Goal: Task Accomplishment & Management: Manage account settings

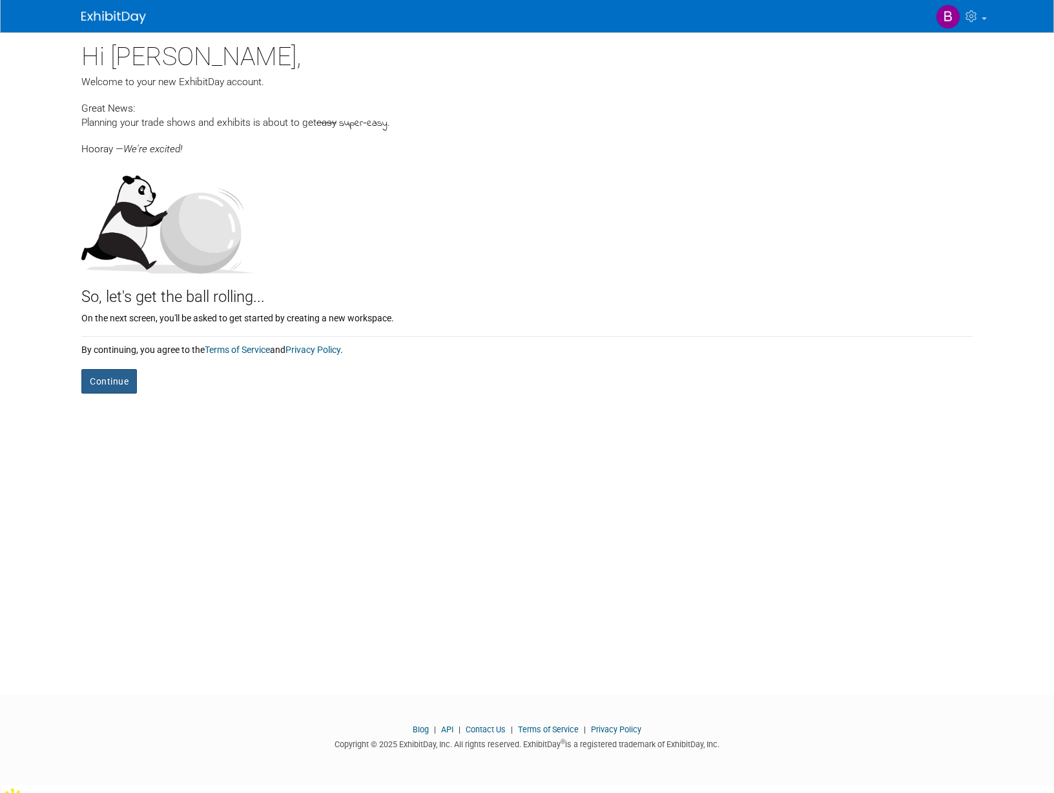
click at [108, 378] on button "Continue" at bounding box center [109, 381] width 56 height 25
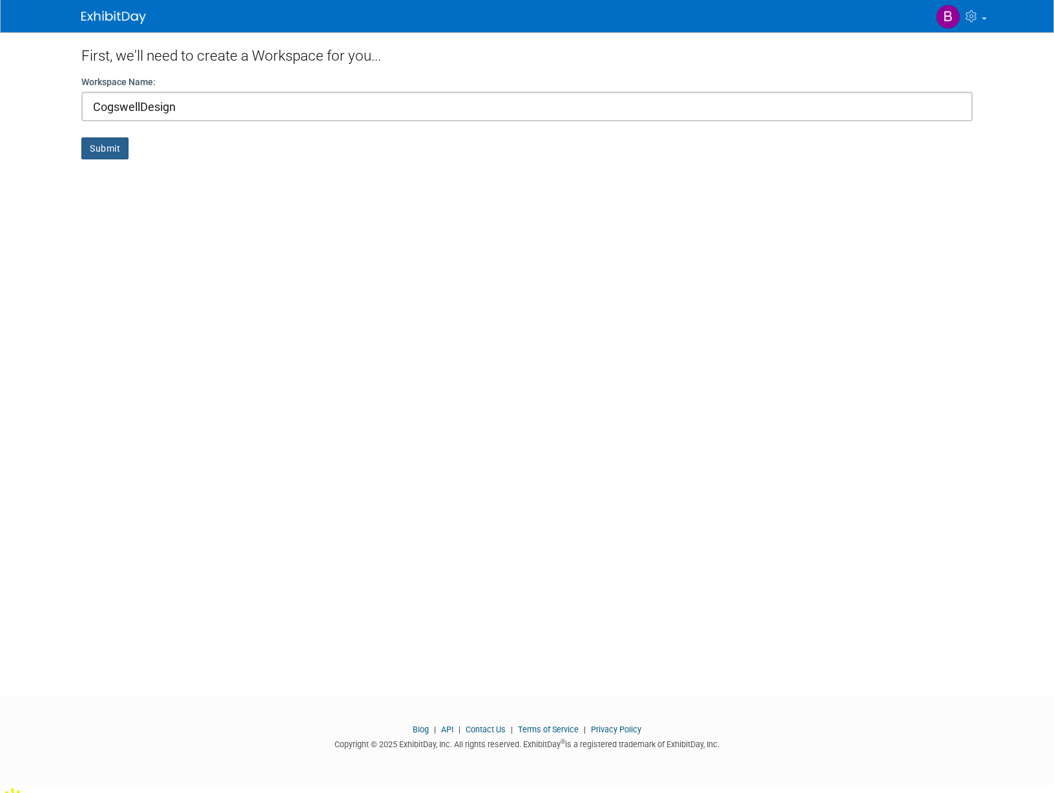
type input "CogswellDesign"
click at [104, 150] on button "Submit" at bounding box center [104, 148] width 47 height 22
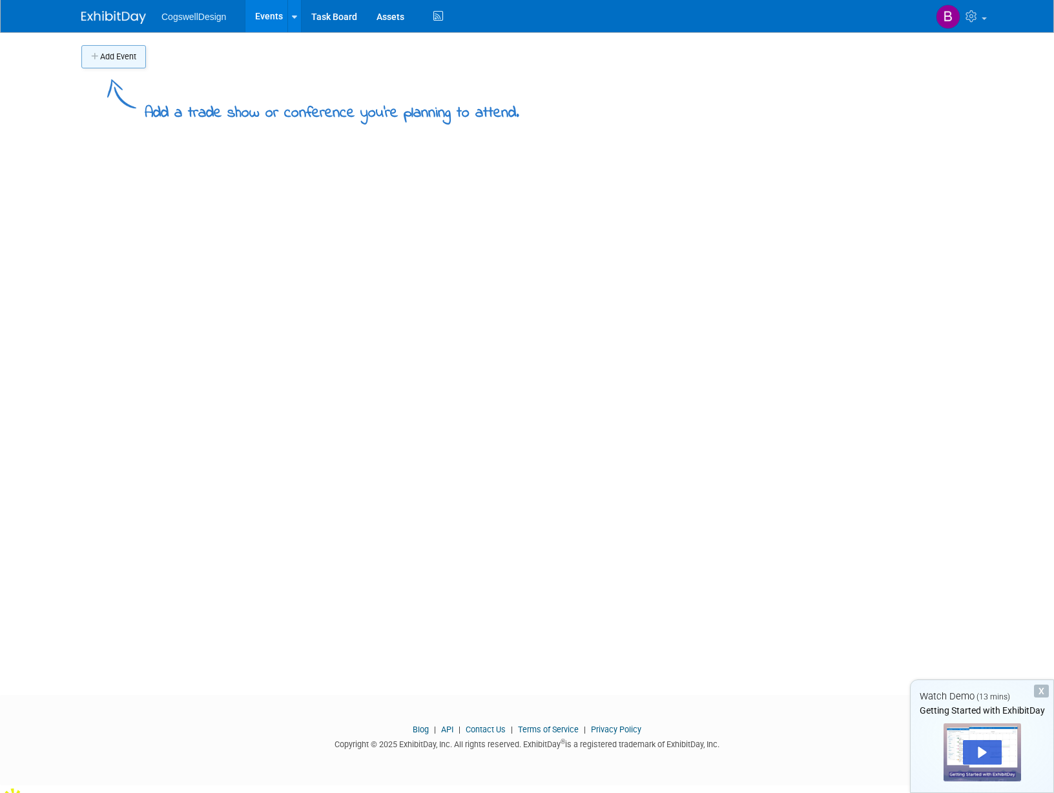
click at [108, 62] on button "Add Event" at bounding box center [113, 56] width 65 height 23
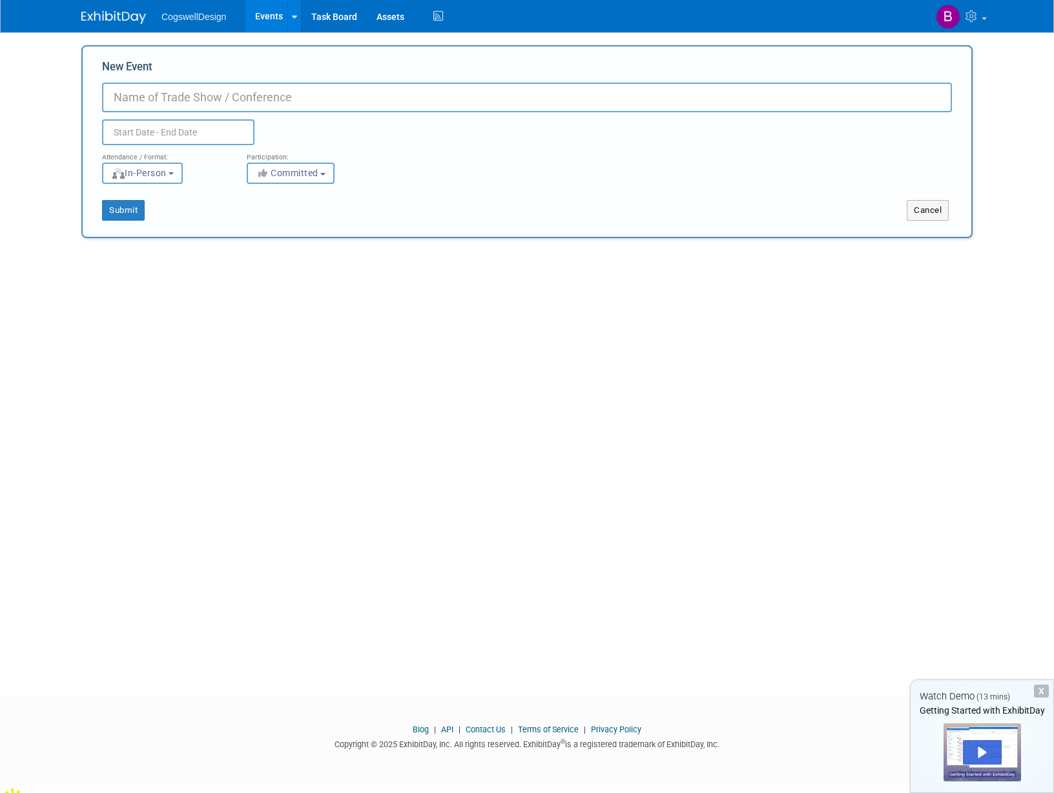
click at [162, 94] on input "New Event" at bounding box center [527, 98] width 850 height 30
type input "SEMA 2025"
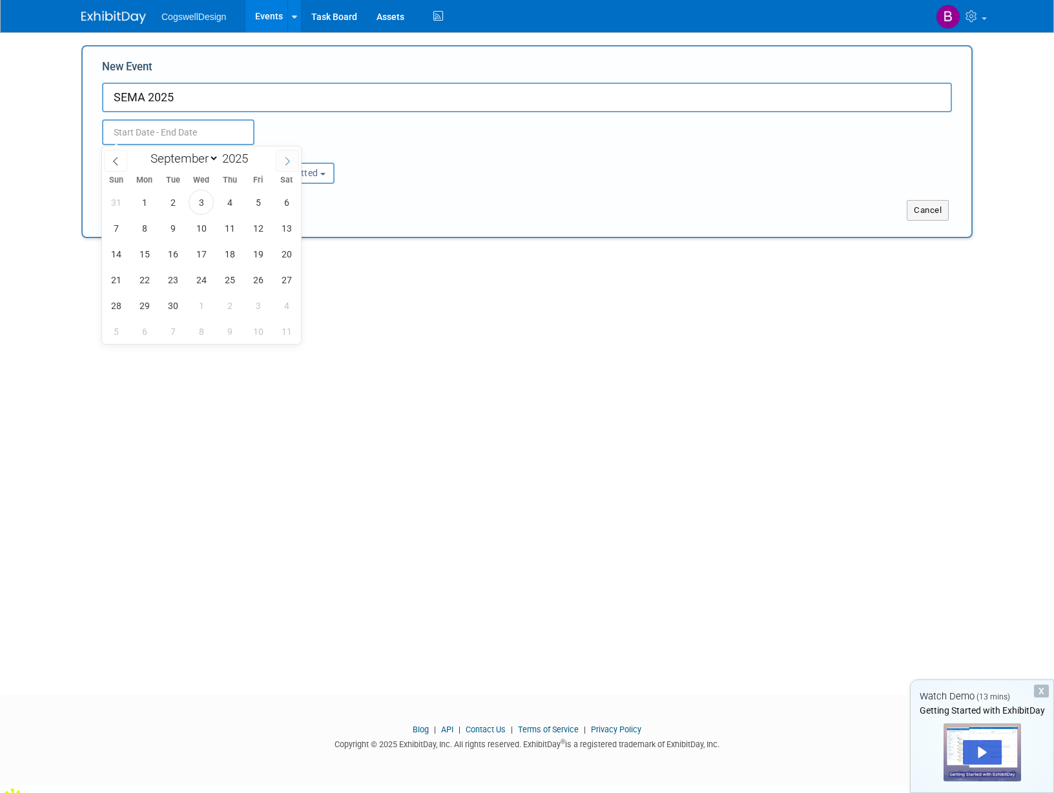
click at [281, 161] on span at bounding box center [287, 161] width 23 height 22
select select "9"
click at [275, 202] on span "4" at bounding box center [286, 202] width 25 height 25
type input "Oct 4, 2025 to Oct 4, 2025"
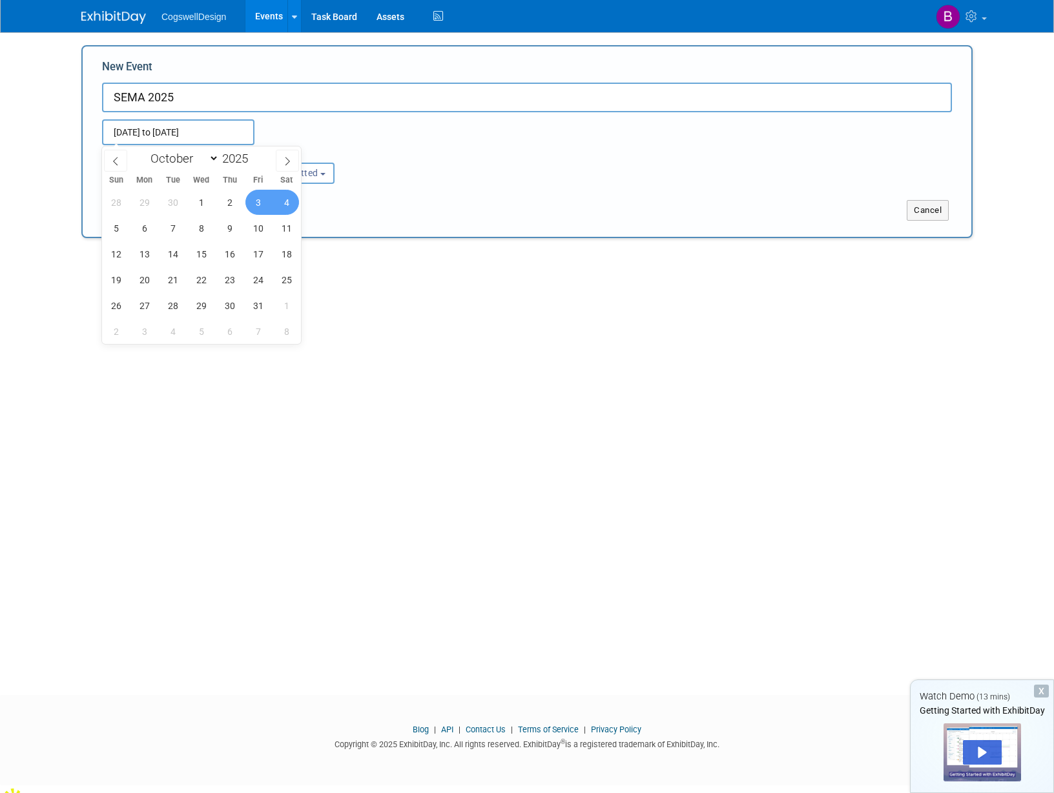
click at [320, 141] on div "Oct 4, 2025 to Oct 4, 2025 Duplicate Event Warning" at bounding box center [526, 128] width 869 height 33
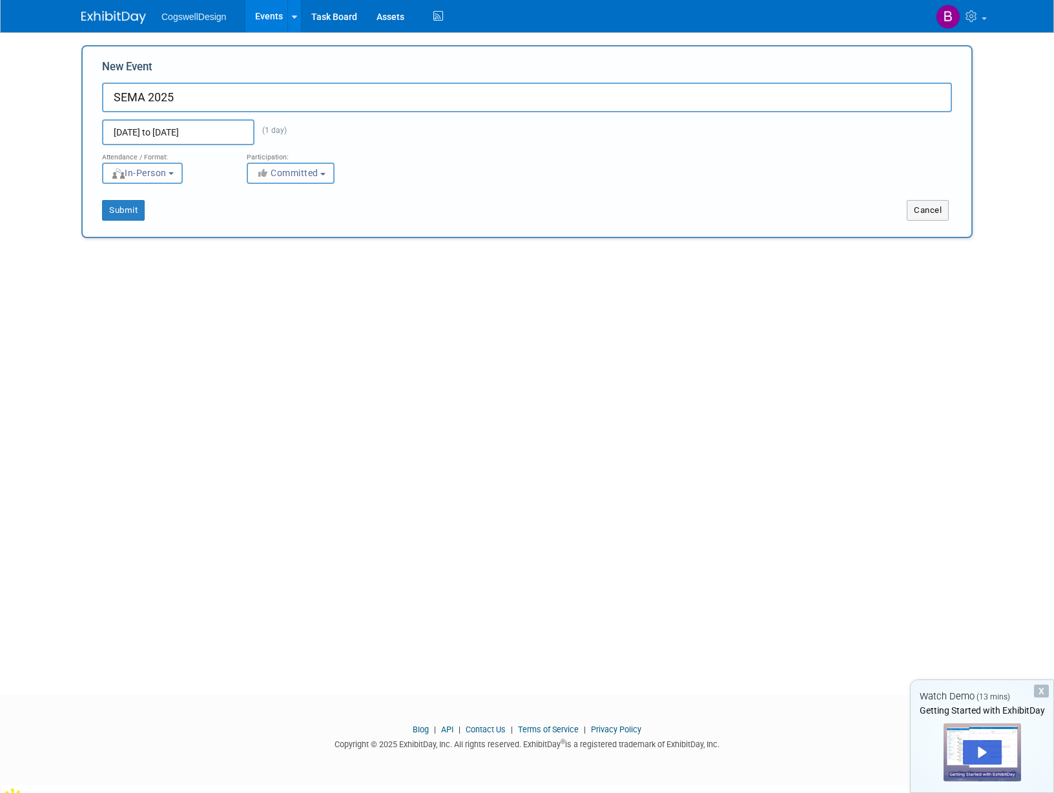
click at [222, 138] on input "Oct 4, 2025 to Oct 4, 2025" at bounding box center [178, 132] width 152 height 26
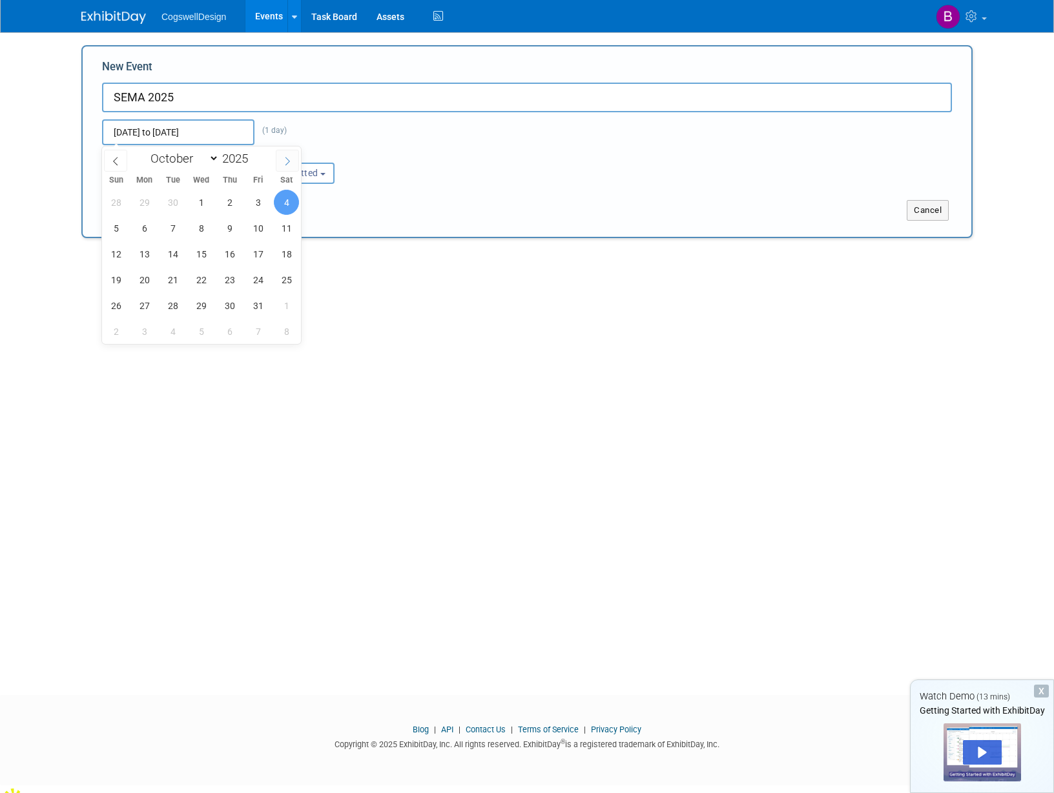
click at [286, 161] on icon at bounding box center [287, 161] width 9 height 9
select select "10"
click at [176, 228] on span "4" at bounding box center [172, 228] width 25 height 25
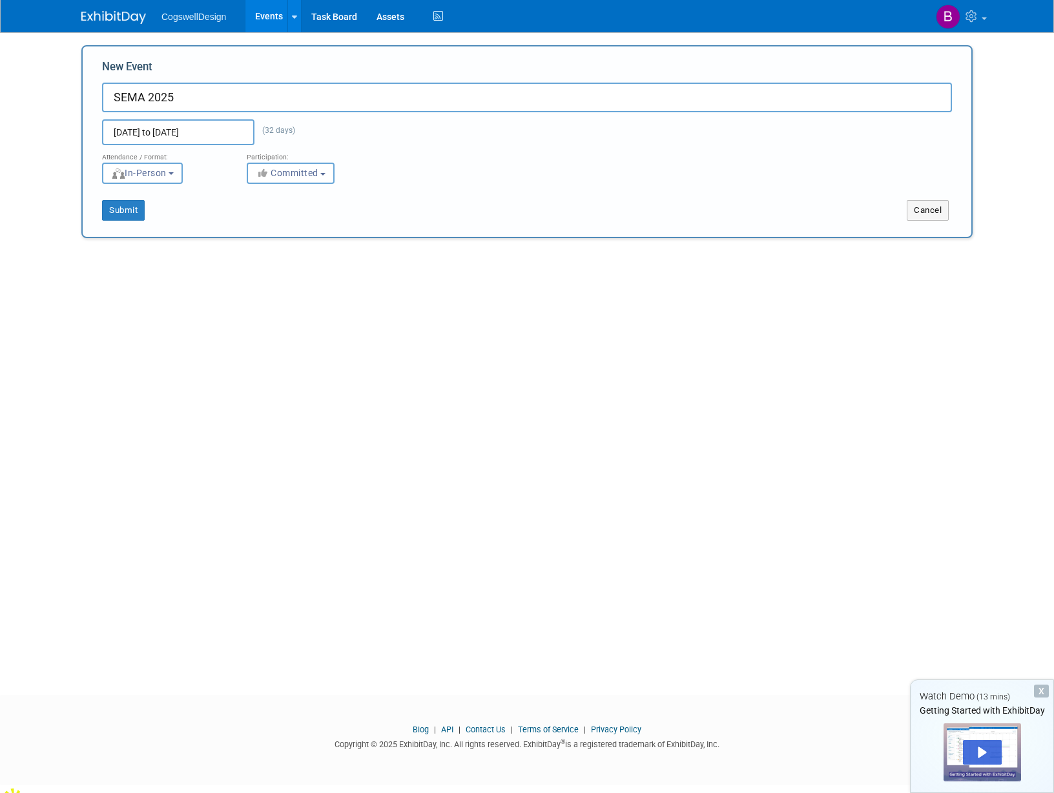
click at [198, 130] on input "Oct 4, 2025 to Nov 4, 2025" at bounding box center [178, 132] width 152 height 26
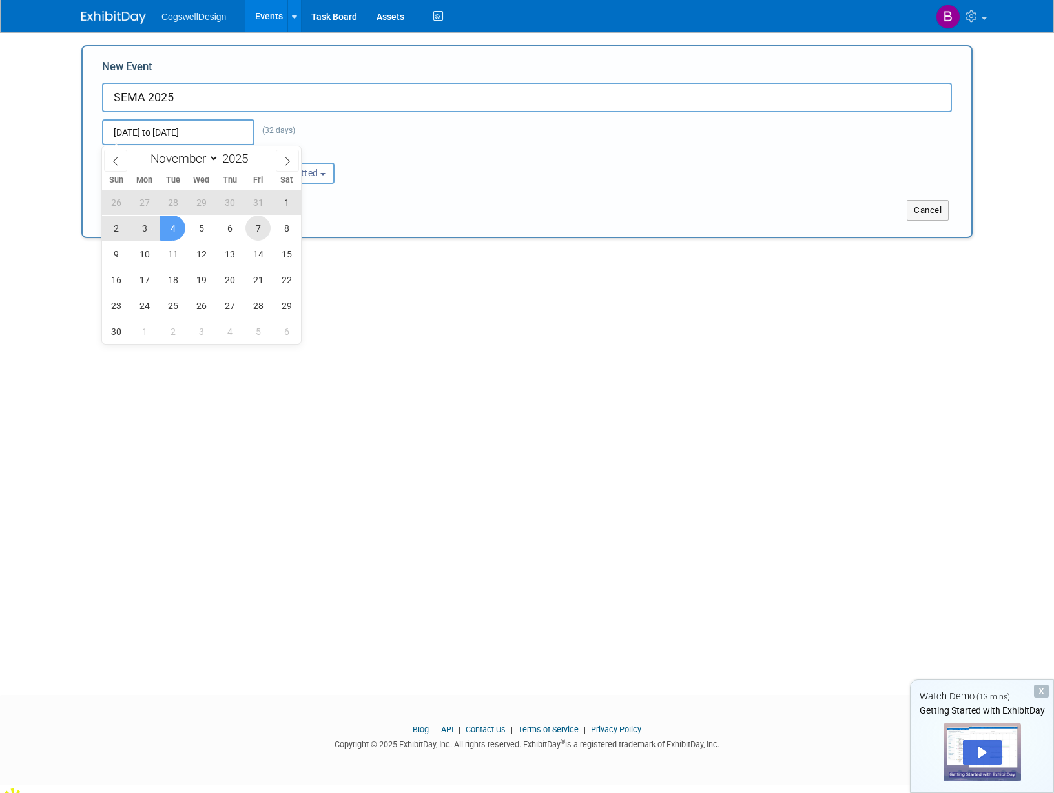
click at [257, 239] on span "7" at bounding box center [257, 228] width 25 height 25
click at [137, 124] on input "Nov 7, 2025 to Nov 7, 2025" at bounding box center [178, 132] width 152 height 26
click at [136, 125] on input "Nov 7, 2025 to Nov 7, 2025" at bounding box center [178, 132] width 152 height 26
click at [167, 227] on span "4" at bounding box center [172, 228] width 25 height 25
type input "Nov 4, 2025 to Nov 7, 2025"
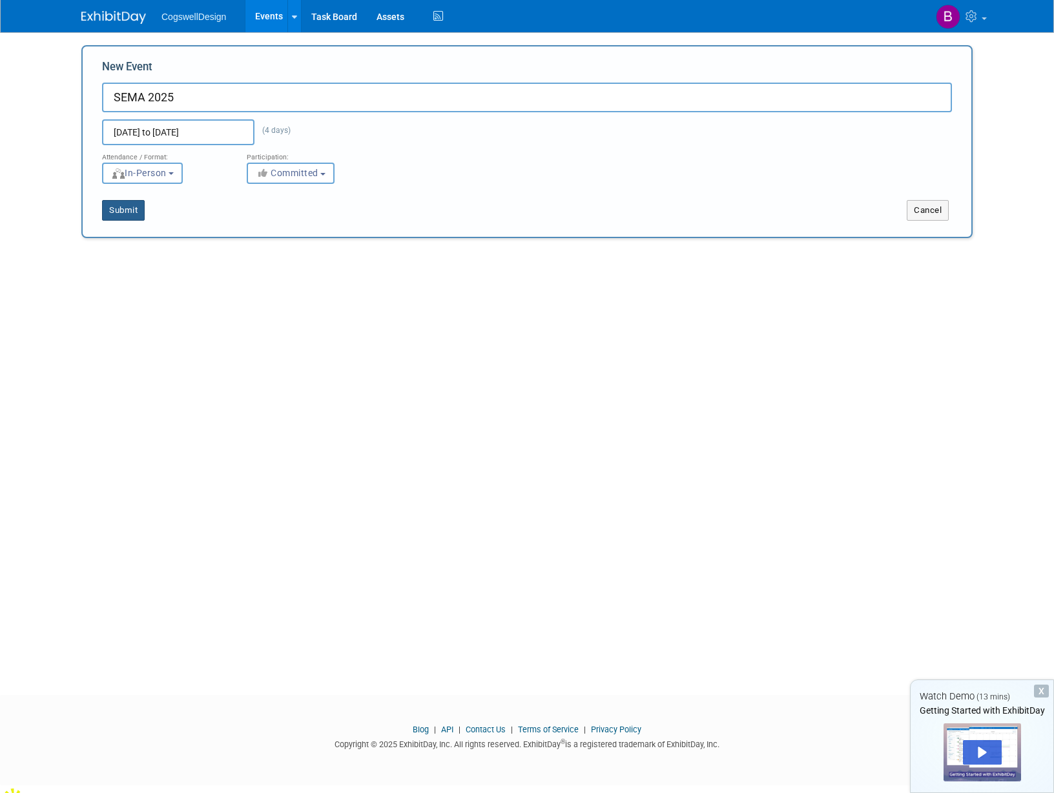
click at [125, 207] on button "Submit" at bounding box center [123, 210] width 43 height 21
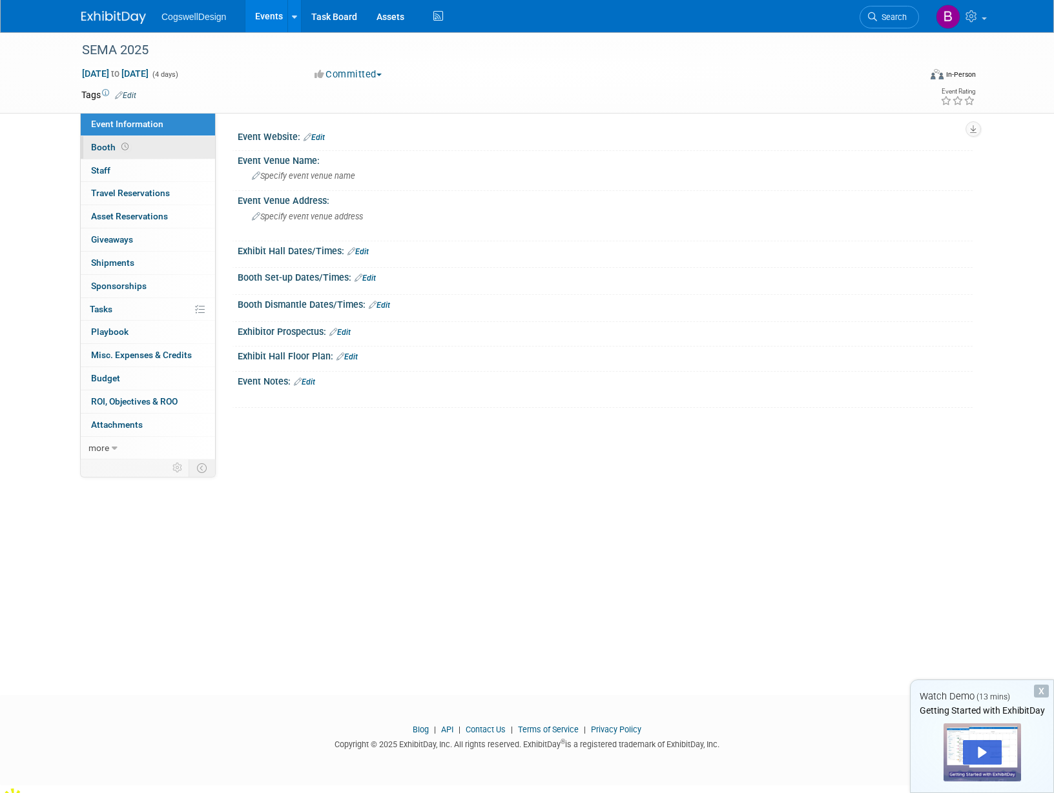
click at [132, 145] on link "Booth" at bounding box center [148, 147] width 134 height 23
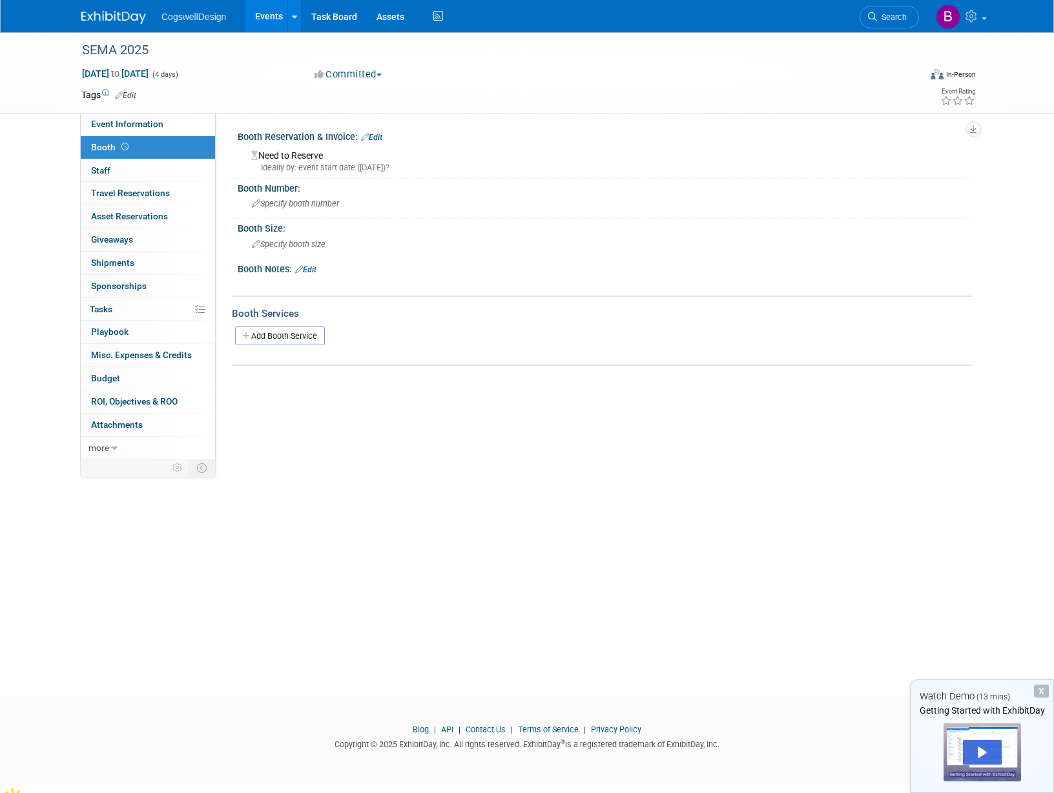
click at [381, 136] on link "Edit" at bounding box center [371, 137] width 21 height 9
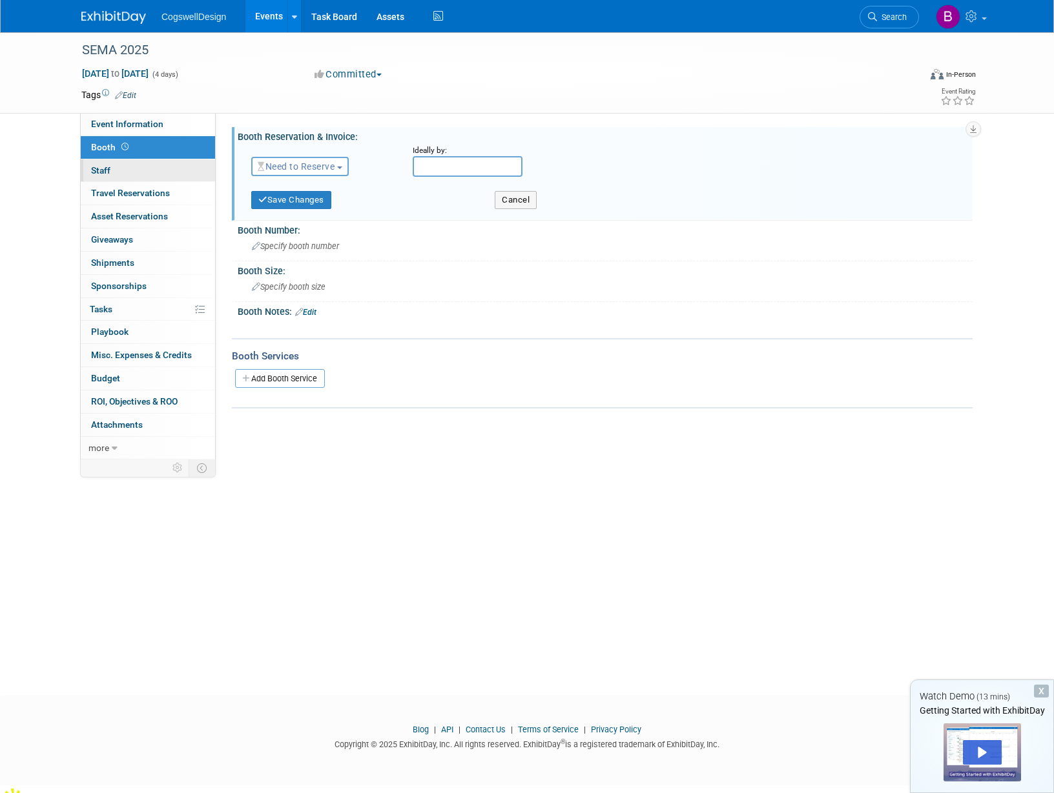
click at [91, 163] on link "0 Staff 0" at bounding box center [148, 170] width 134 height 23
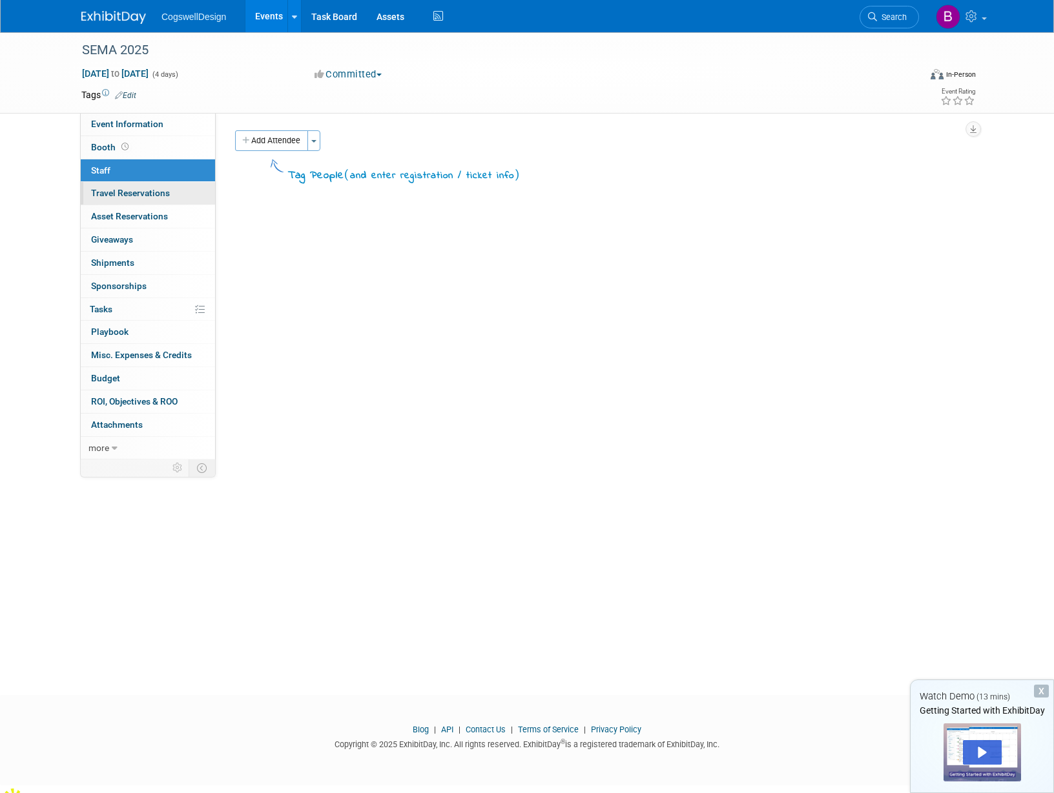
click at [97, 193] on span "Travel Reservations 0" at bounding box center [130, 193] width 79 height 10
click at [105, 210] on link "0 Asset Reservations 0" at bounding box center [148, 216] width 134 height 23
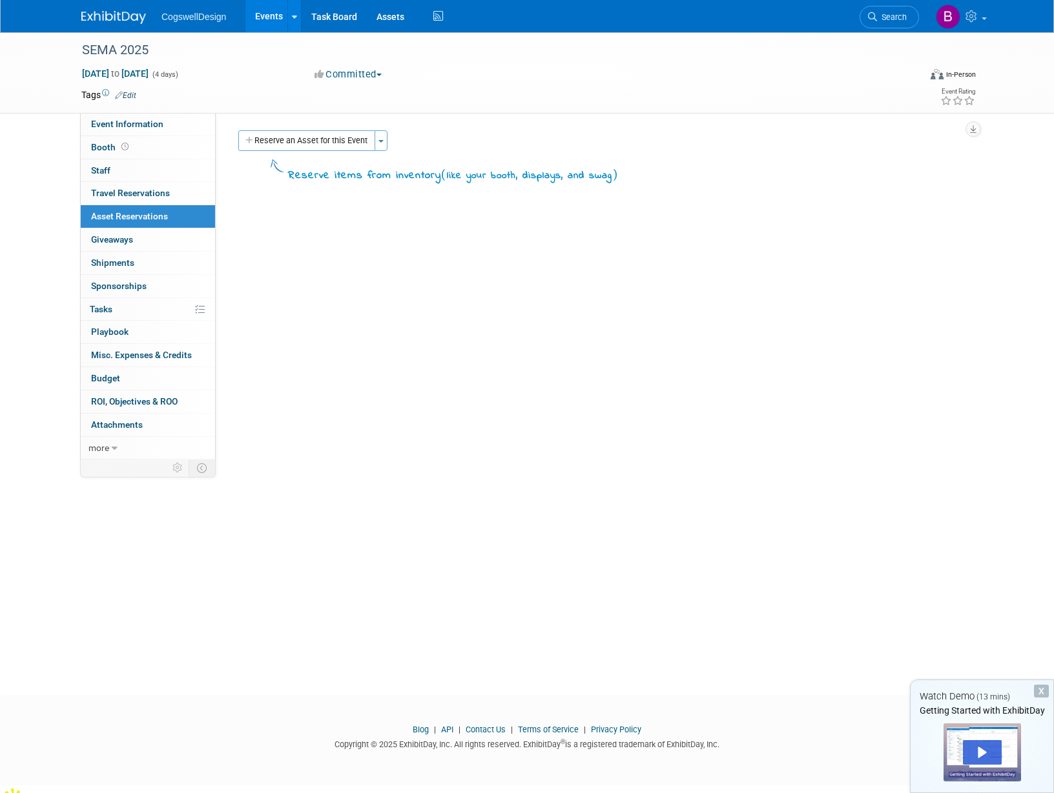
click at [337, 83] on div "Nov 4, 2025 to Nov 7, 2025 (4 days) Nov 4, 2025 to Nov 7, 2025 Committed Commit…" at bounding box center [528, 76] width 913 height 19
click at [344, 74] on button "Committed" at bounding box center [348, 75] width 77 height 14
click at [345, 106] on link "Considering" at bounding box center [362, 114] width 102 height 18
click at [119, 283] on span "Sponsorships 0" at bounding box center [119, 286] width 56 height 10
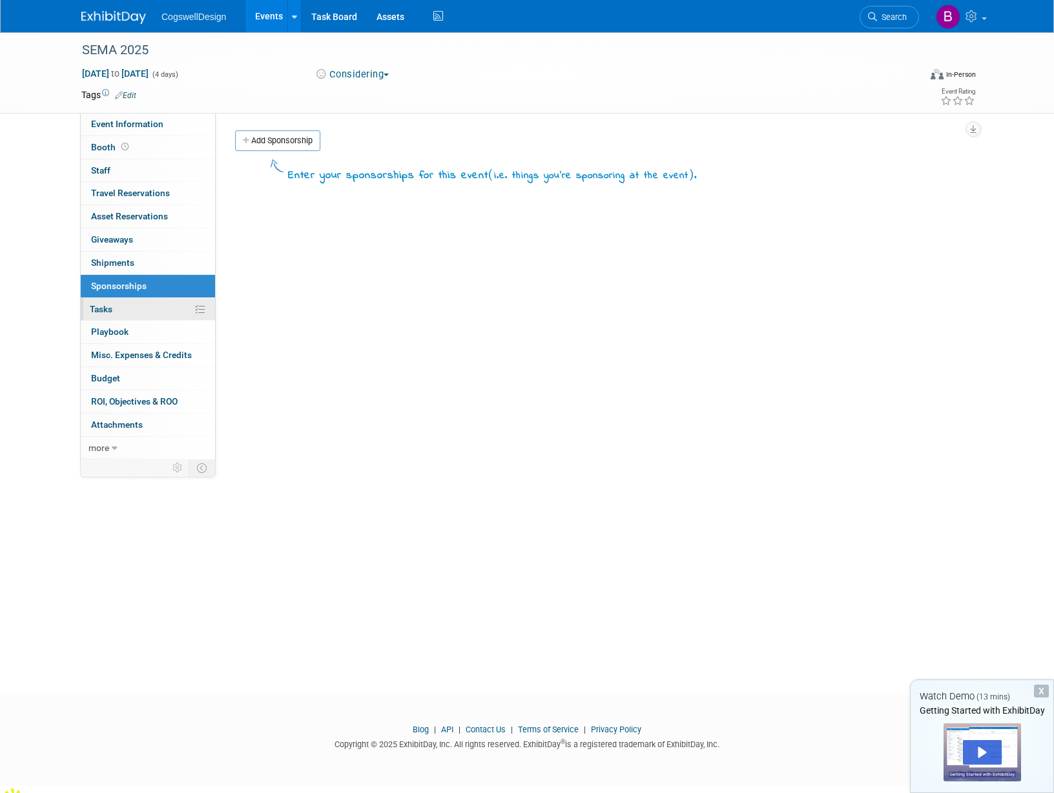
click at [117, 302] on link "0% Tasks 0%" at bounding box center [148, 309] width 134 height 23
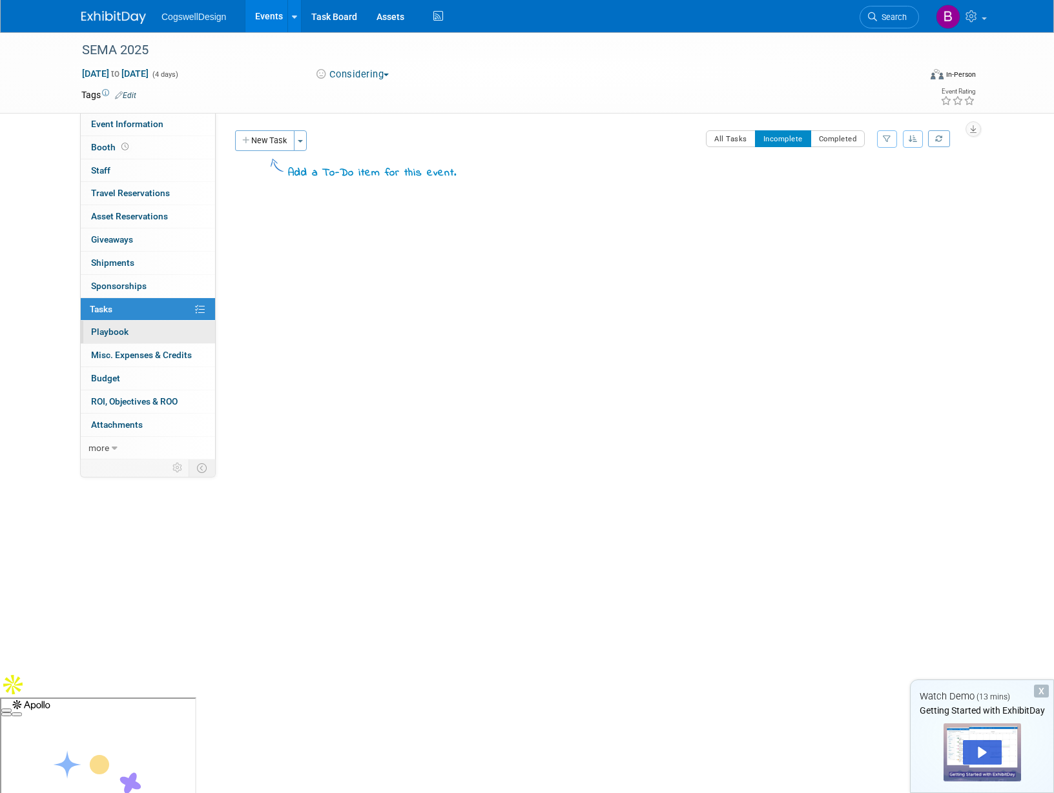
click at [118, 326] on link "0 Playbook 0" at bounding box center [148, 332] width 134 height 23
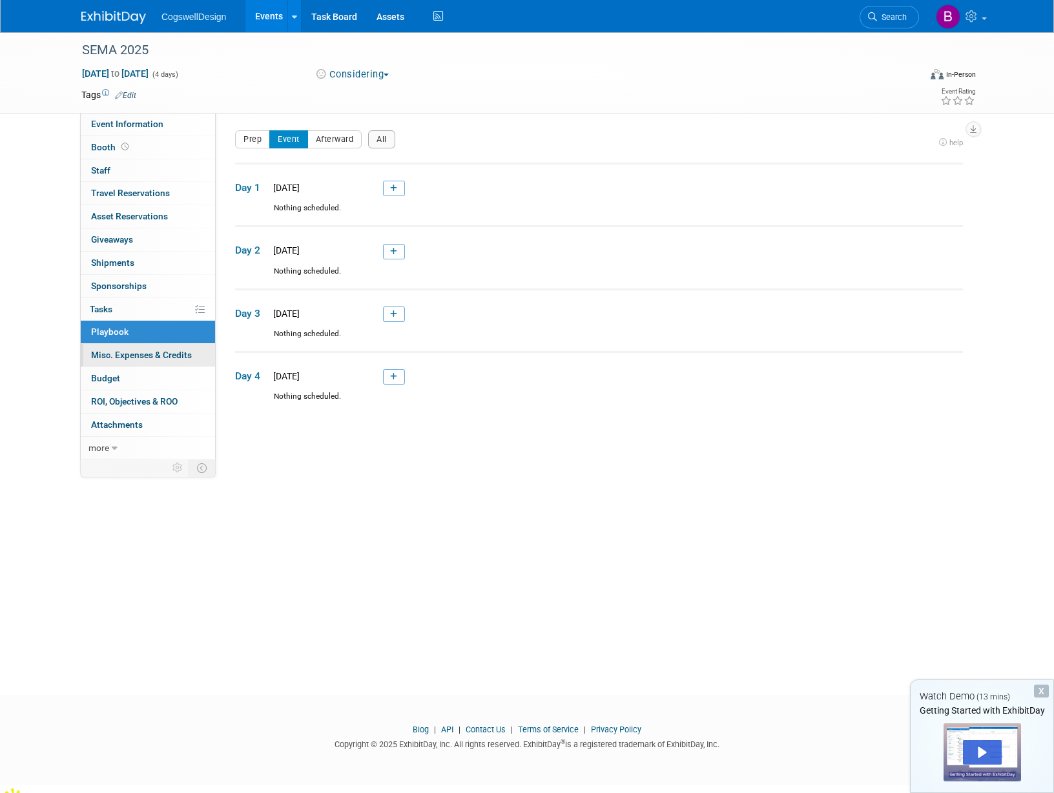
click at [119, 353] on span "Misc. Expenses & Credits 0" at bounding box center [141, 355] width 101 height 10
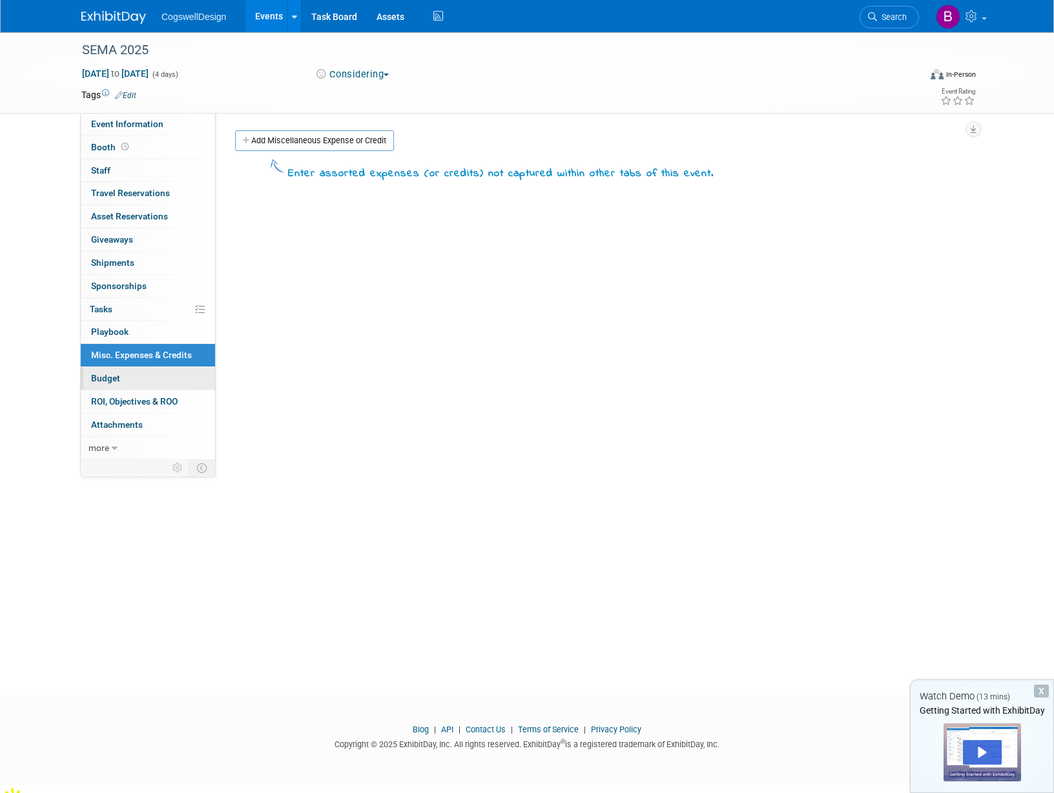
click at [117, 376] on span "Budget" at bounding box center [105, 378] width 29 height 10
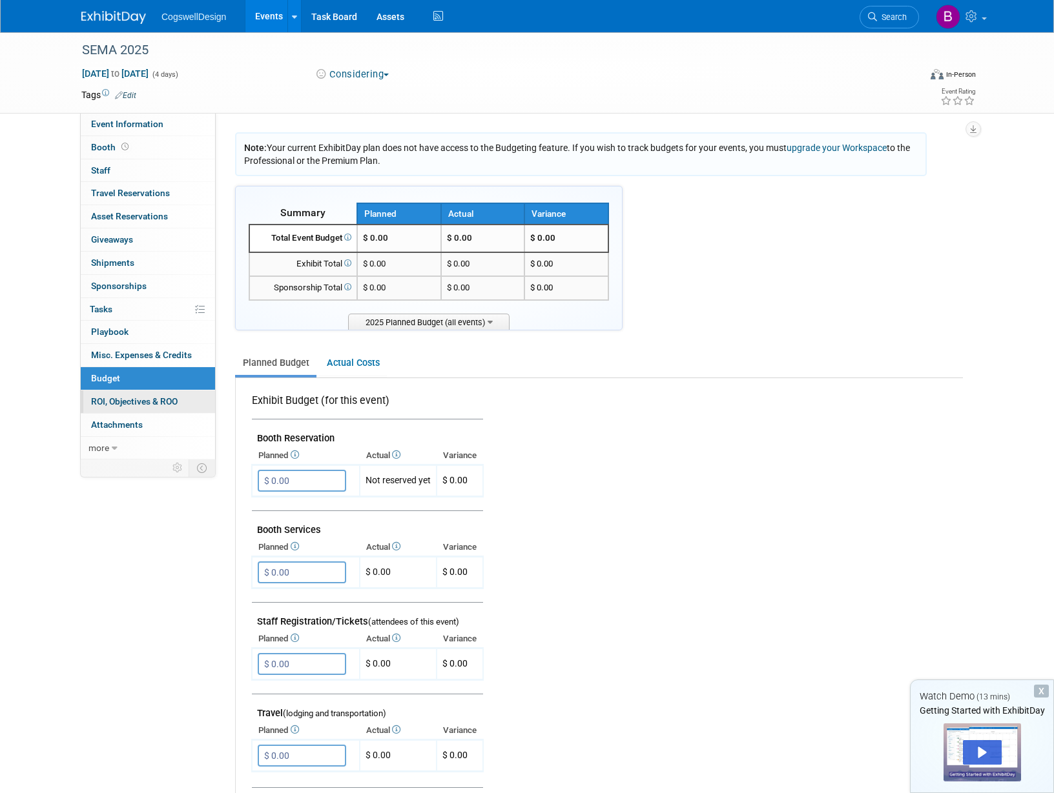
click at [115, 396] on span "ROI, Objectives & ROO 0" at bounding box center [134, 401] width 87 height 10
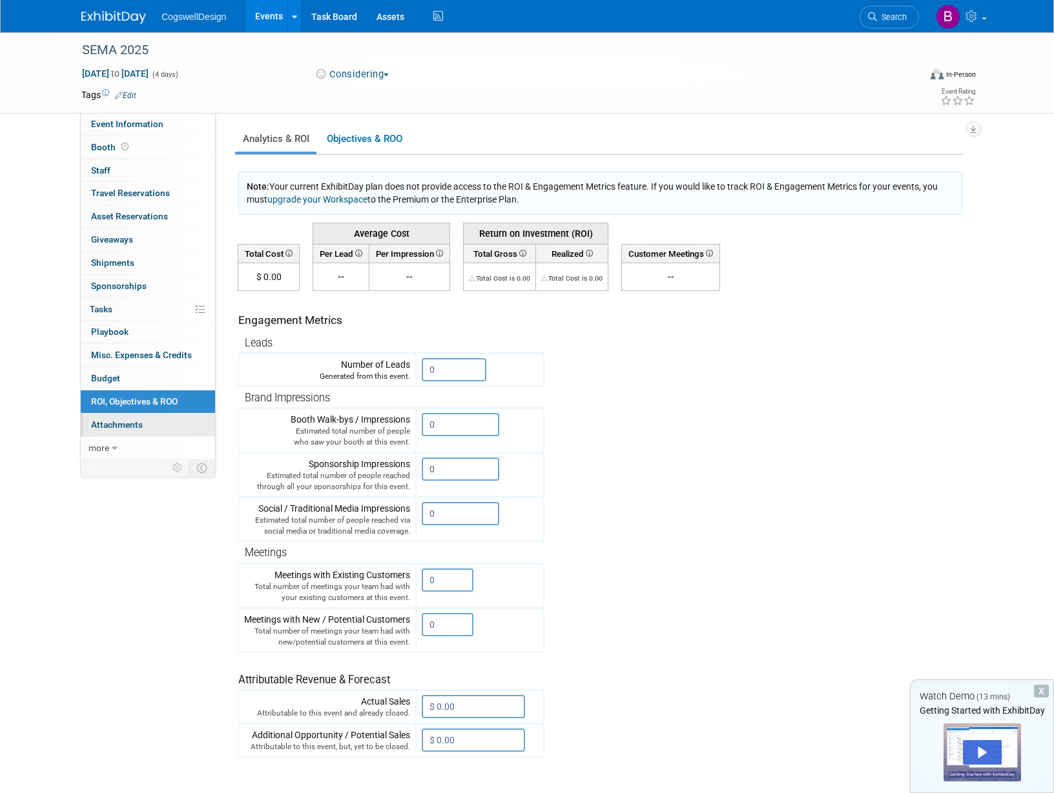
click at [118, 420] on span "Attachments 0" at bounding box center [117, 425] width 52 height 10
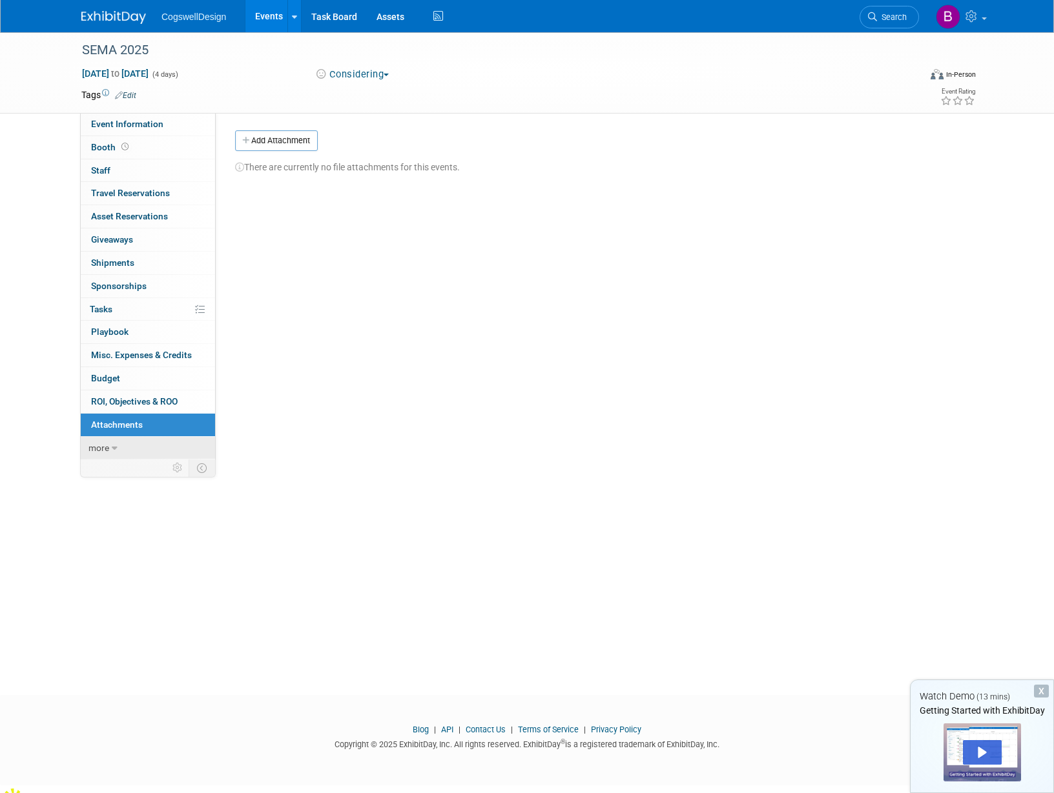
click at [121, 445] on link "more" at bounding box center [148, 448] width 134 height 23
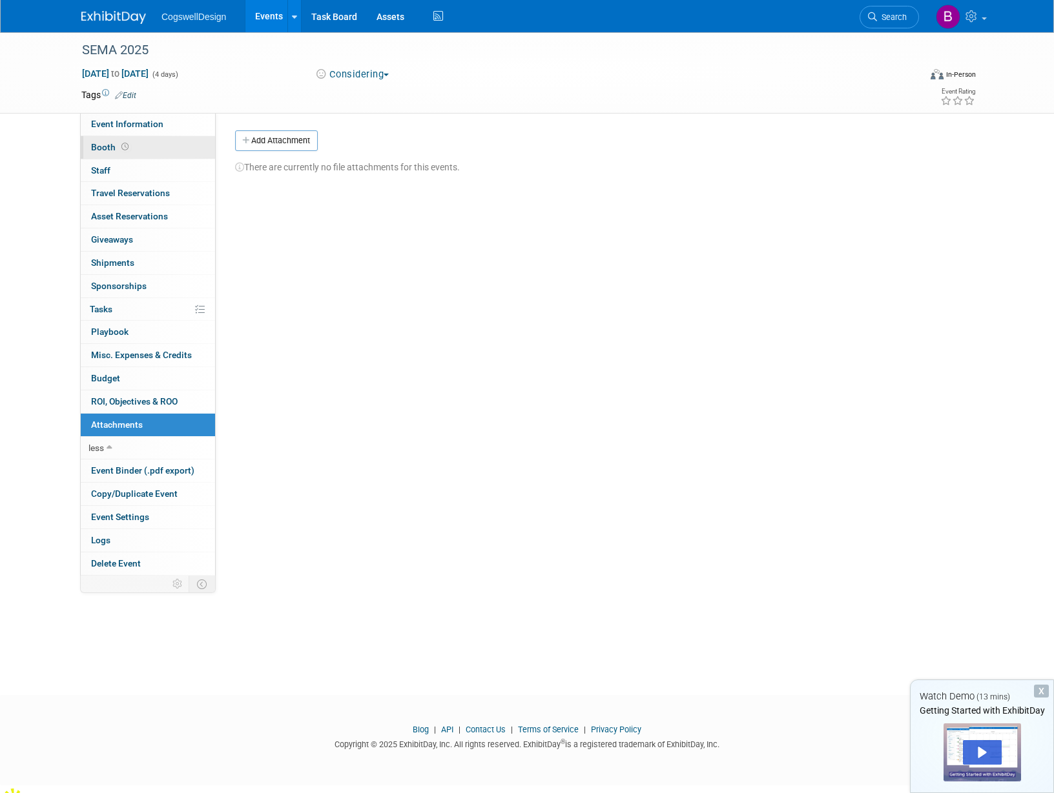
click at [145, 151] on link "Booth" at bounding box center [148, 147] width 134 height 23
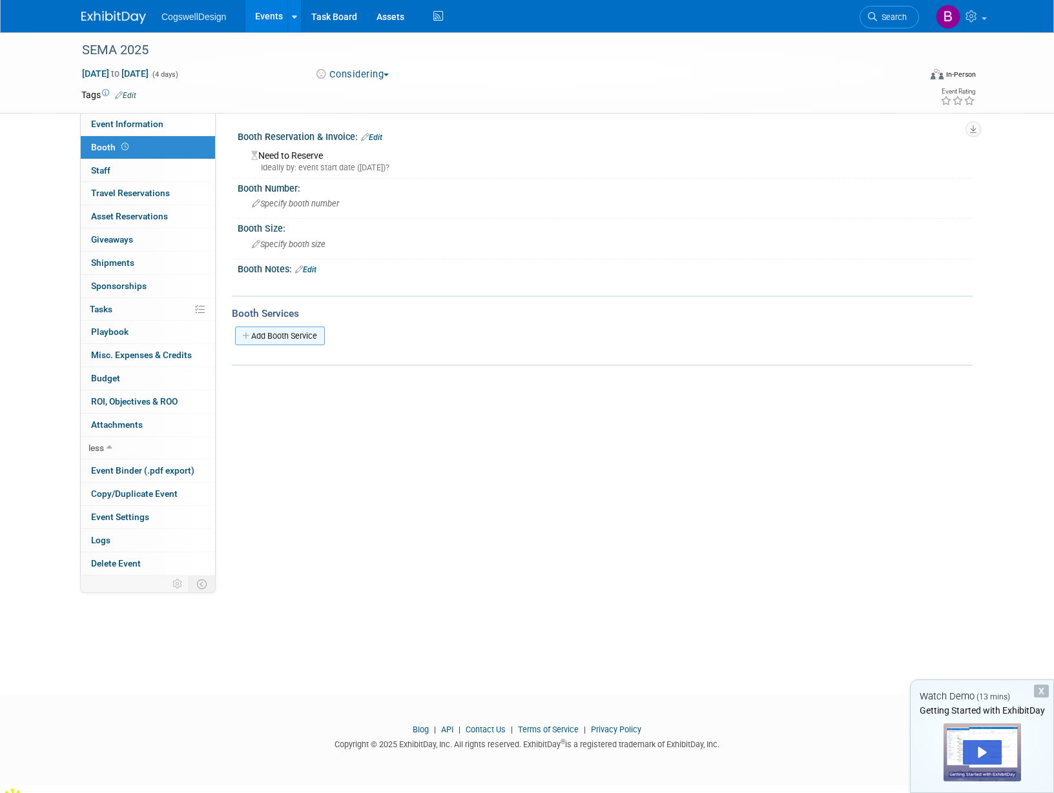
click at [269, 341] on link "Add Booth Service" at bounding box center [280, 336] width 90 height 19
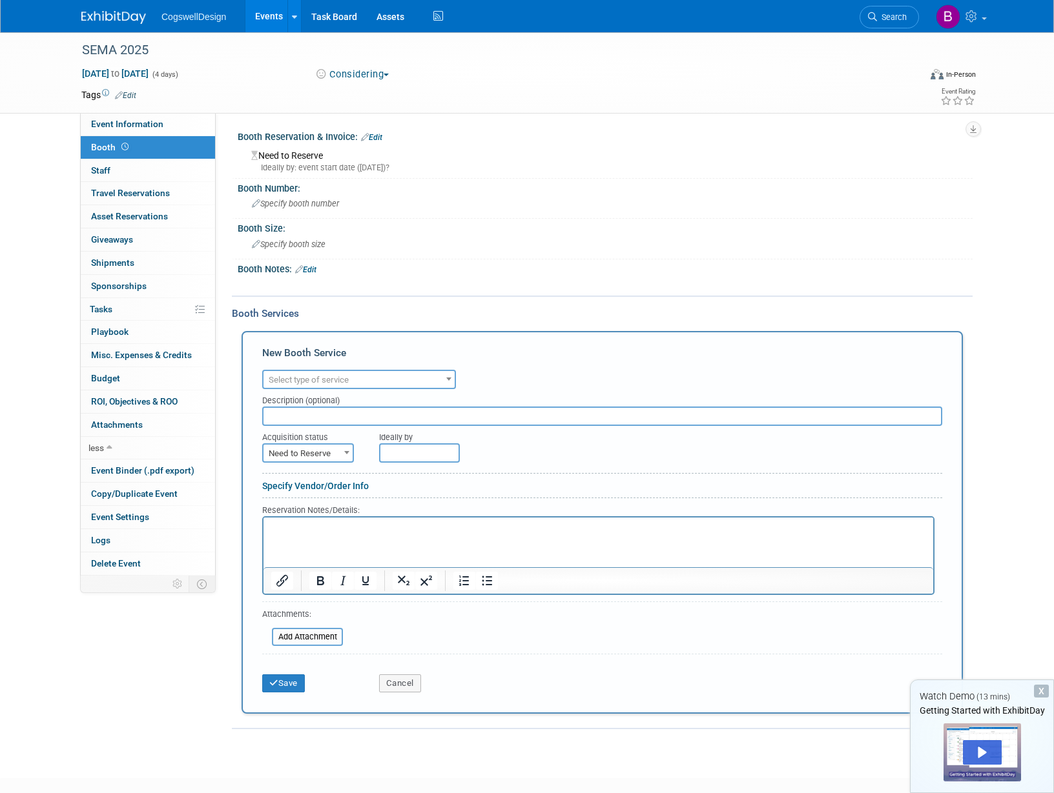
click at [559, 282] on div at bounding box center [540, 284] width 582 height 13
click at [116, 177] on link "0 Staff 0" at bounding box center [148, 170] width 134 height 23
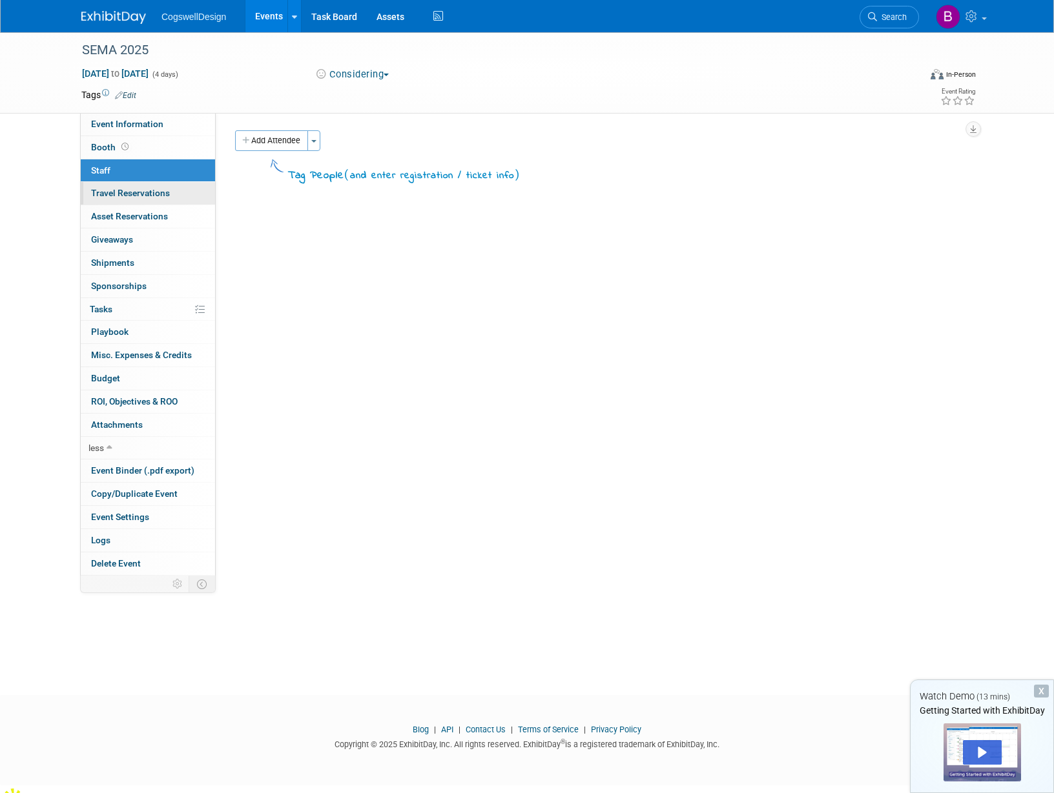
click at [99, 199] on link "0 Travel Reservations 0" at bounding box center [148, 193] width 134 height 23
click at [108, 215] on span "Asset Reservations 0" at bounding box center [129, 216] width 77 height 10
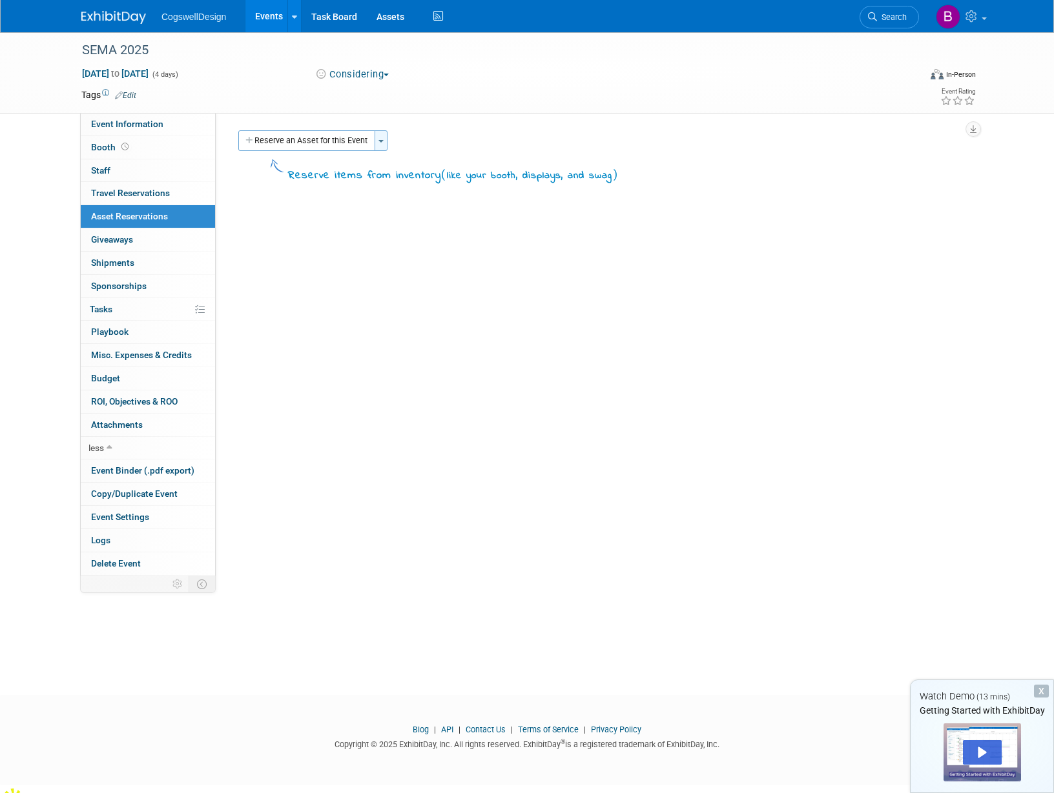
click at [382, 143] on button "Toggle Dropdown" at bounding box center [380, 140] width 13 height 21
click at [404, 166] on link "New asset reservation" at bounding box center [480, 166] width 213 height 22
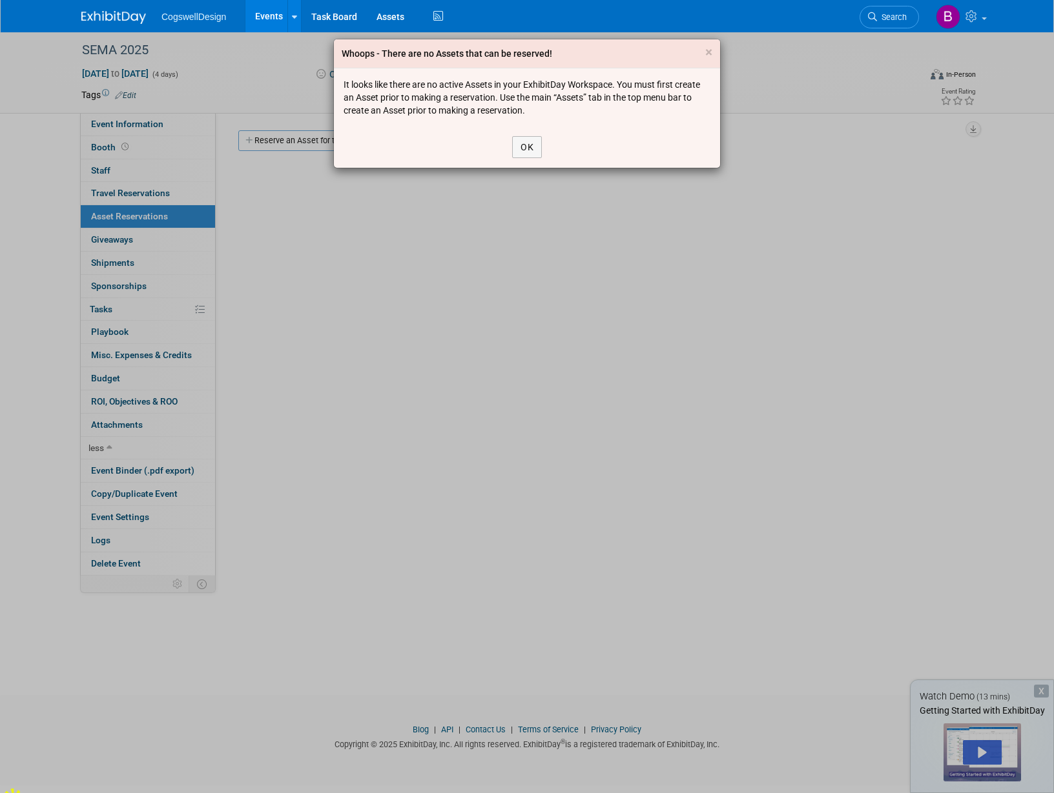
click at [507, 145] on div "OK" at bounding box center [527, 147] width 386 height 41
click at [517, 143] on button "OK" at bounding box center [527, 147] width 30 height 22
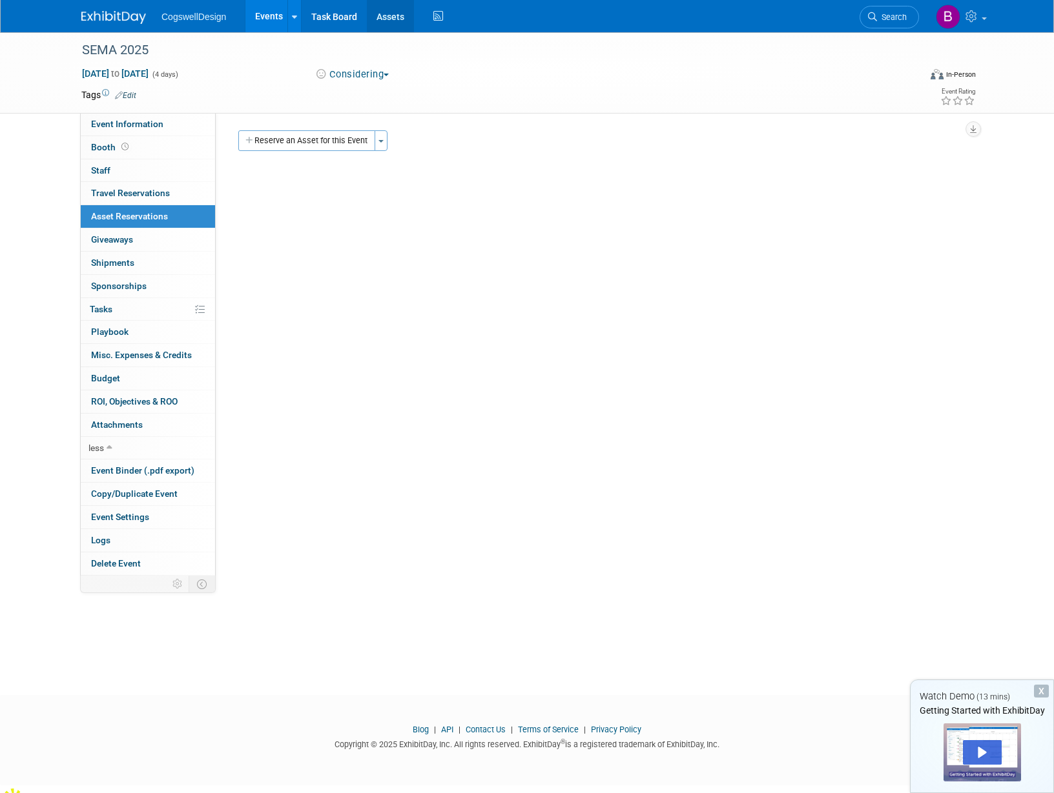
click at [383, 15] on link "Assets" at bounding box center [390, 16] width 47 height 32
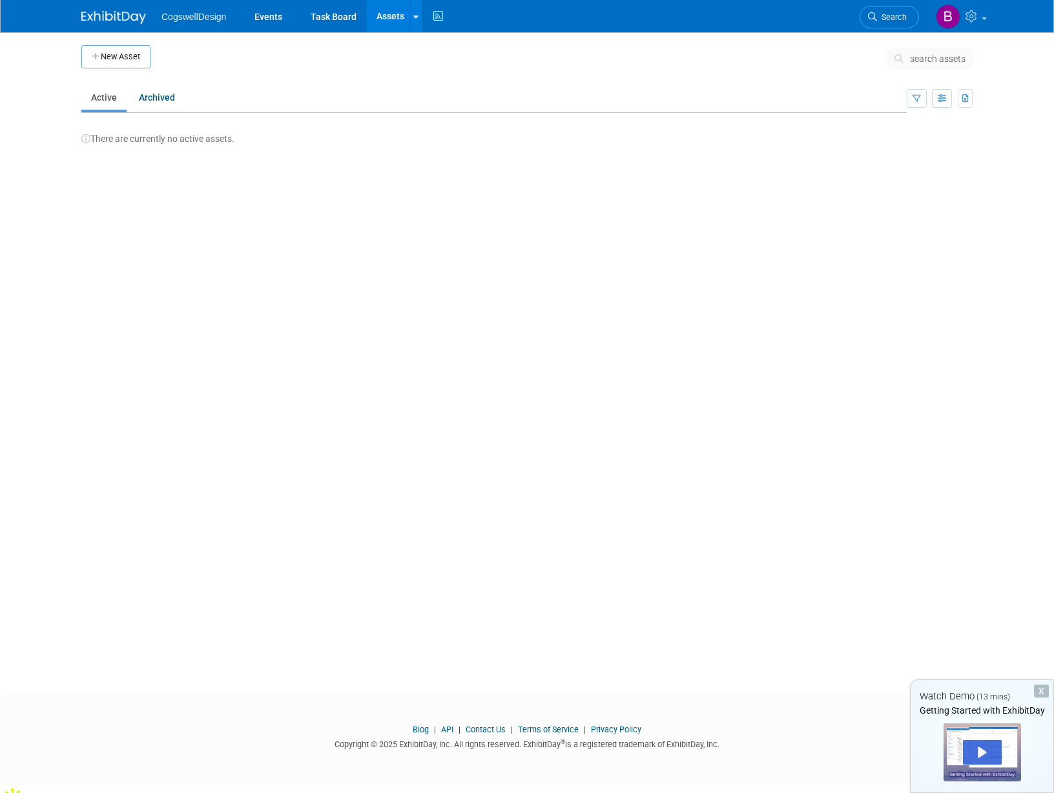
click at [106, 96] on link "Active" at bounding box center [103, 97] width 45 height 25
click at [110, 47] on button "New Asset" at bounding box center [115, 56] width 69 height 23
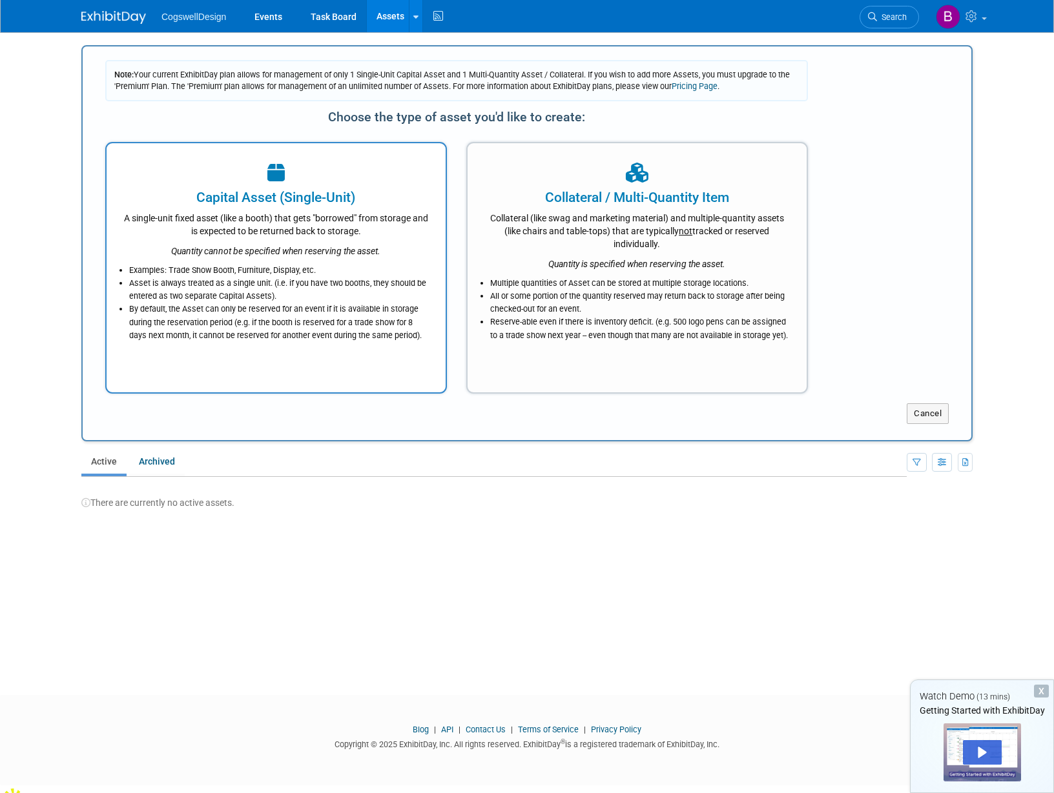
click at [246, 192] on div "Capital Asset (Single-Unit)" at bounding box center [276, 197] width 307 height 19
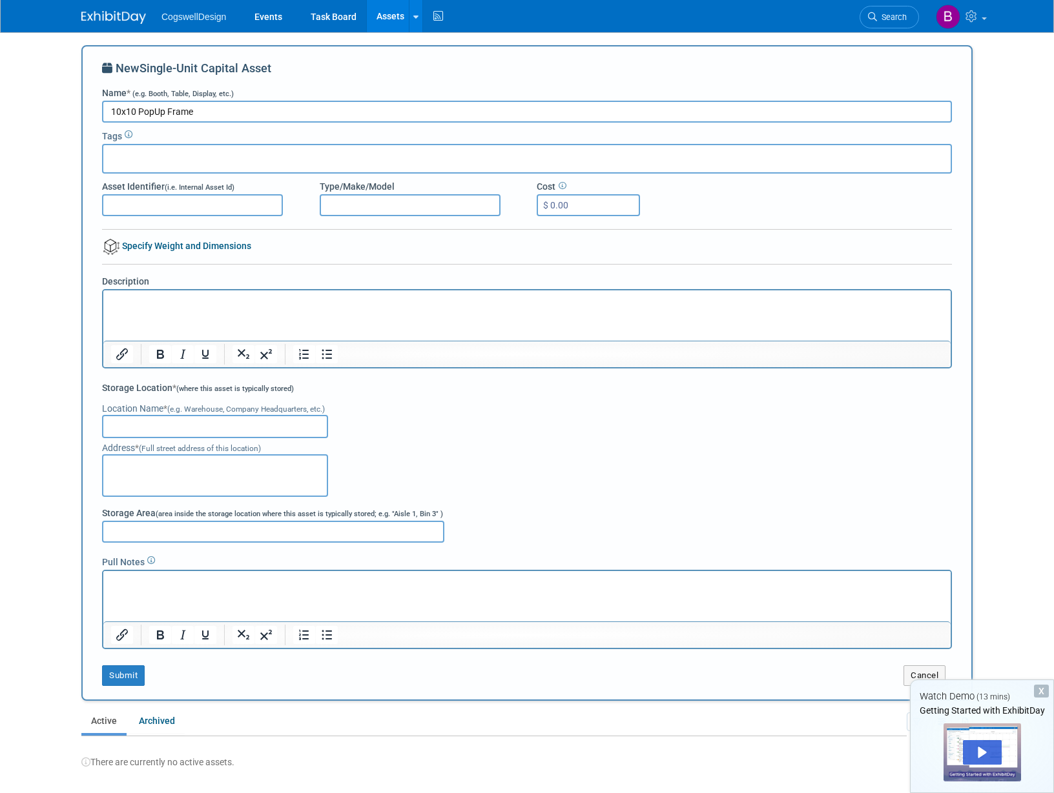
type input "10x10 PopUp Frame"
type input "10x10 Unit"
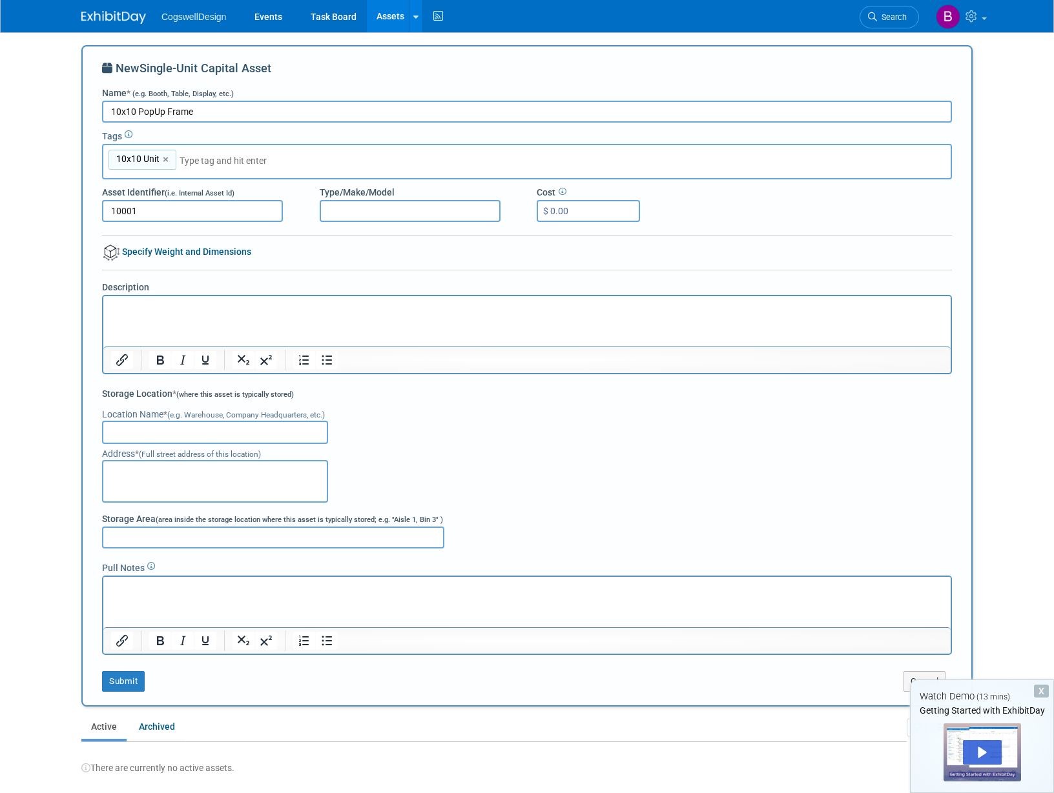
type input "10001"
type input "X"
type input "Classic"
type input "$ 850.00"
click at [149, 314] on html at bounding box center [526, 305] width 847 height 18
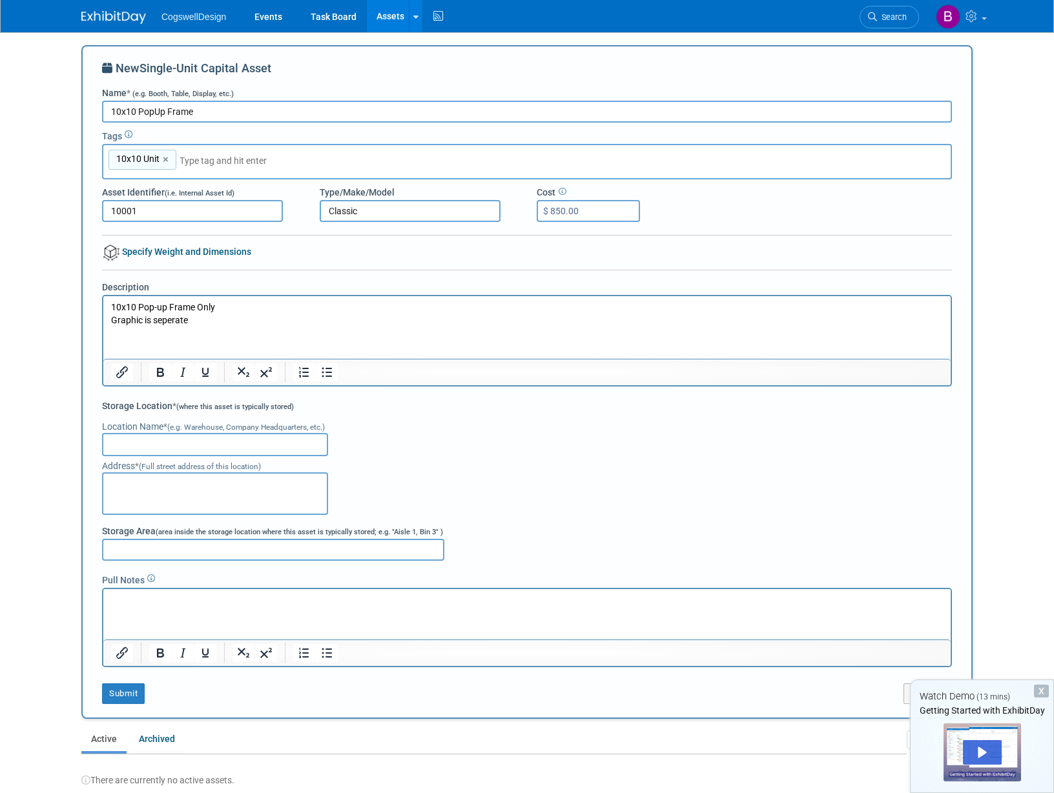
click at [152, 453] on input "text" at bounding box center [215, 444] width 226 height 23
type input "[PERSON_NAME] Design"
drag, startPoint x: 193, startPoint y: 487, endPoint x: 57, endPoint y: 479, distance: 136.4
click at [57, 479] on body "CogswellDesign Events Task Board Assets New Asset Bulk Upload Assets Storage Lo…" at bounding box center [527, 396] width 1054 height 793
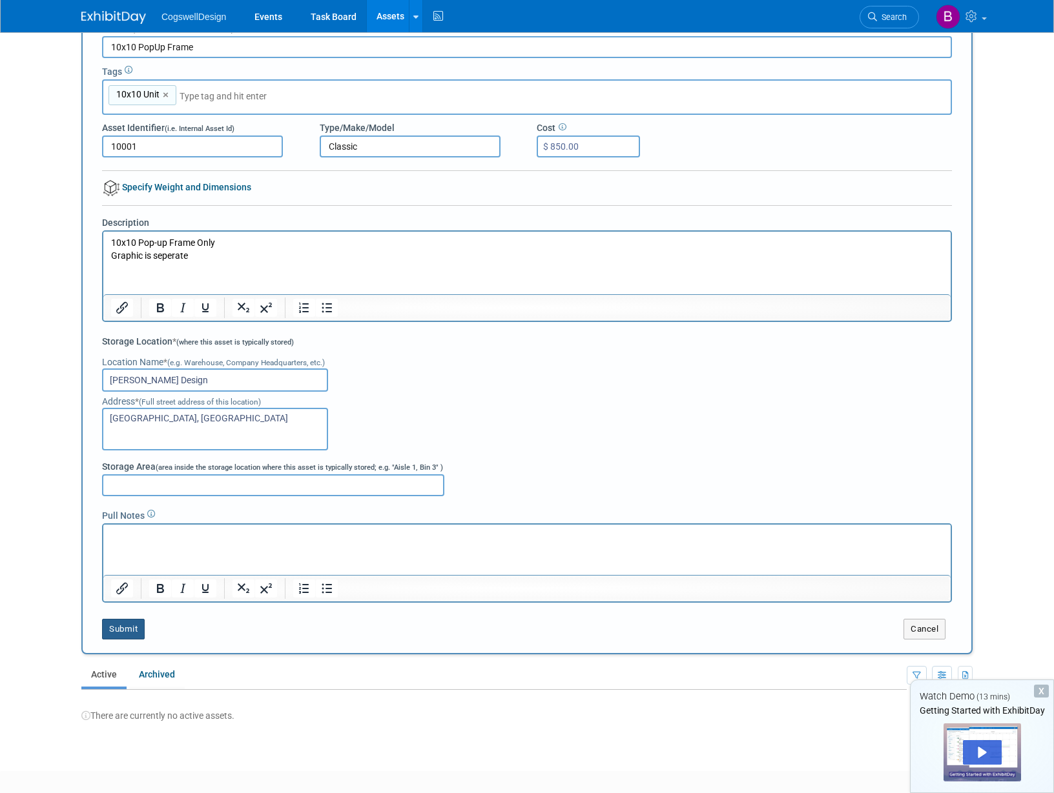
type textarea "[GEOGRAPHIC_DATA], [GEOGRAPHIC_DATA]"
click at [125, 624] on button "Submit" at bounding box center [123, 629] width 43 height 21
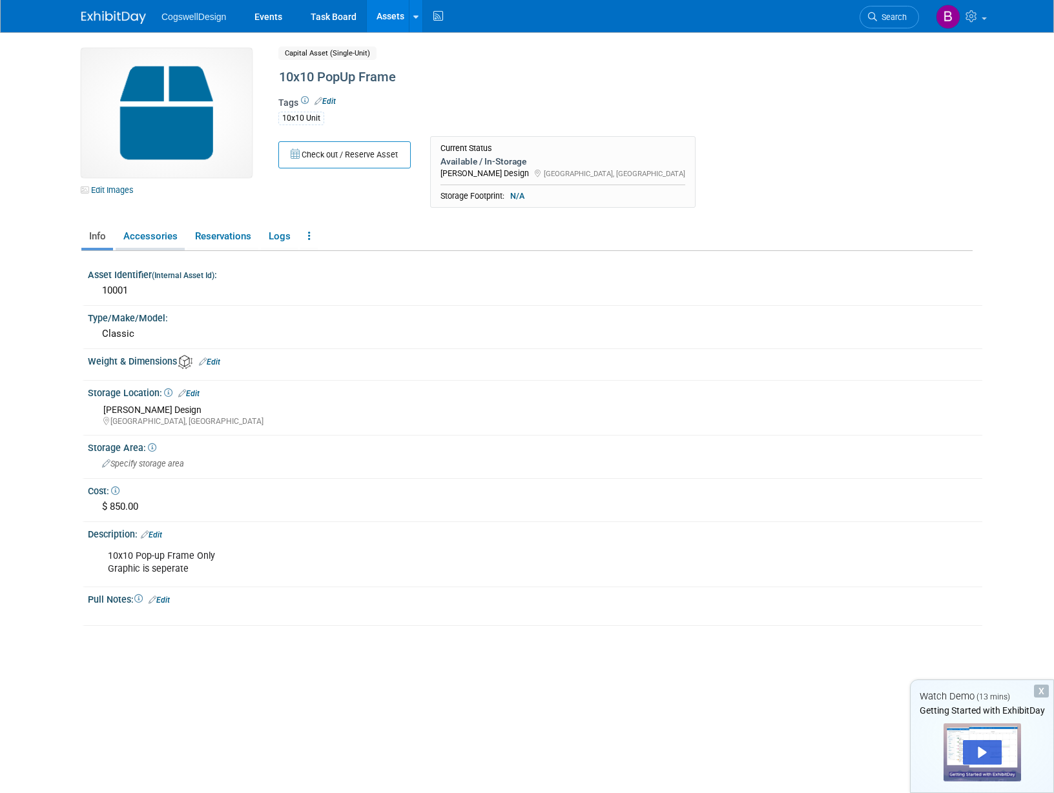
click at [148, 241] on link "Accessories" at bounding box center [150, 236] width 69 height 23
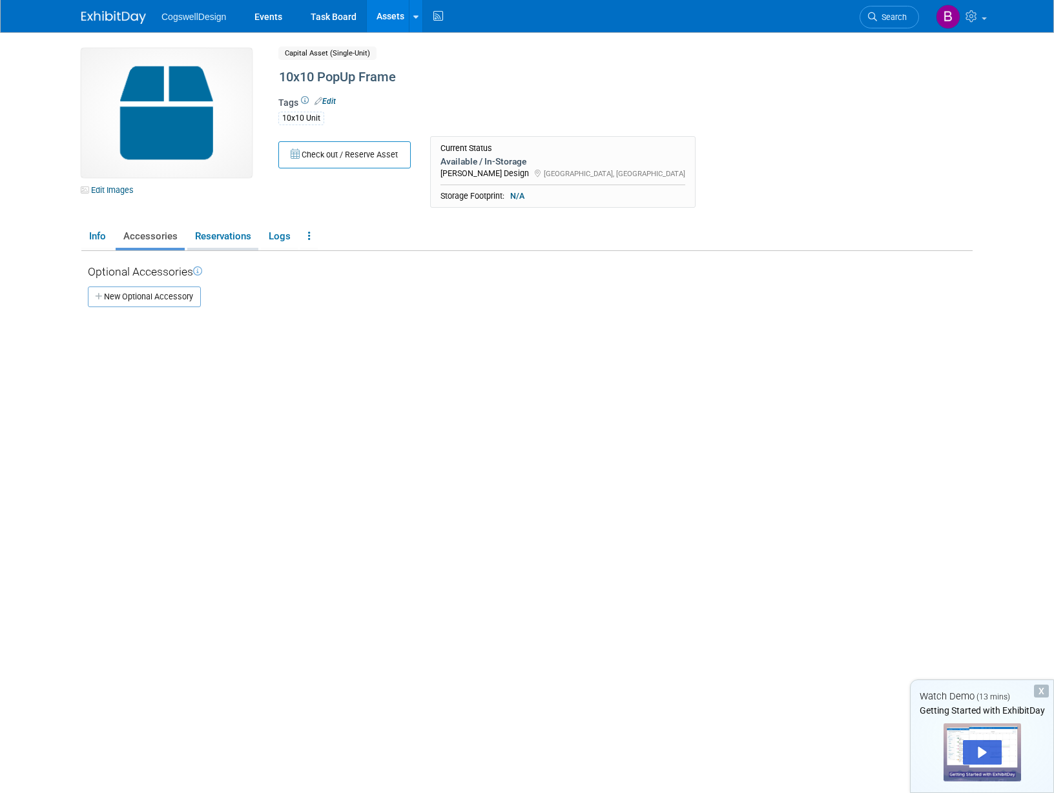
click at [224, 243] on link "Reservations" at bounding box center [222, 236] width 71 height 23
click at [281, 247] on link "Logs" at bounding box center [279, 236] width 37 height 23
click at [93, 234] on link "Info" at bounding box center [97, 236] width 32 height 23
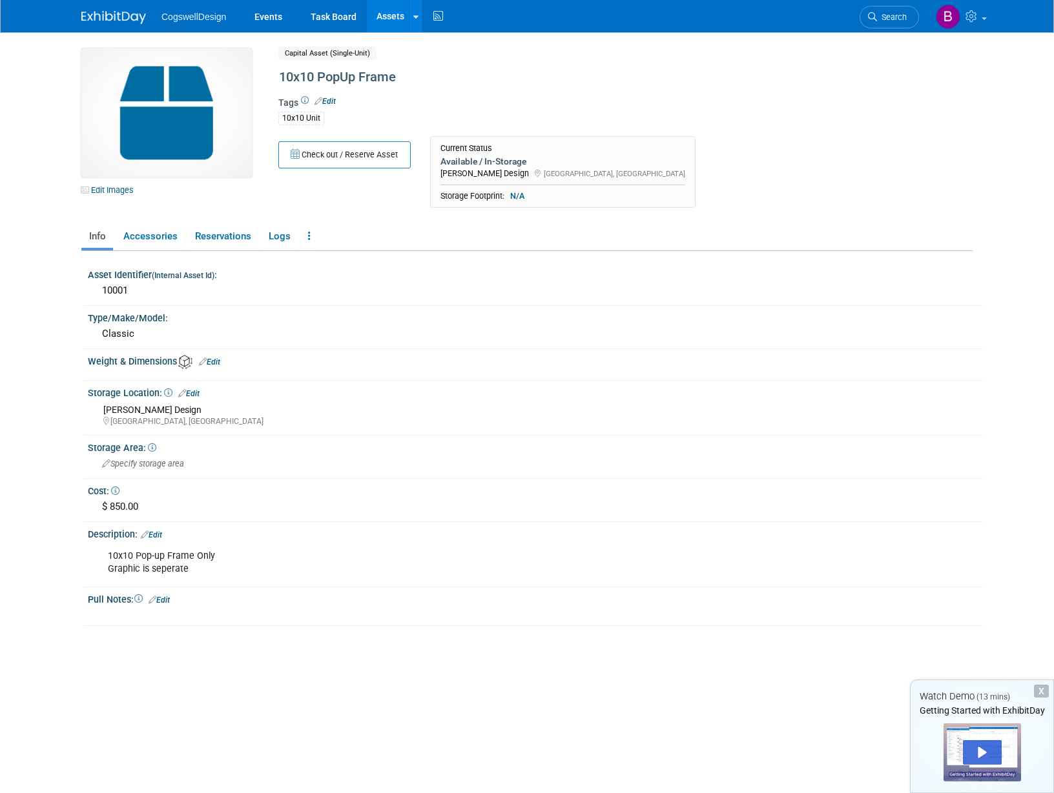
click at [387, 26] on link "Assets" at bounding box center [390, 16] width 47 height 32
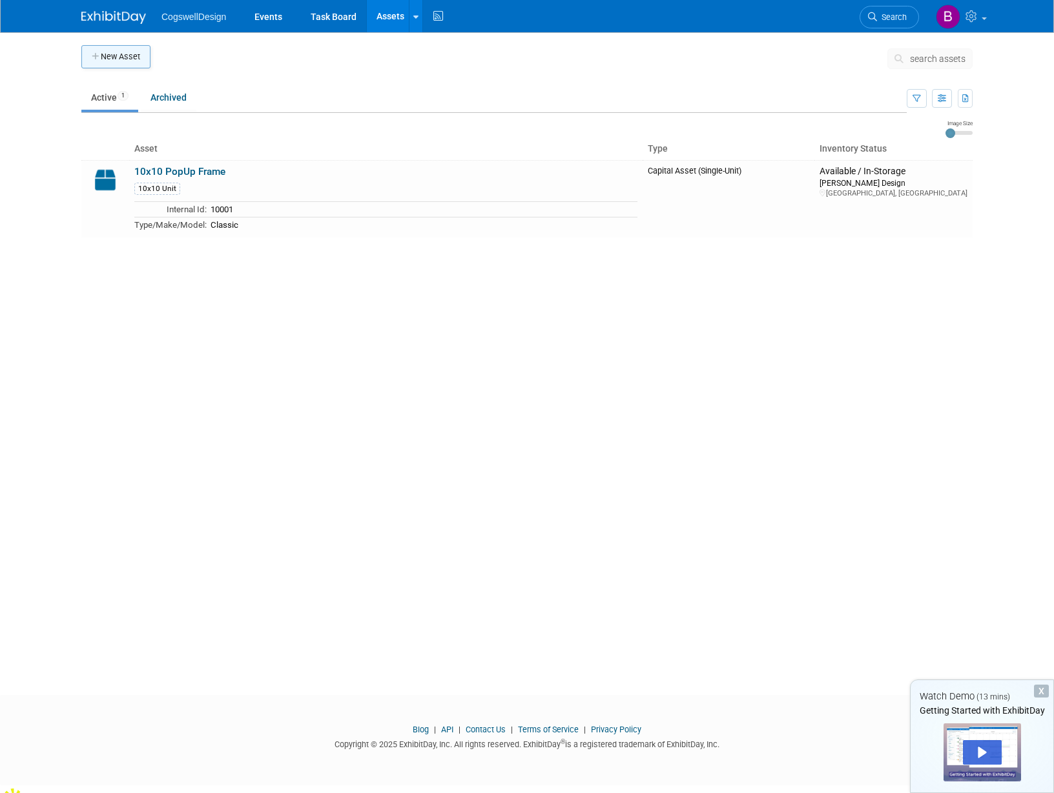
click at [129, 59] on button "New Asset" at bounding box center [115, 56] width 69 height 23
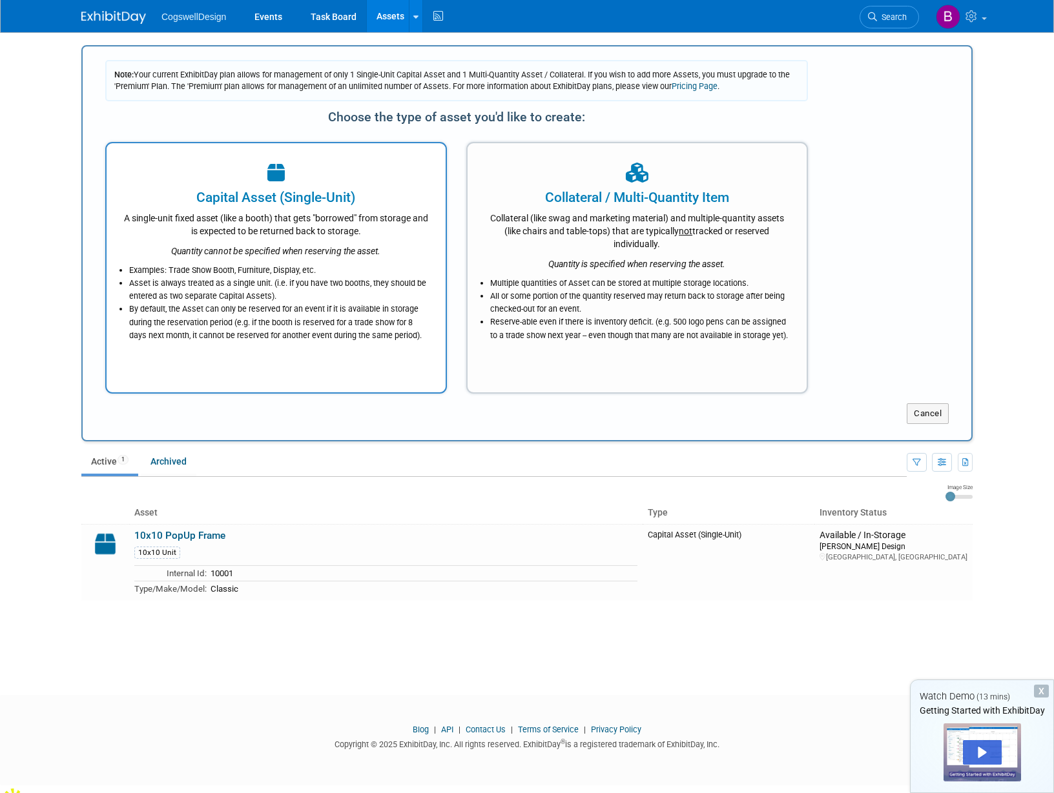
click at [207, 250] on icon "Quantity cannot be specified when reserving the asset." at bounding box center [275, 251] width 209 height 10
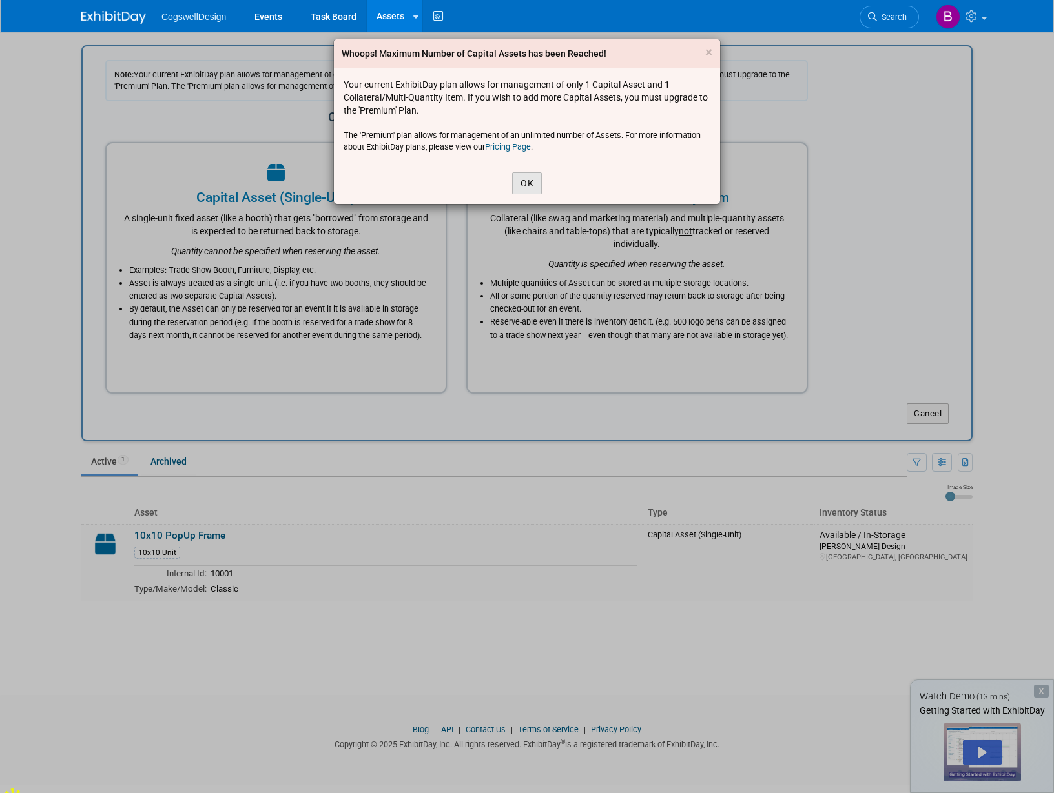
click at [532, 184] on button "OK" at bounding box center [527, 183] width 30 height 22
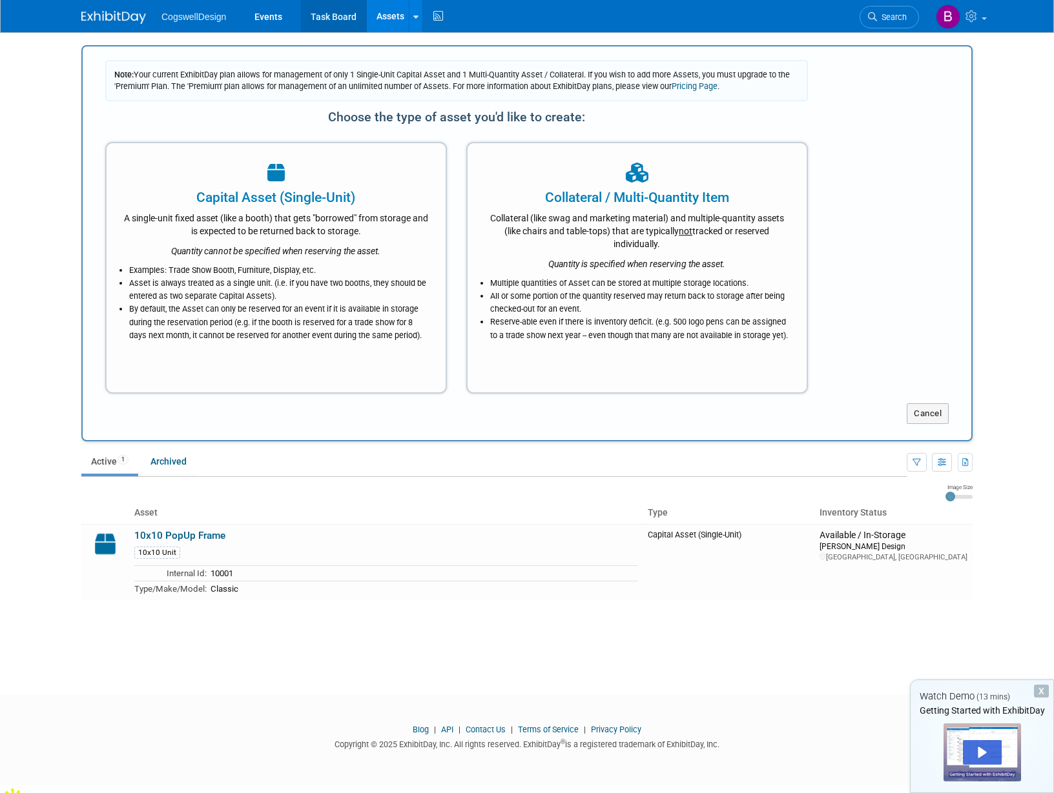
click at [329, 25] on link "Task Board" at bounding box center [333, 16] width 65 height 32
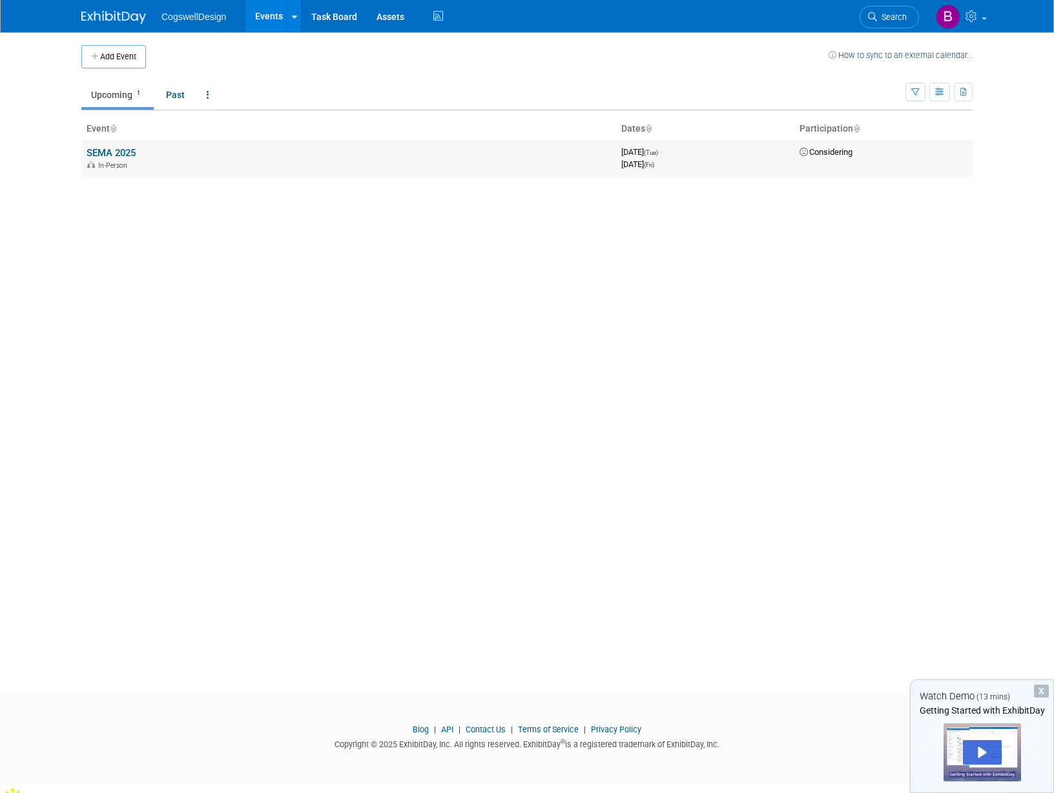
click at [105, 153] on link "SEMA 2025" at bounding box center [111, 153] width 49 height 12
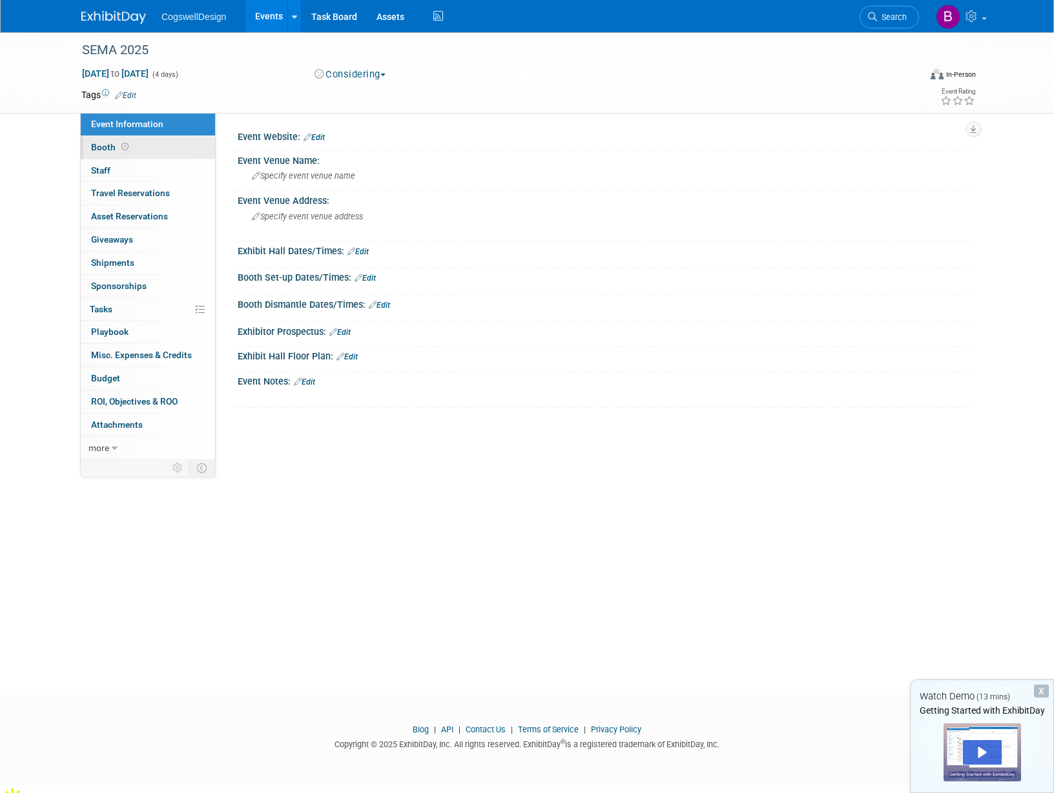
click at [134, 145] on link "Booth" at bounding box center [148, 147] width 134 height 23
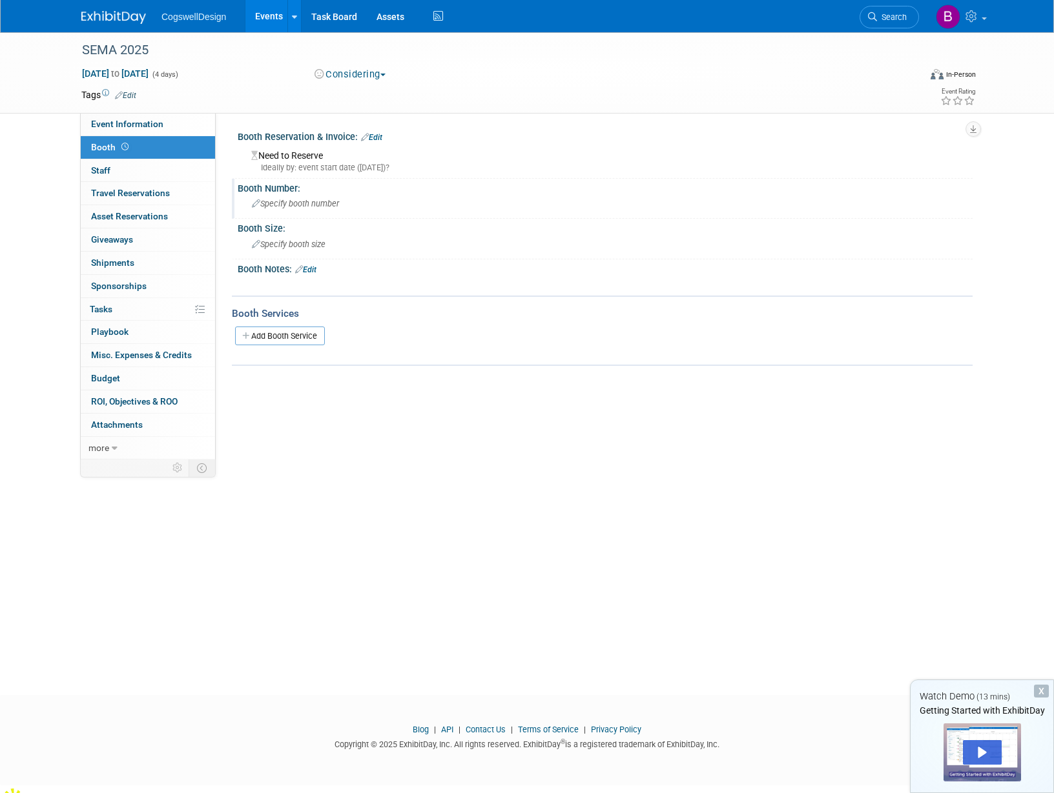
click at [267, 201] on span "Specify booth number" at bounding box center [295, 204] width 87 height 10
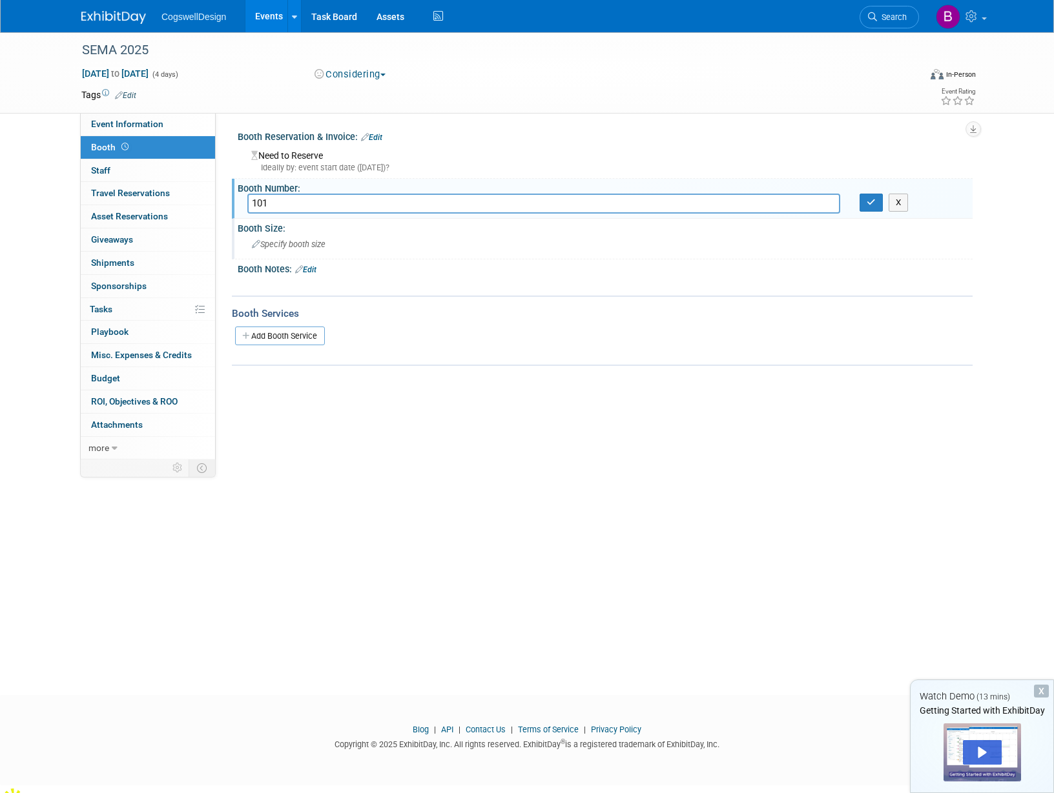
type input "101"
click at [287, 244] on span "Specify booth size" at bounding box center [289, 244] width 74 height 10
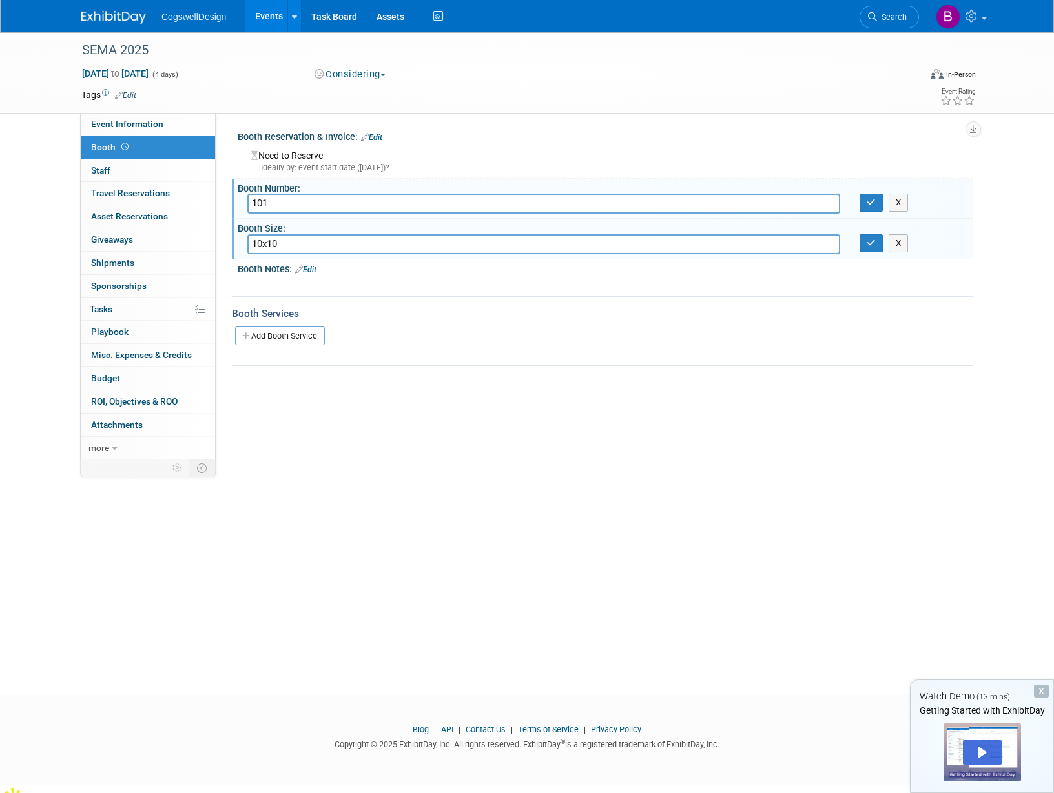
type input "10x10"
click at [482, 296] on div "Booth Services Add Booth Service" at bounding box center [602, 331] width 740 height 70
click at [311, 239] on input "10x10" at bounding box center [543, 244] width 593 height 20
click at [375, 277] on div "X" at bounding box center [603, 278] width 718 height 6
click at [209, 18] on span "CogswellDesign" at bounding box center [193, 17] width 65 height 10
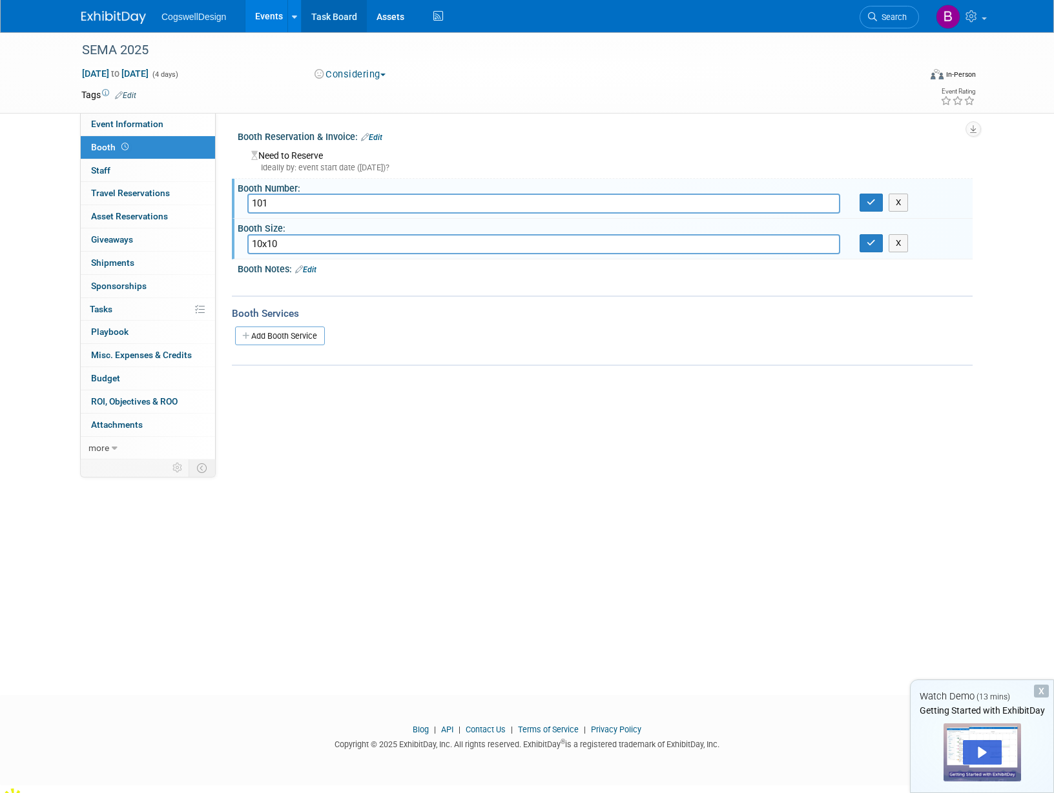
click at [330, 23] on link "Task Board" at bounding box center [333, 16] width 65 height 32
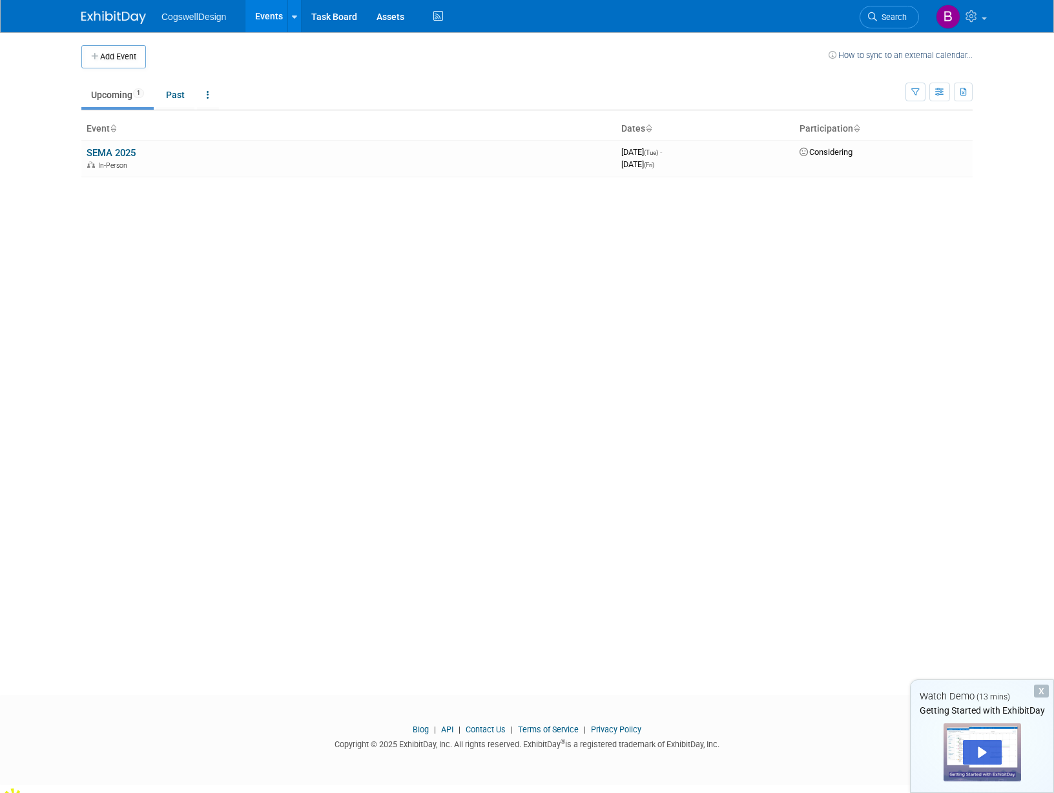
click at [204, 22] on ul "CogswellDesign Events Add Event Bulk Upload Events Shareable Event Boards Recen…" at bounding box center [303, 16] width 285 height 32
click at [269, 21] on link "Events" at bounding box center [268, 16] width 47 height 32
click at [294, 21] on div at bounding box center [294, 16] width 5 height 13
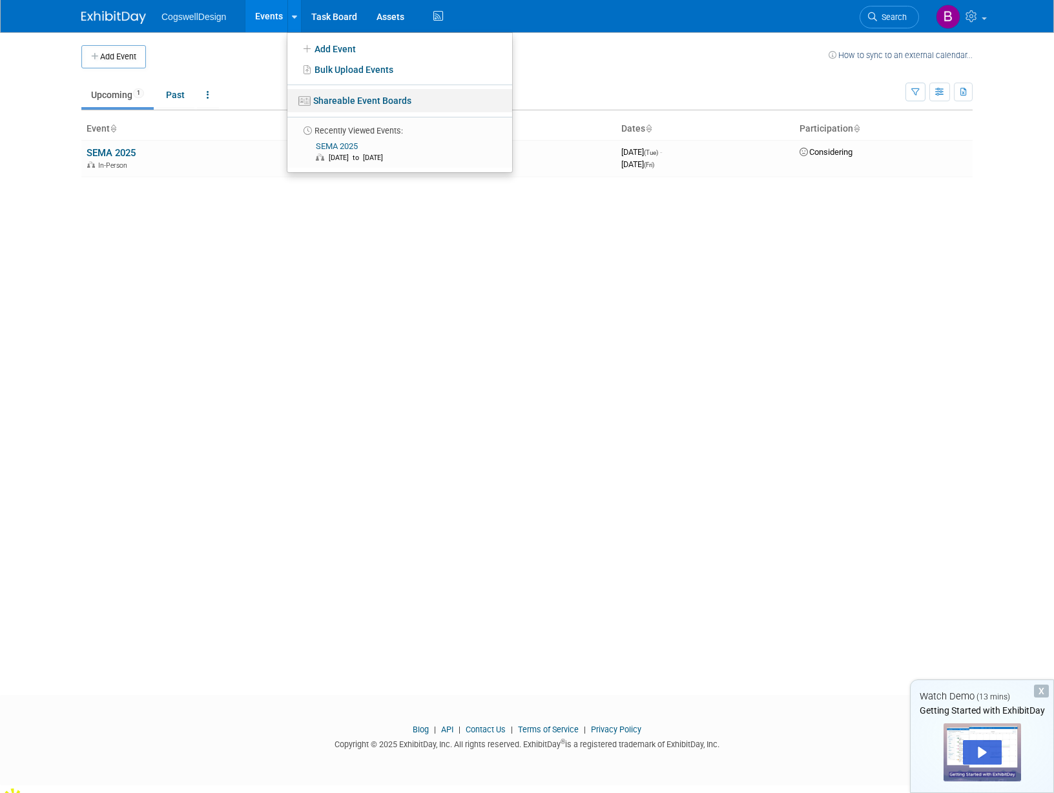
click at [332, 108] on link "Shareable Event Boards" at bounding box center [399, 100] width 225 height 23
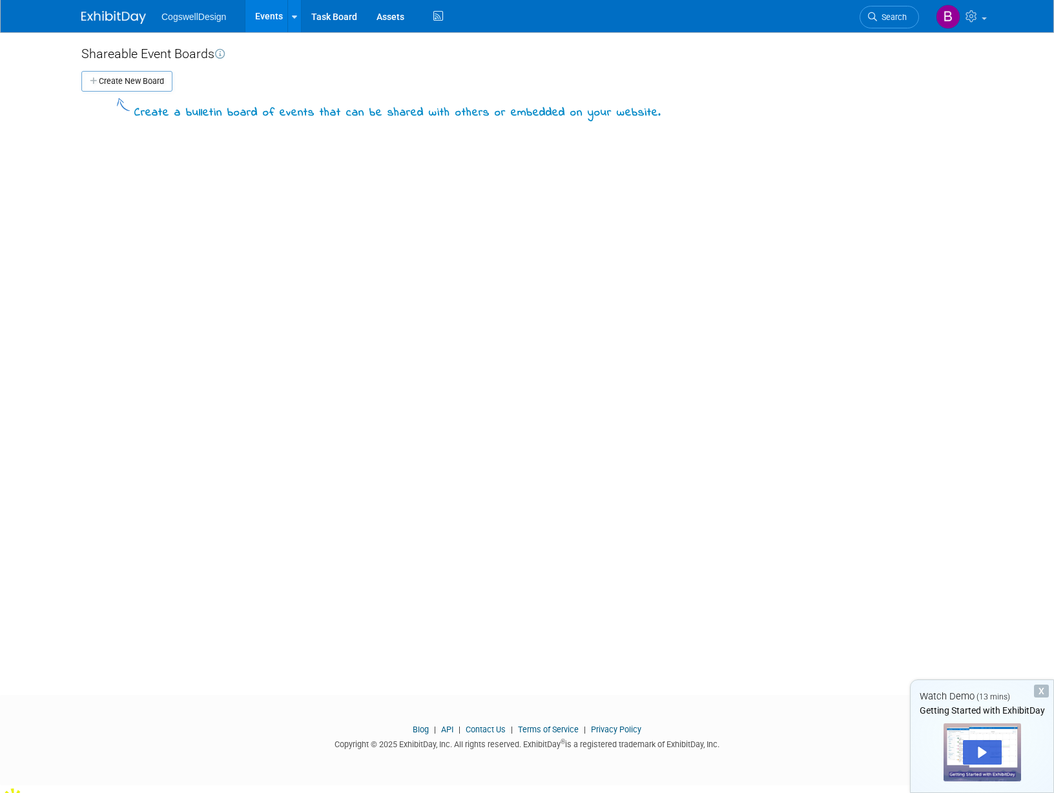
click at [1040, 695] on div "X" at bounding box center [1041, 691] width 15 height 13
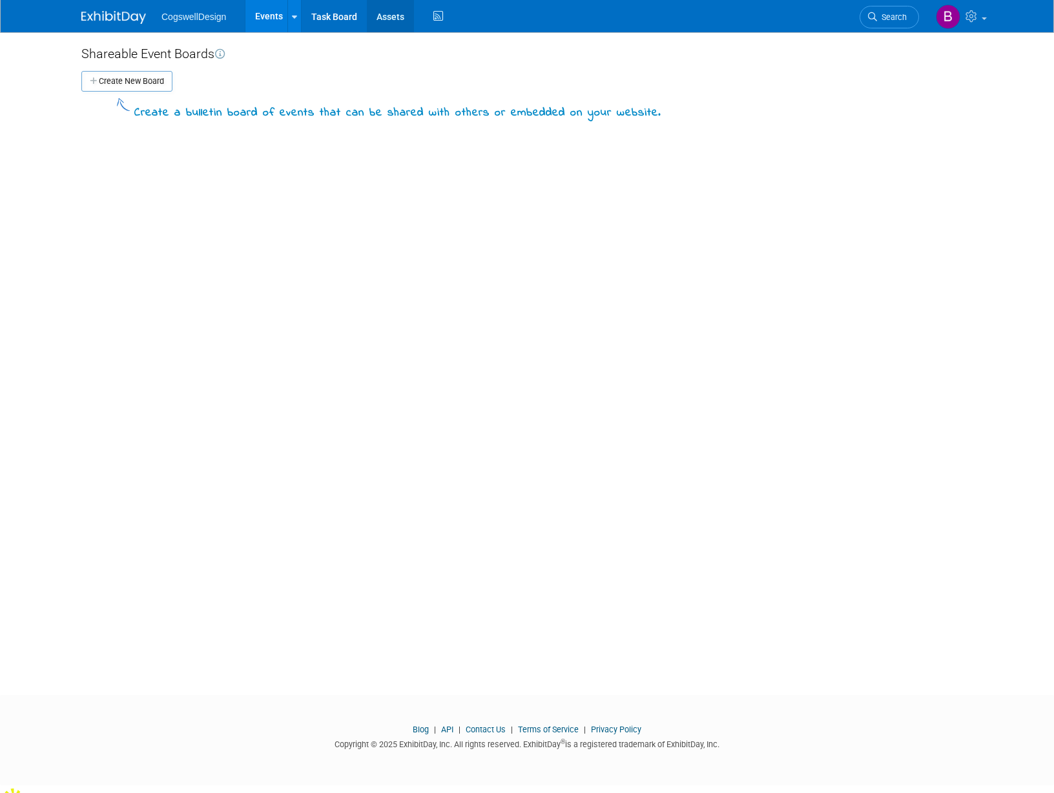
click at [398, 17] on link "Assets" at bounding box center [390, 16] width 47 height 32
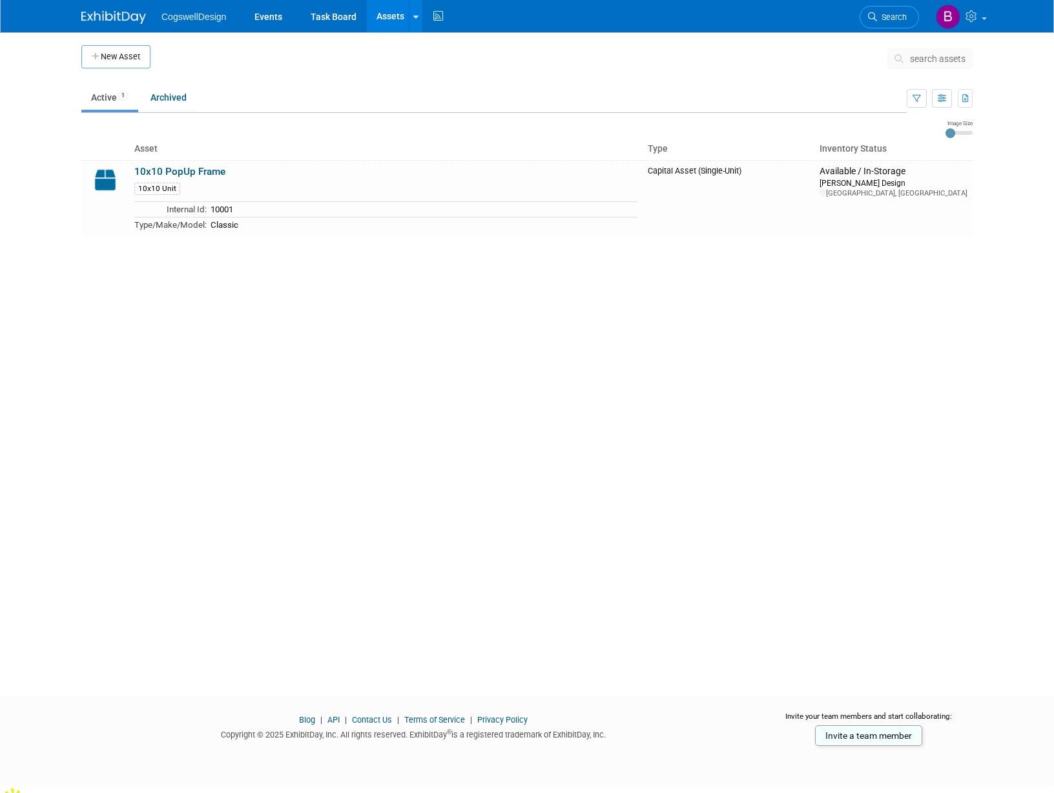
click at [194, 21] on span "CogswellDesign" at bounding box center [193, 17] width 65 height 10
click at [282, 19] on link "Events" at bounding box center [268, 16] width 47 height 32
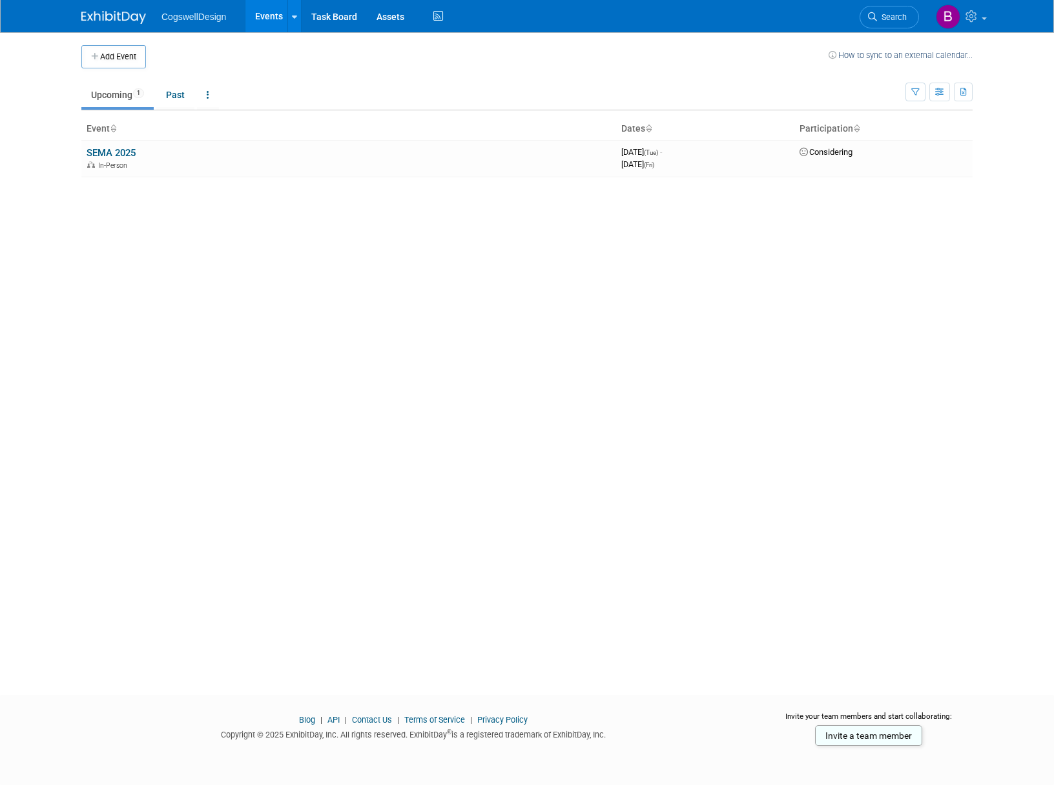
click at [273, 17] on link "Events" at bounding box center [268, 16] width 47 height 32
click at [107, 62] on button "Add Event" at bounding box center [113, 56] width 65 height 23
select select "8"
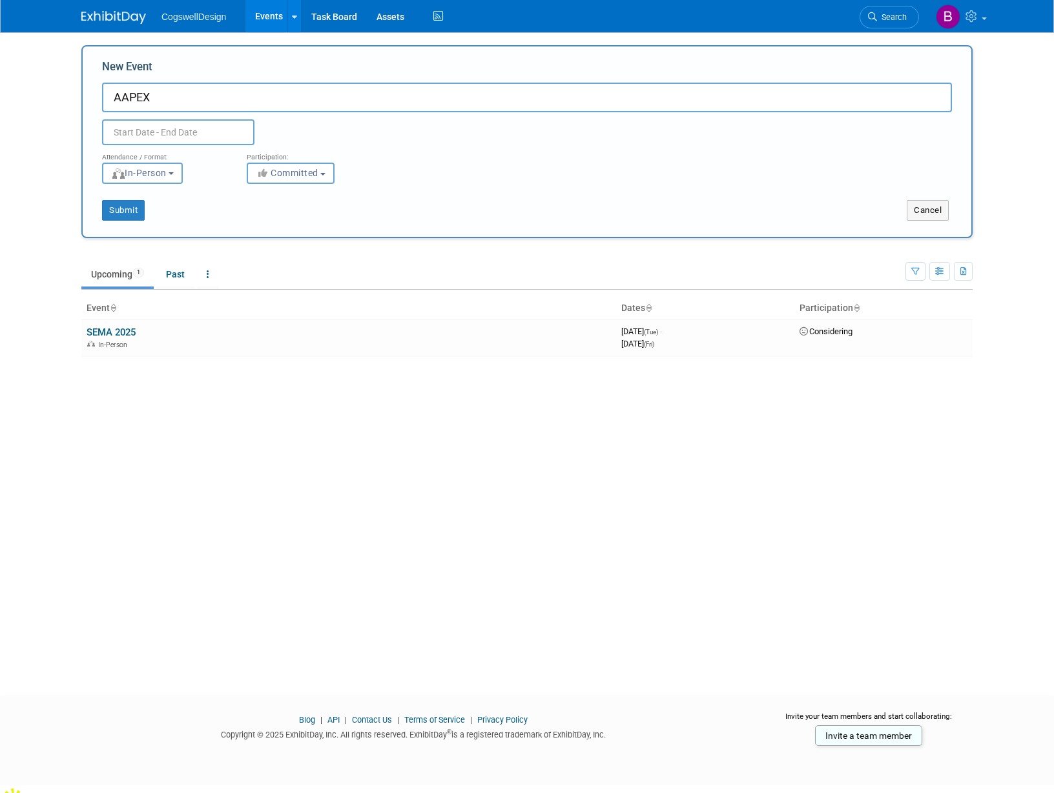
type input "AAPEX"
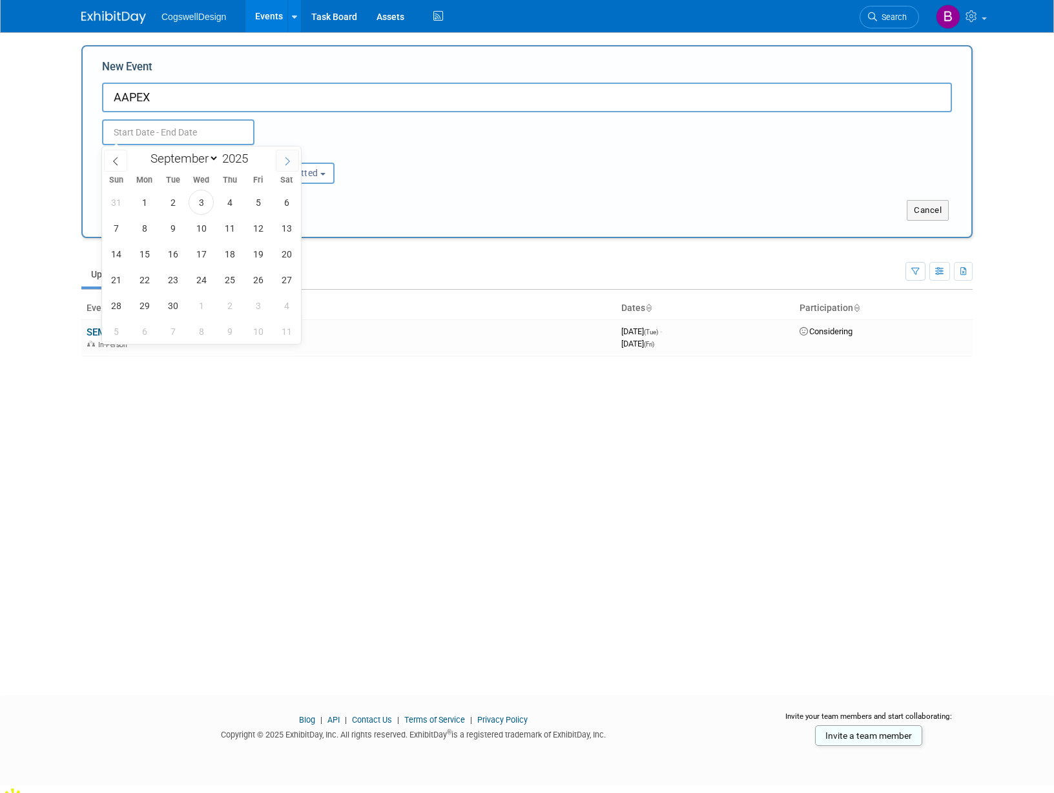
click at [283, 165] on span at bounding box center [287, 161] width 23 height 22
select select "10"
click at [143, 232] on span "3" at bounding box center [144, 228] width 25 height 25
click at [223, 237] on span "6" at bounding box center [229, 228] width 25 height 25
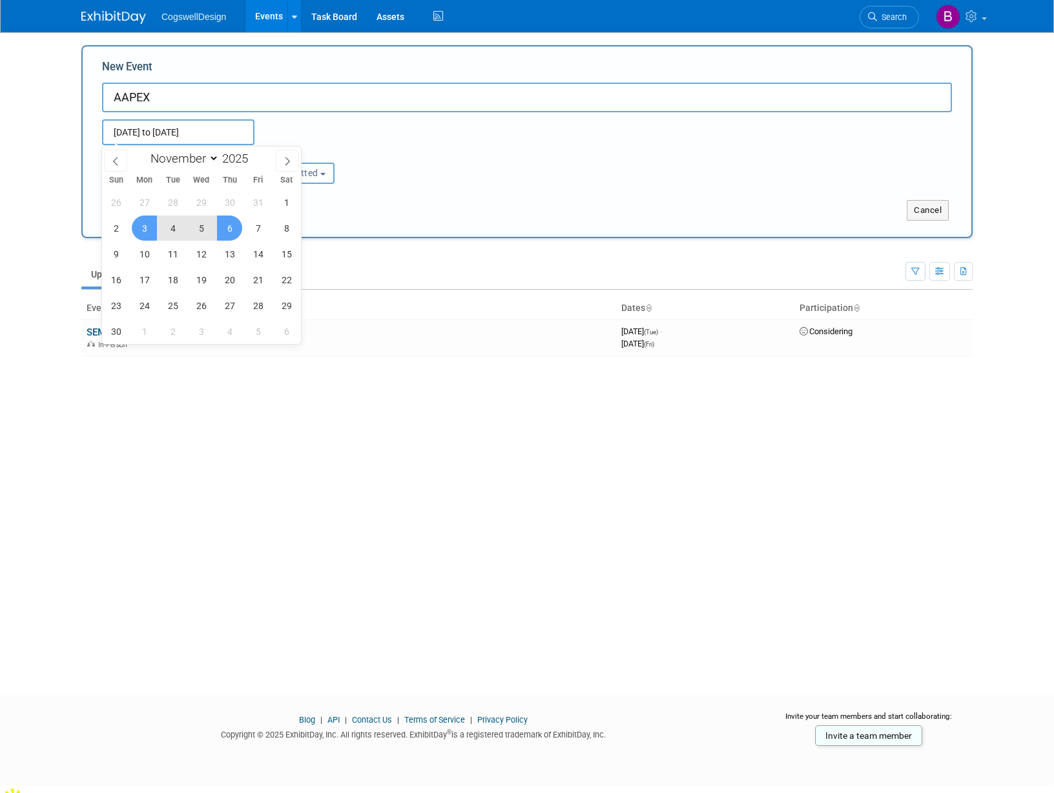
type input "Nov 3, 2025 to Nov 6, 2025"
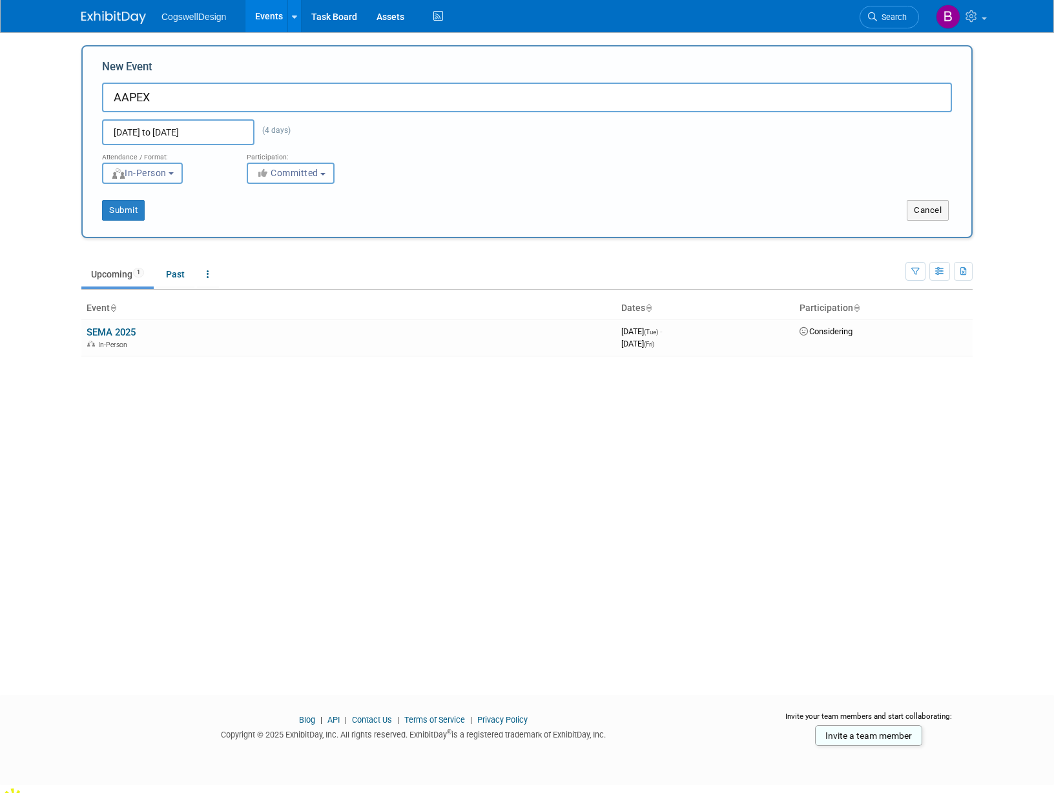
click at [179, 179] on button "In-Person" at bounding box center [142, 173] width 81 height 21
click at [177, 194] on label "In-Person" at bounding box center [146, 200] width 75 height 17
click at [114, 196] on input "In-Person" at bounding box center [110, 200] width 8 height 8
click at [278, 202] on div "Submit" at bounding box center [268, 210] width 370 height 21
click at [331, 179] on button "Committed" at bounding box center [291, 173] width 88 height 21
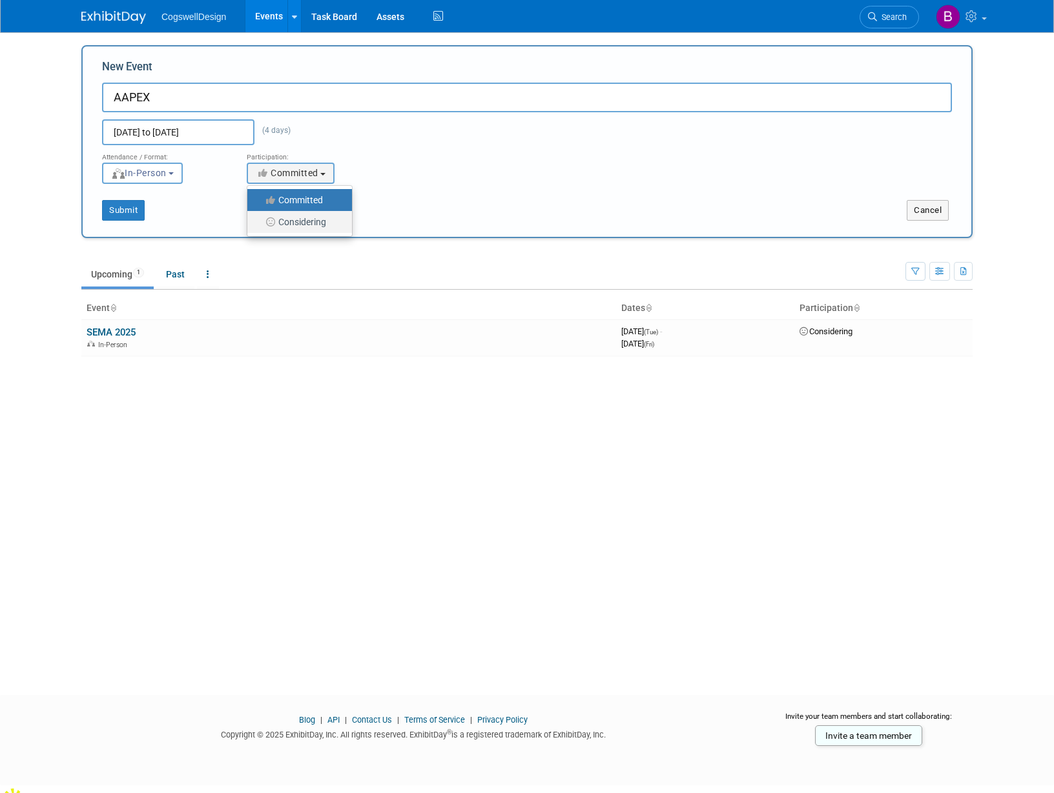
click at [321, 217] on label "Considering" at bounding box center [296, 222] width 85 height 17
click at [259, 218] on input "Considering" at bounding box center [254, 222] width 8 height 8
select select "2"
click at [133, 215] on button "Submit" at bounding box center [123, 210] width 43 height 21
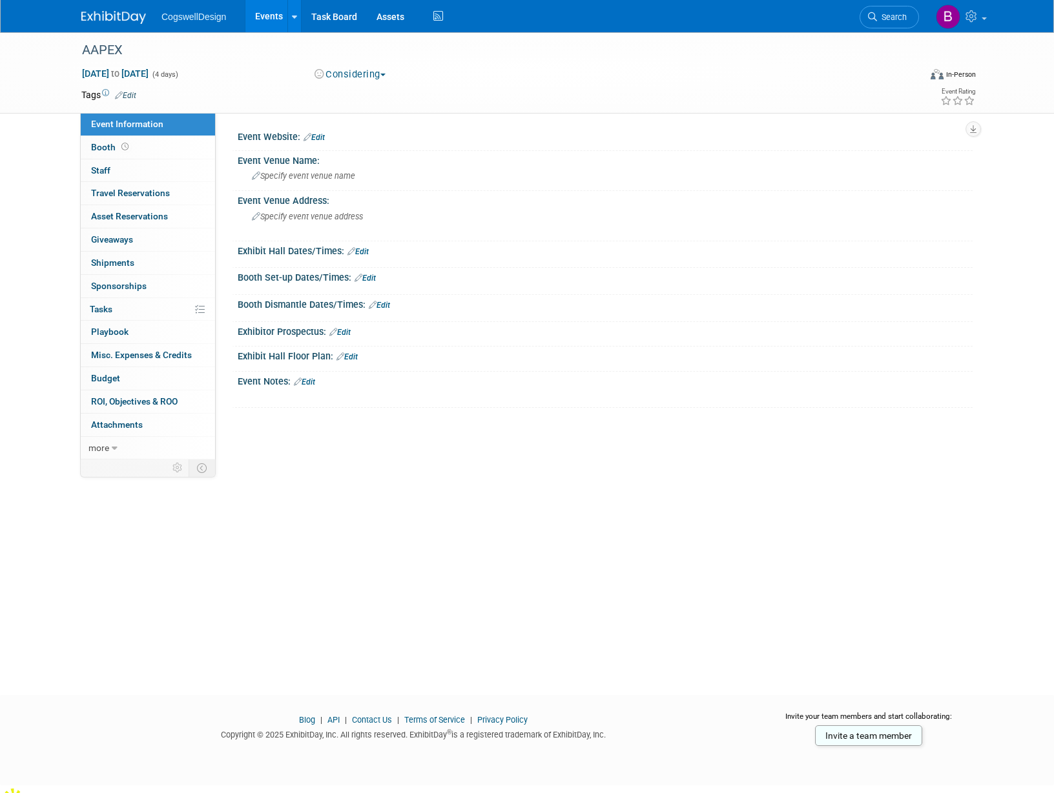
click at [318, 135] on link "Edit" at bounding box center [313, 137] width 21 height 9
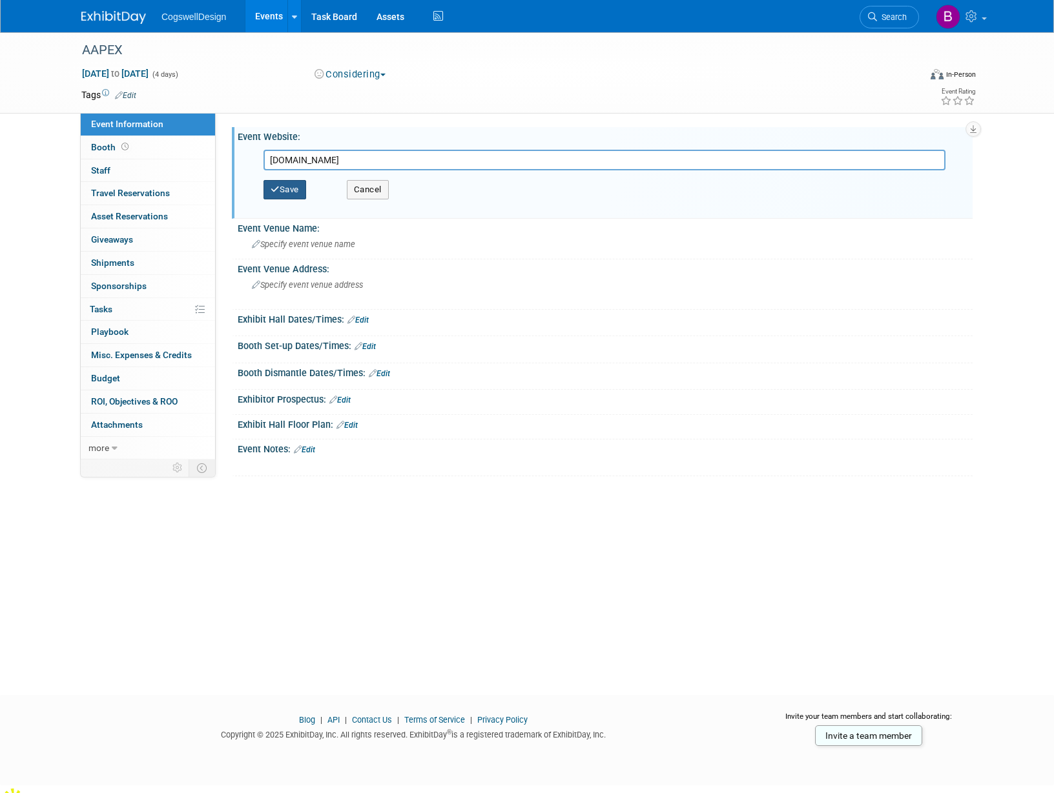
type input "www.aapexshow.com"
click at [288, 188] on button "Save" at bounding box center [284, 189] width 43 height 19
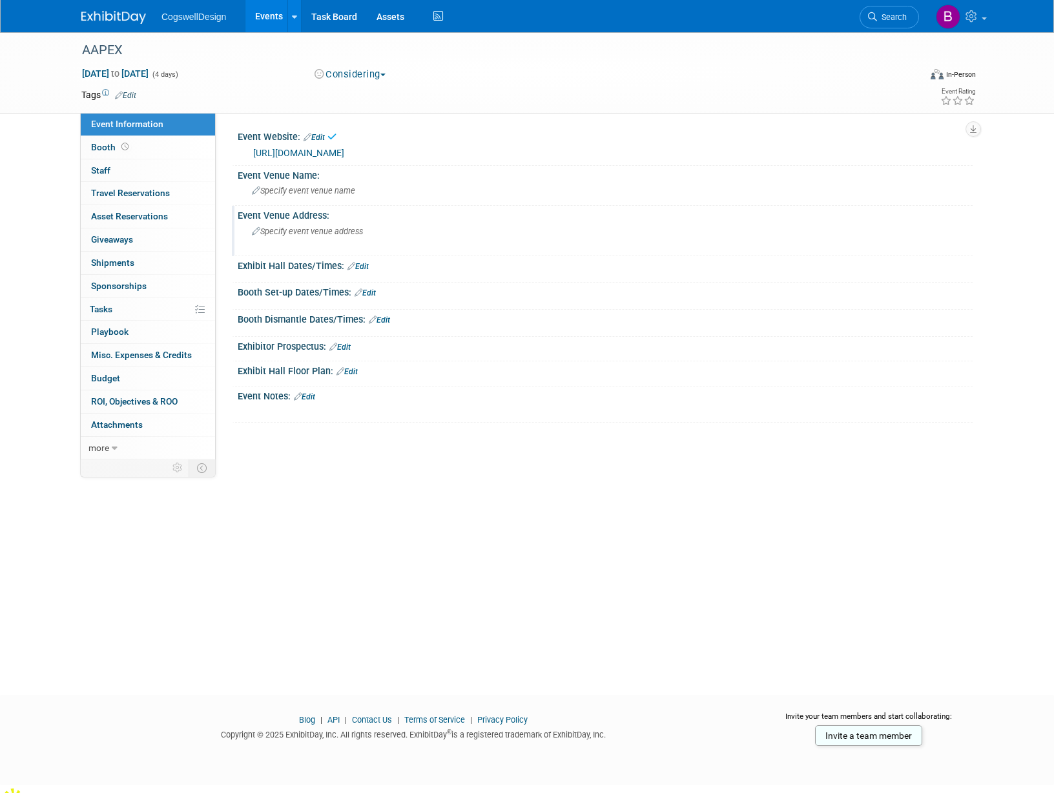
click at [288, 225] on div "Specify event venue address" at bounding box center [390, 236] width 287 height 30
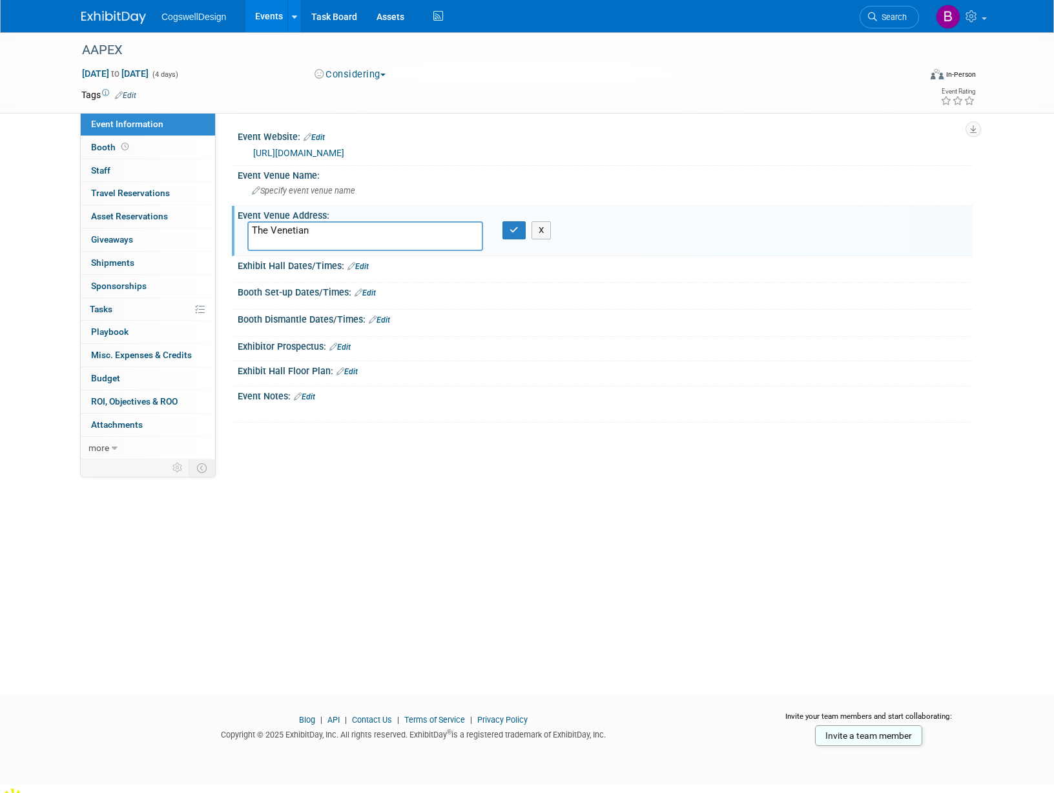
type textarea "The Venetian"
click at [356, 265] on link "Edit" at bounding box center [357, 266] width 21 height 9
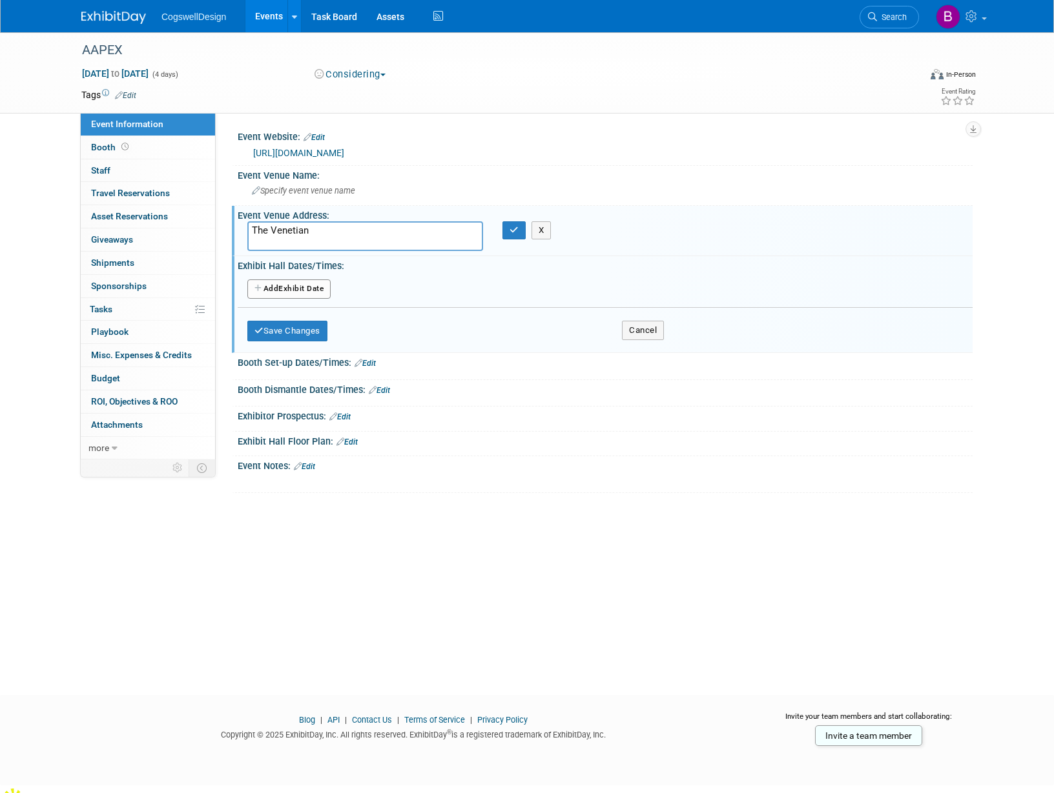
click at [288, 289] on button "Add Another Exhibit Date" at bounding box center [288, 289] width 83 height 19
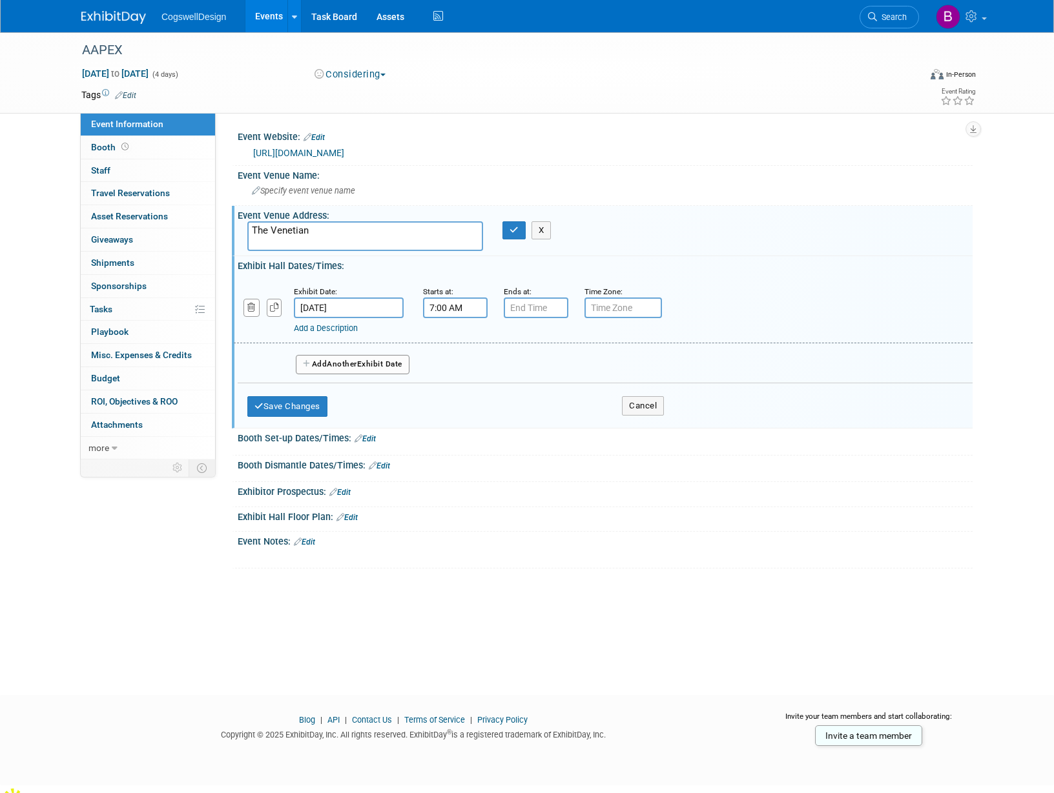
click at [445, 313] on input "7:00 AM" at bounding box center [455, 308] width 65 height 21
click at [457, 338] on span at bounding box center [453, 340] width 23 height 23
type input "8:00 AM"
click at [542, 305] on input "7:00 PM" at bounding box center [536, 308] width 65 height 21
click at [537, 341] on span at bounding box center [533, 340] width 23 height 23
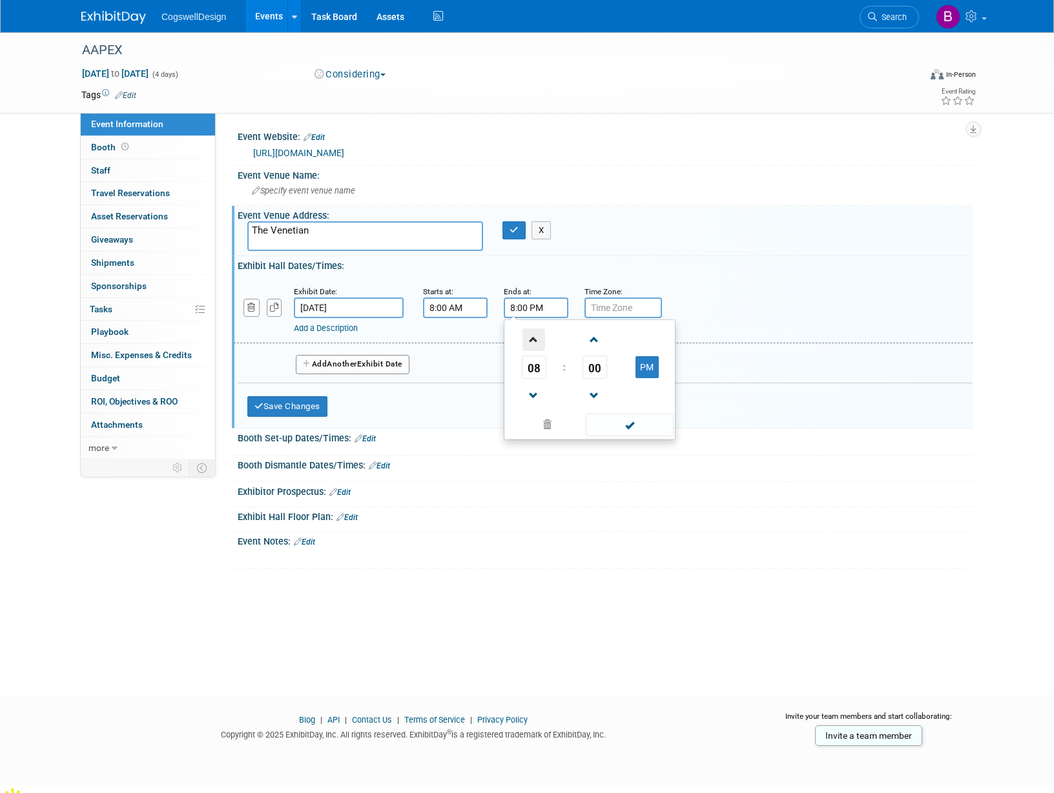
click at [537, 341] on span at bounding box center [533, 340] width 23 height 23
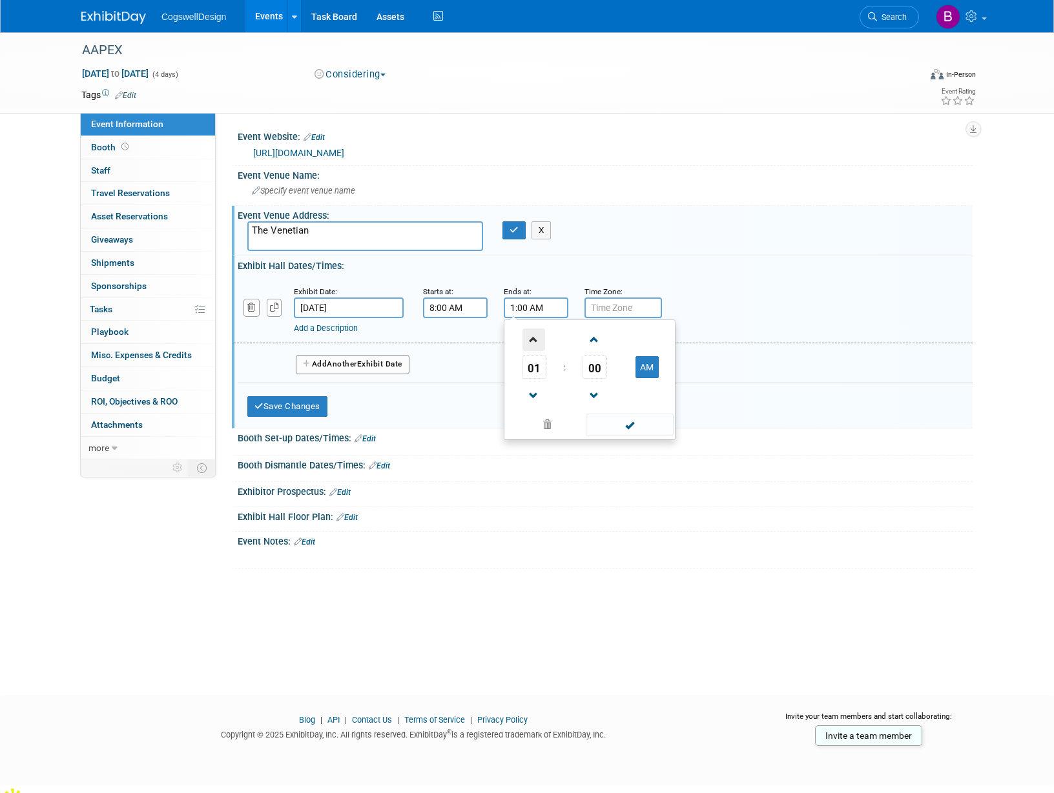
click at [537, 341] on span at bounding box center [533, 340] width 23 height 23
click at [655, 374] on button "AM" at bounding box center [646, 367] width 23 height 22
type input "4:00 PM"
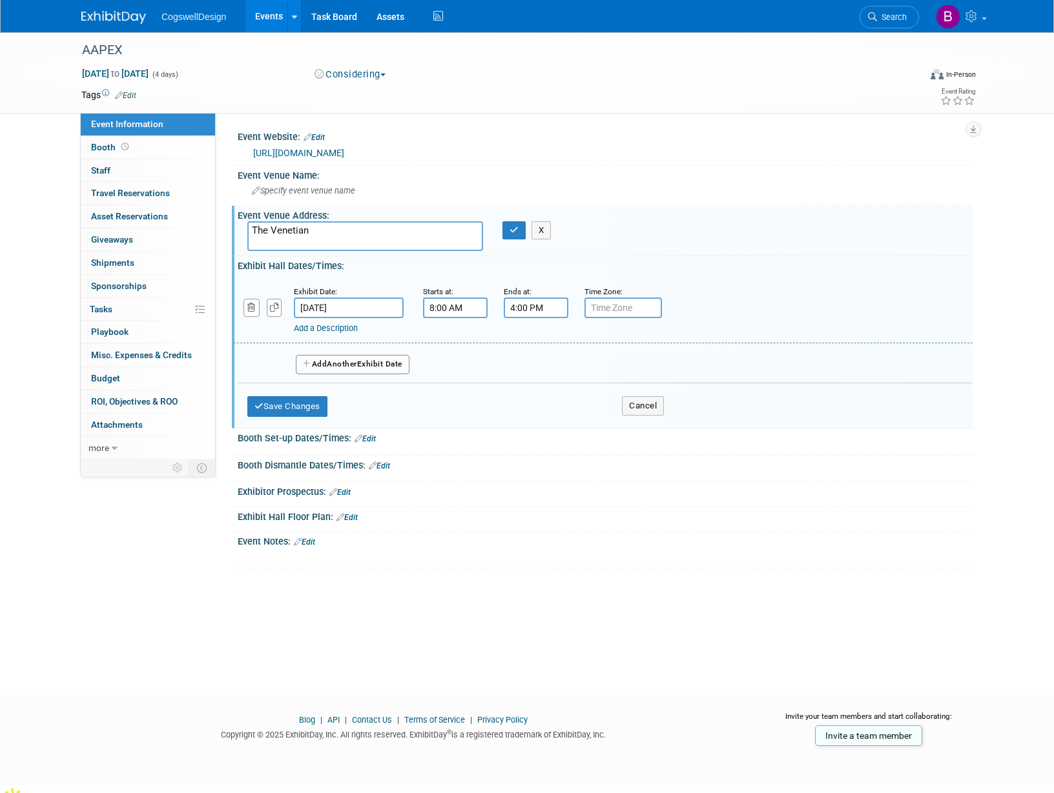
click at [733, 316] on div "Add a Description Description:" at bounding box center [603, 310] width 758 height 50
click at [376, 365] on button "Add Another Exhibit Date" at bounding box center [353, 364] width 114 height 19
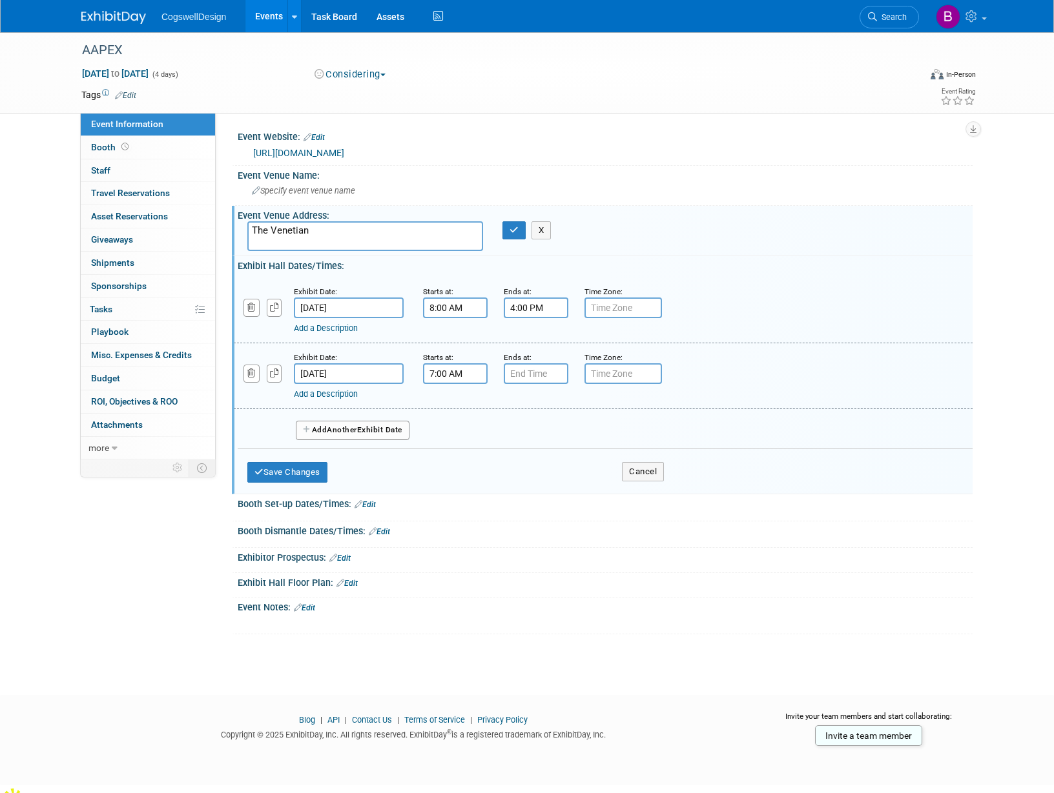
click at [467, 378] on input "7:00 AM" at bounding box center [455, 373] width 65 height 21
click at [453, 410] on span at bounding box center [453, 405] width 23 height 23
type input "8:00 AM"
click at [547, 373] on input "7:00 PM" at bounding box center [536, 373] width 65 height 21
click at [532, 458] on span at bounding box center [533, 462] width 23 height 23
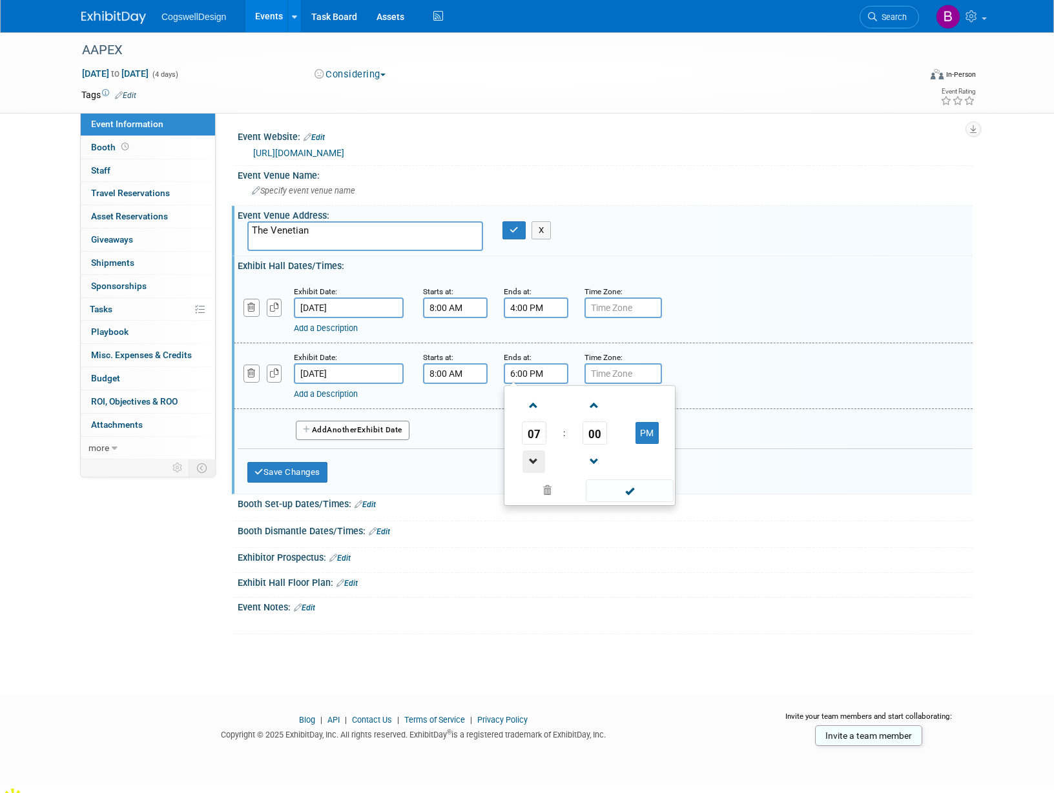
click at [532, 458] on span at bounding box center [533, 462] width 23 height 23
type input "3:00 PM"
click at [622, 487] on span at bounding box center [629, 491] width 87 height 23
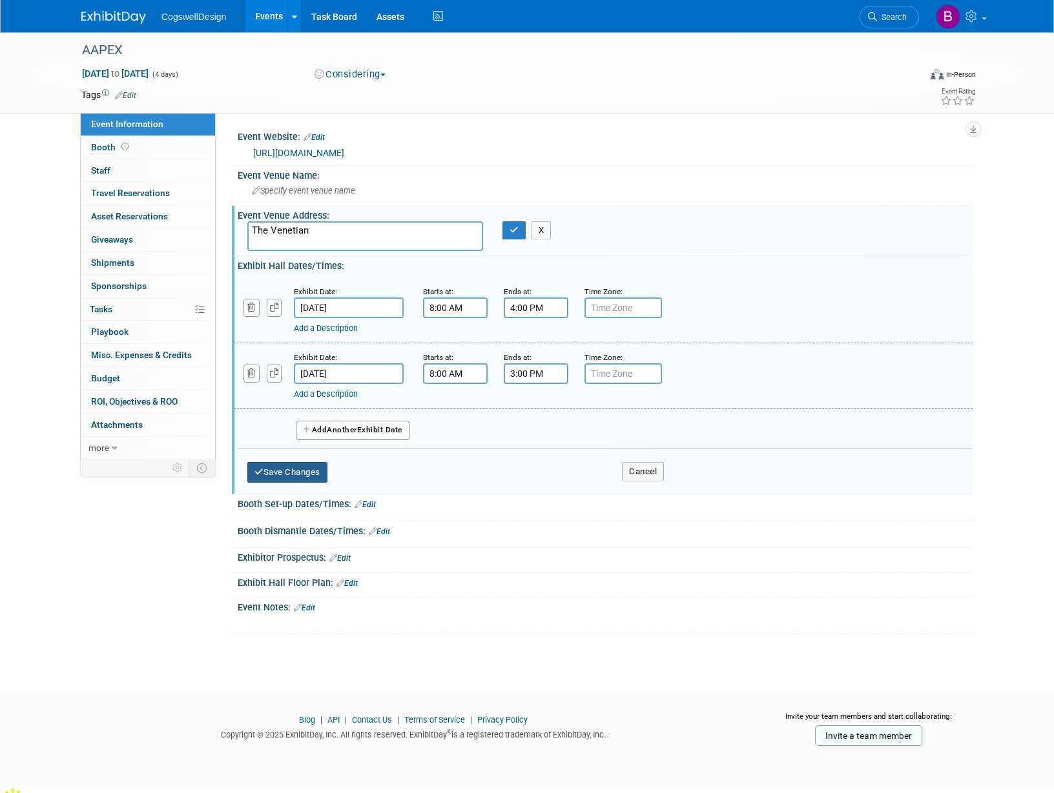
click at [296, 471] on button "Save Changes" at bounding box center [287, 472] width 80 height 21
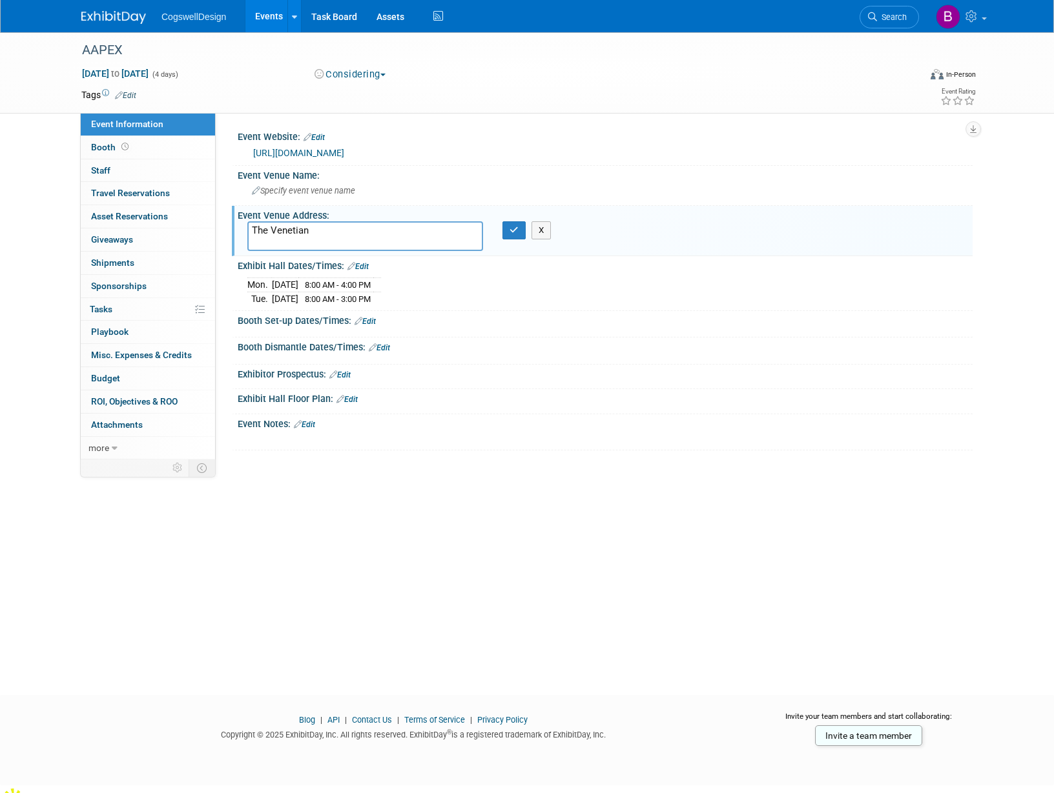
click at [337, 373] on icon at bounding box center [333, 375] width 8 height 8
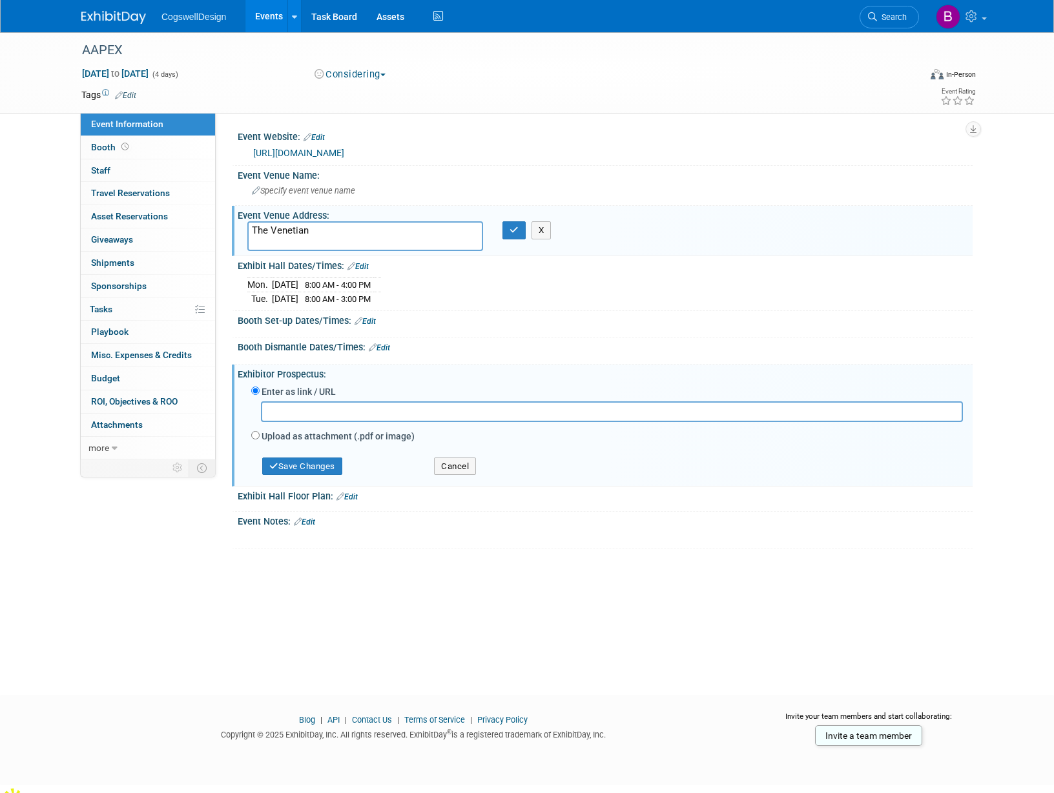
click at [338, 373] on div "Exhibitor Prospectus: Edit" at bounding box center [605, 373] width 735 height 16
click at [449, 471] on button "Cancel" at bounding box center [455, 467] width 42 height 18
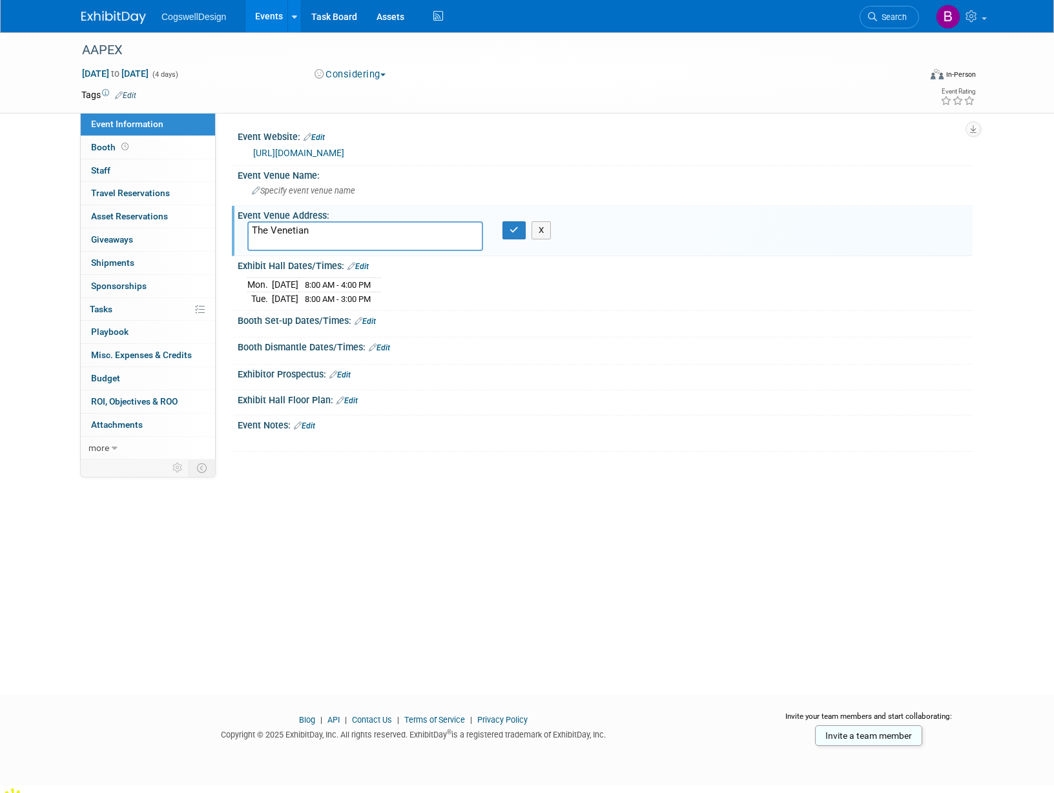
click at [343, 398] on icon at bounding box center [340, 400] width 8 height 8
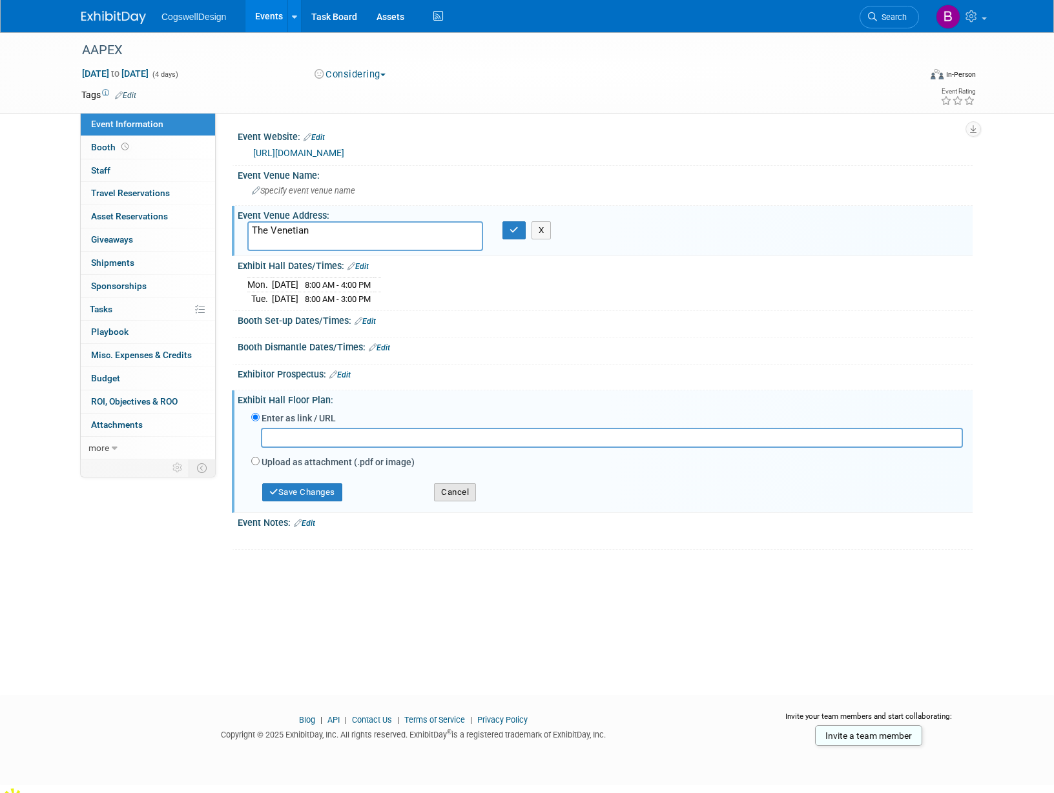
click at [458, 492] on button "Cancel" at bounding box center [455, 493] width 42 height 18
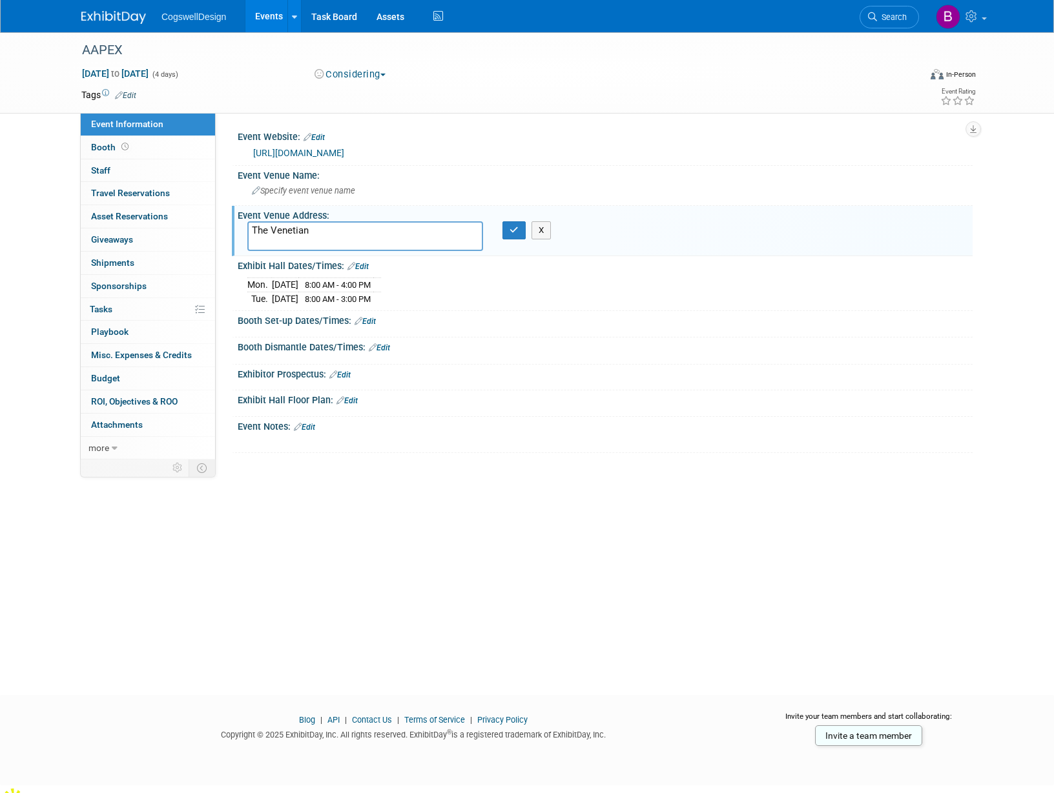
click at [306, 425] on link "Edit" at bounding box center [304, 427] width 21 height 9
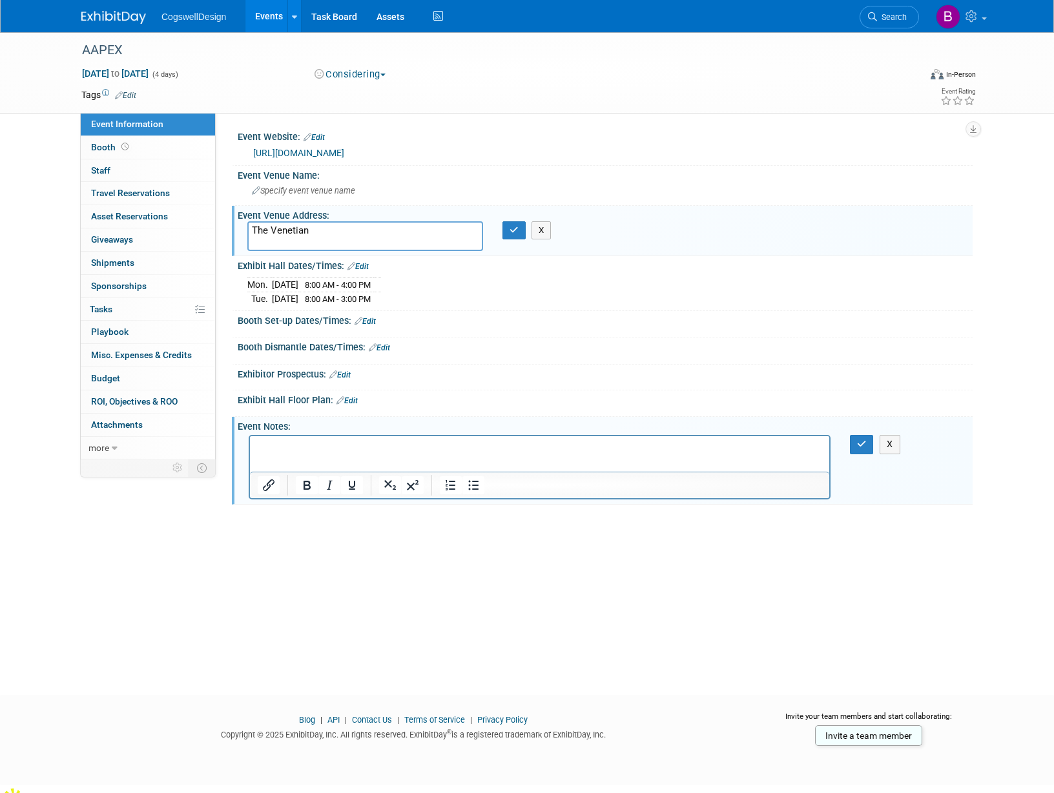
click at [306, 425] on div "Event Notes: Edit" at bounding box center [605, 425] width 735 height 16
click at [289, 557] on div "AAPEX Nov 3, 2025 to Nov 6, 2025 (4 days) Nov 3, 2025 to Nov 6, 2025 Considerin…" at bounding box center [527, 352] width 1054 height 640
click at [166, 212] on span "Asset Reservations 0" at bounding box center [129, 216] width 77 height 10
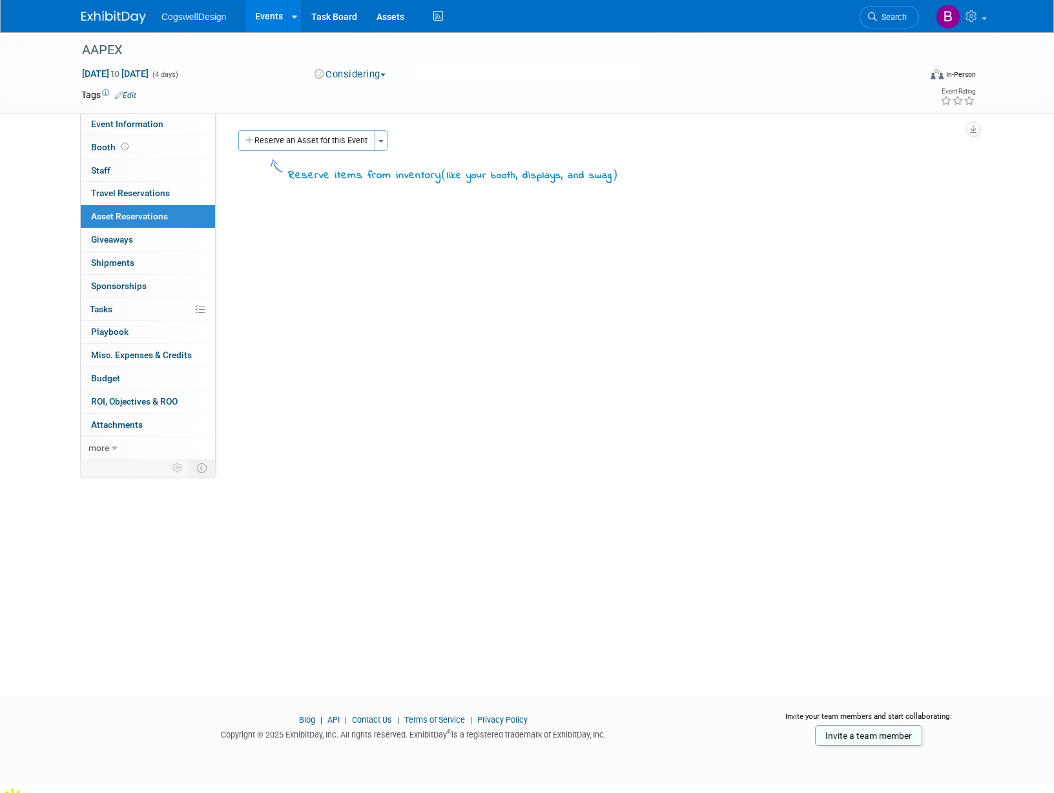
click at [389, 141] on div "Reserve an Asset for this Event Toggle Dropdown New asset reservation Copy asse…" at bounding box center [599, 142] width 728 height 24
click at [380, 146] on button "Toggle Dropdown" at bounding box center [380, 140] width 13 height 21
click at [395, 171] on link "New asset reservation" at bounding box center [480, 166] width 213 height 22
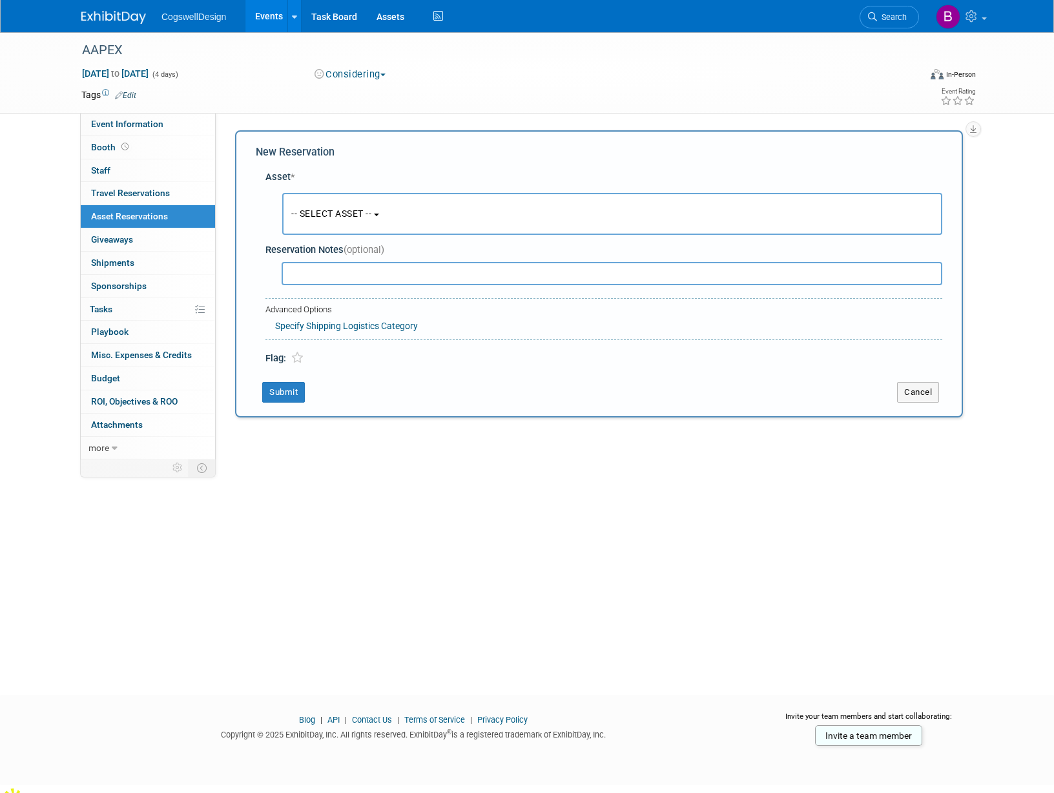
click at [371, 216] on span "-- SELECT ASSET --" at bounding box center [331, 214] width 80 height 10
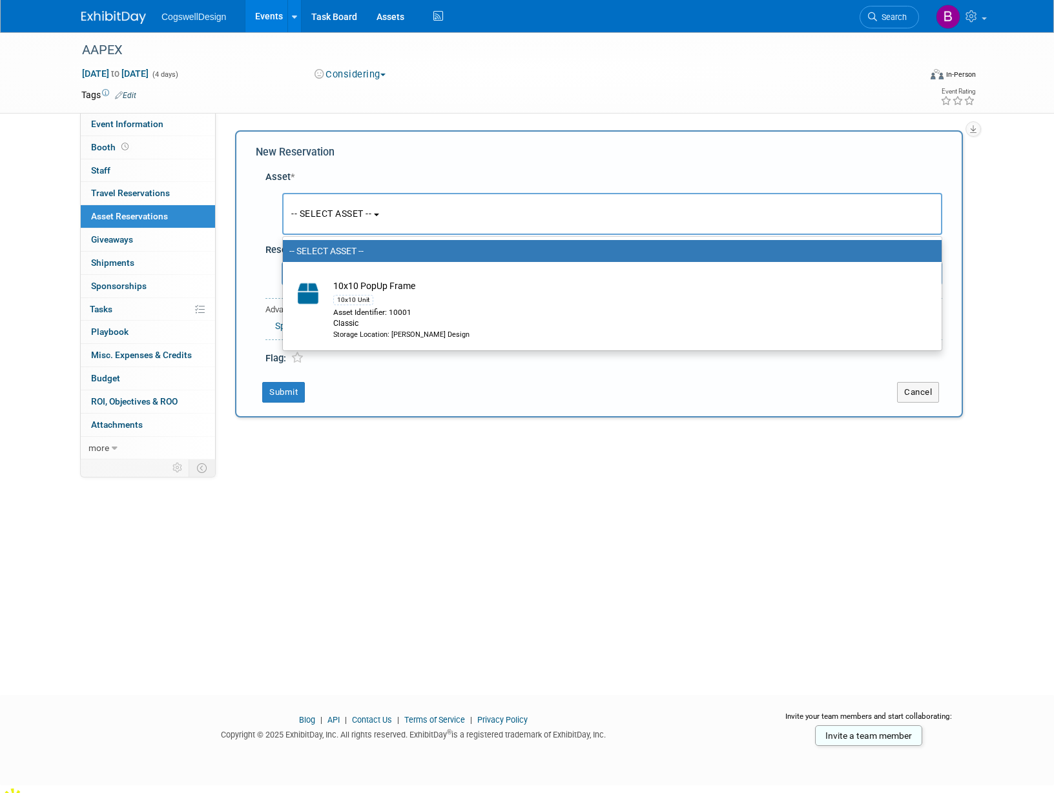
click at [371, 216] on span "-- SELECT ASSET --" at bounding box center [331, 214] width 80 height 10
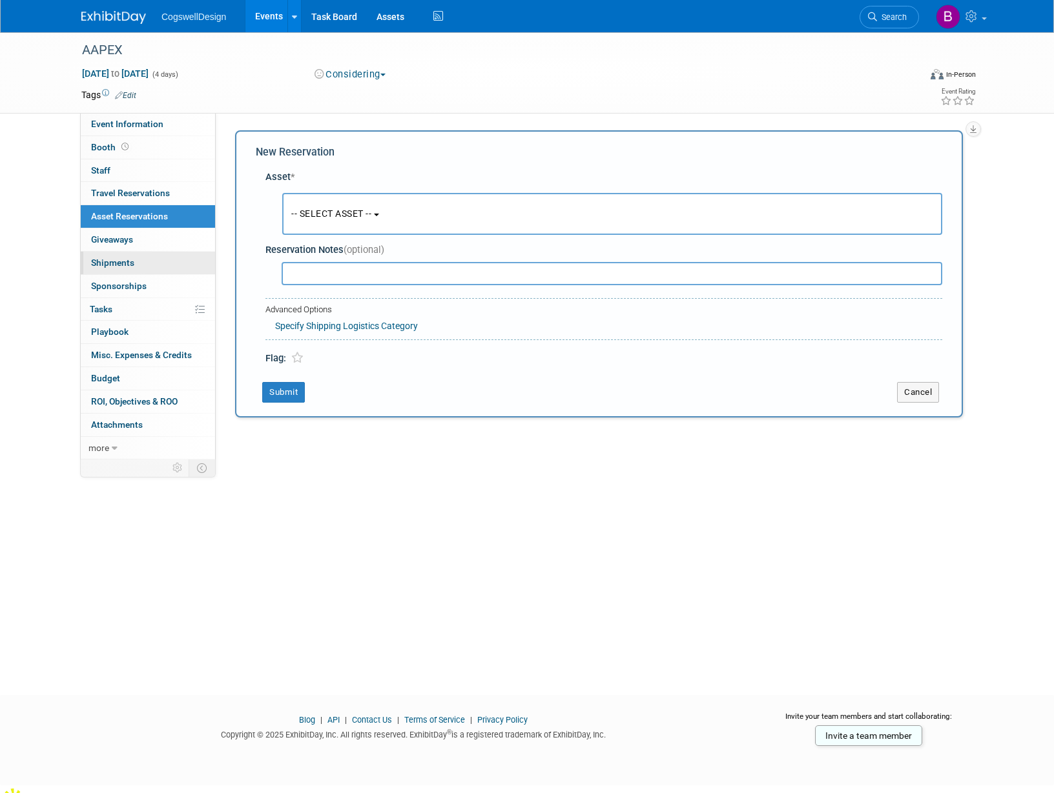
click at [134, 261] on link "0 Shipments 0" at bounding box center [148, 263] width 134 height 23
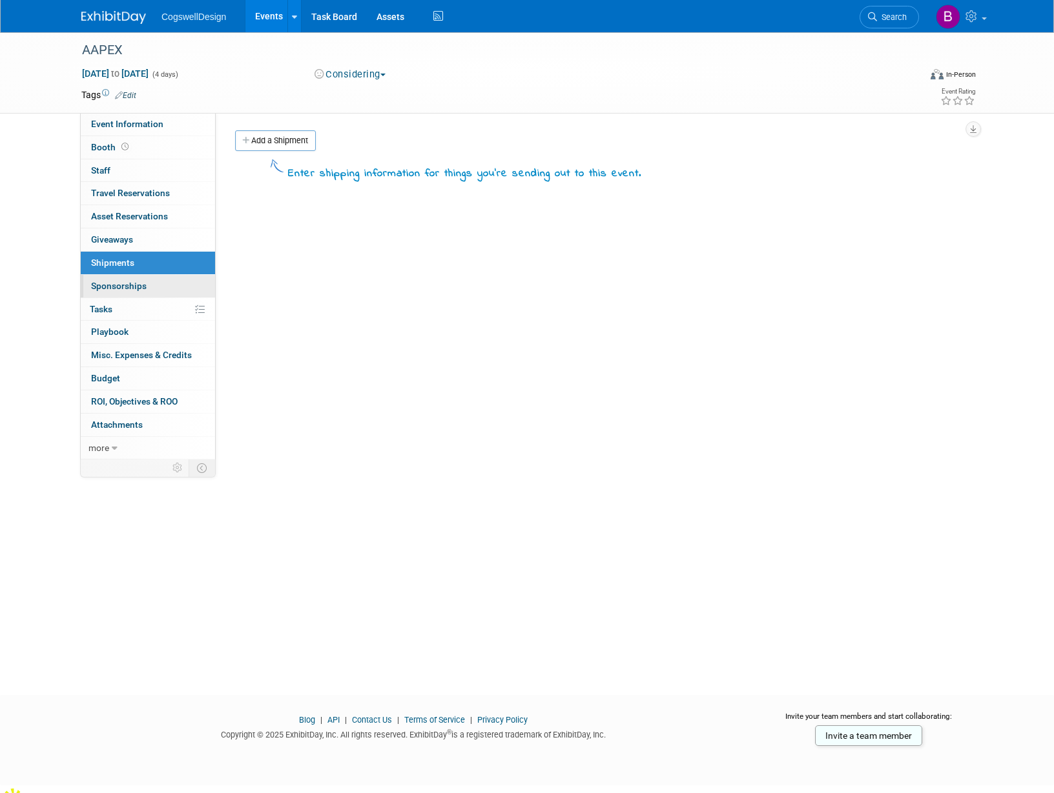
click at [134, 285] on span "Sponsorships 0" at bounding box center [119, 286] width 56 height 10
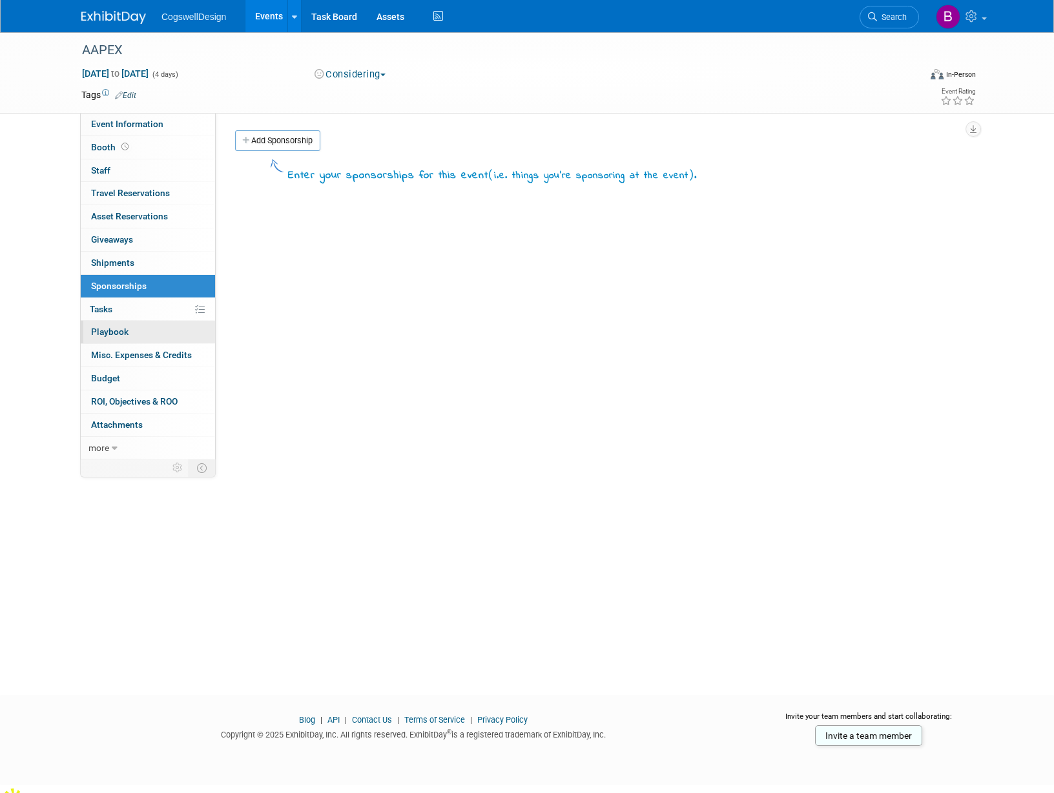
click at [139, 331] on link "0 Playbook 0" at bounding box center [148, 332] width 134 height 23
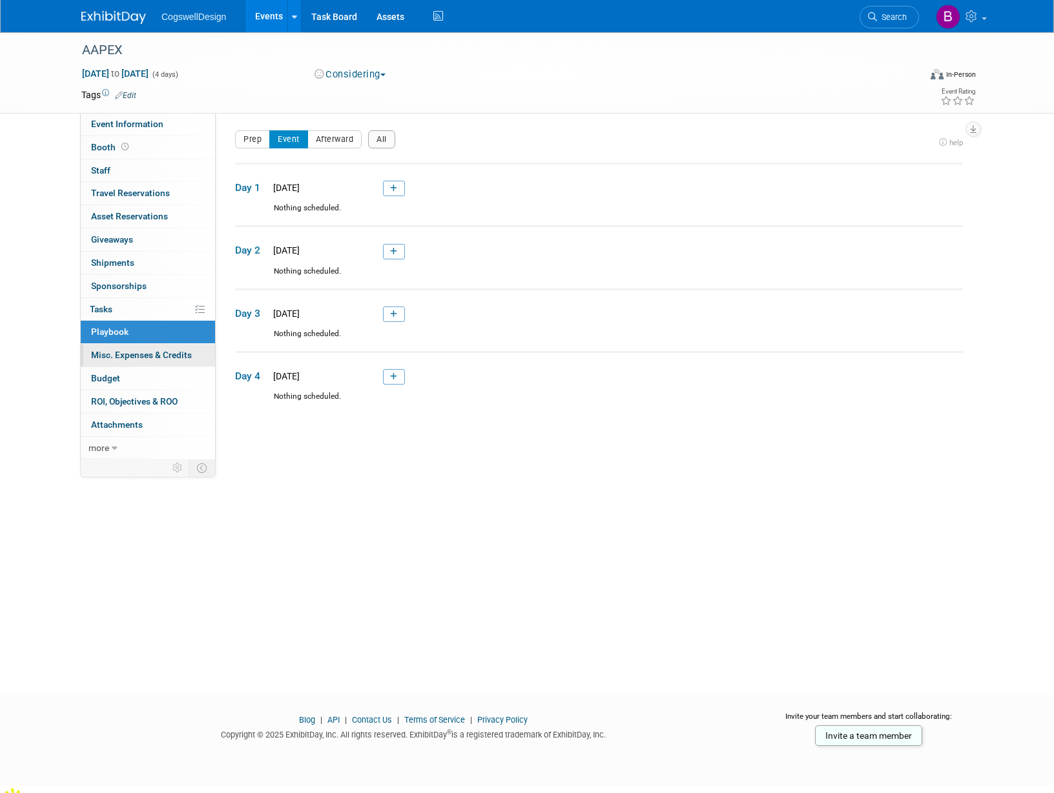
click at [146, 354] on span "Misc. Expenses & Credits 0" at bounding box center [141, 355] width 101 height 10
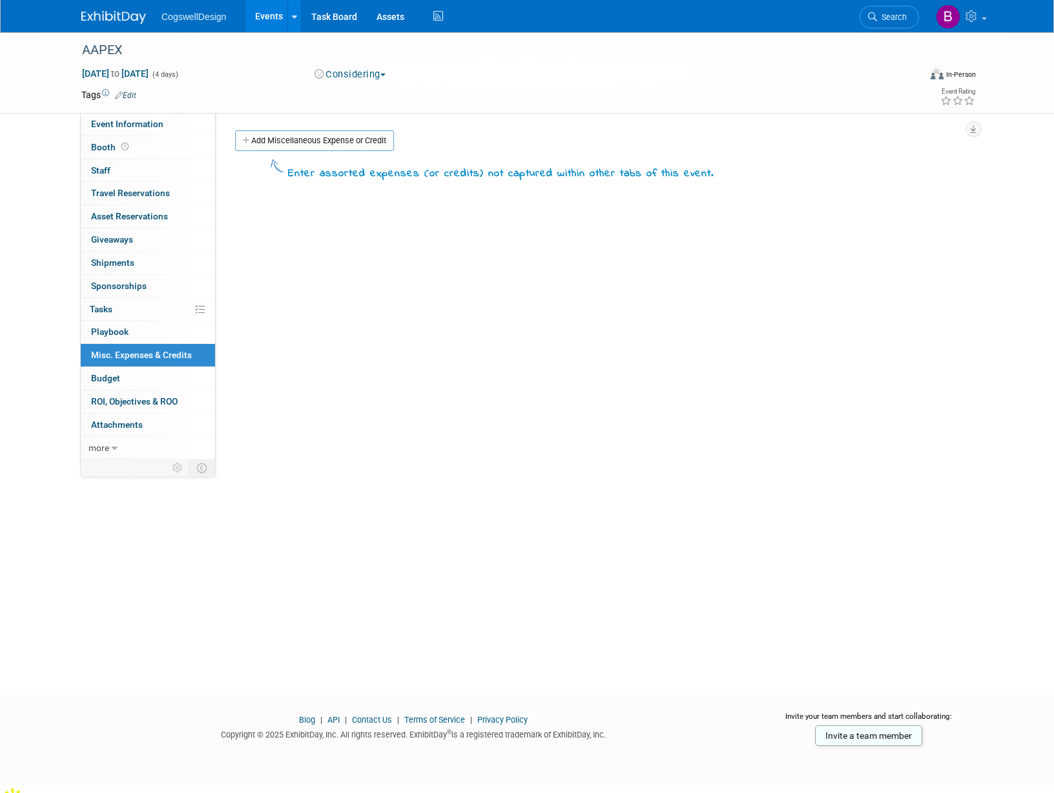
click at [330, 153] on div "Add Miscellaneous Expense or Credit" at bounding box center [602, 142] width 740 height 24
click at [337, 137] on link "Add Miscellaneous Expense or Credit" at bounding box center [314, 140] width 159 height 21
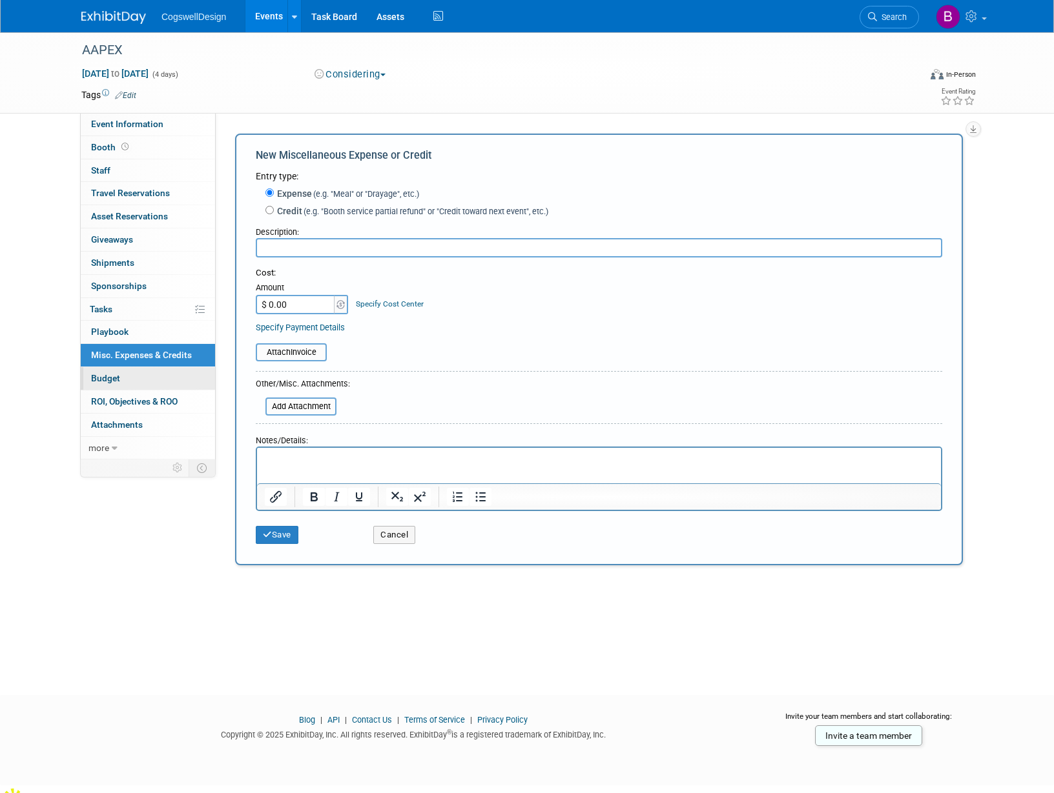
click at [119, 380] on span "Budget" at bounding box center [105, 378] width 29 height 10
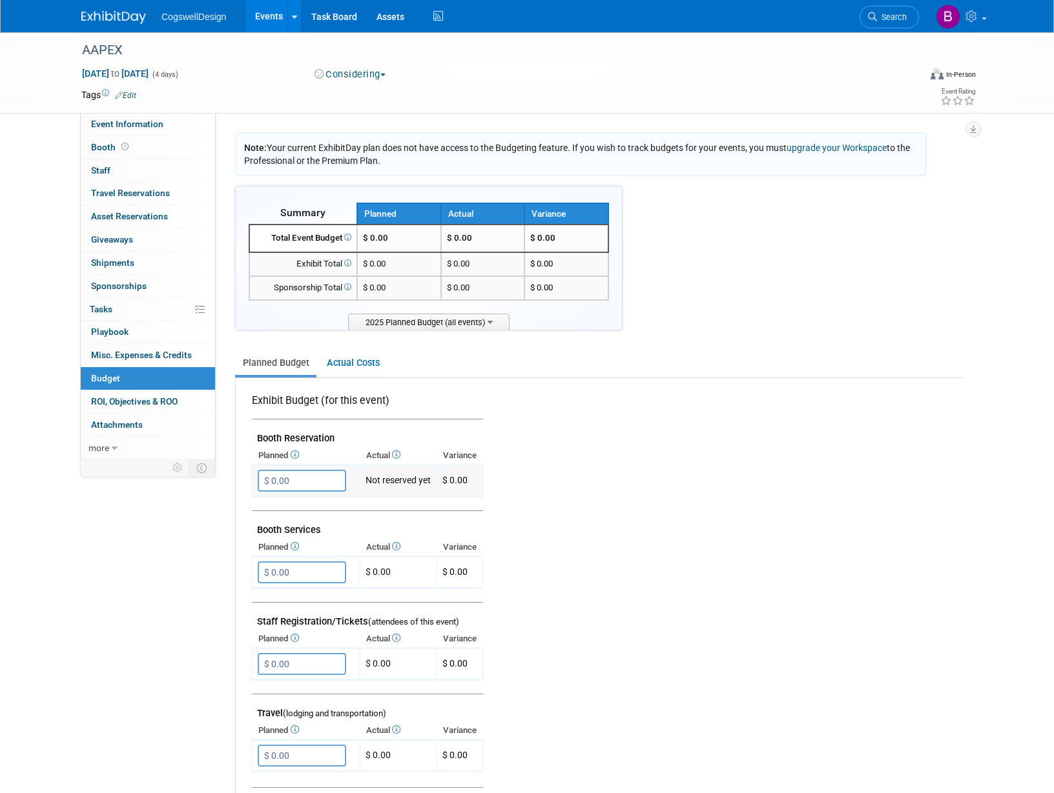
click at [314, 474] on input "$ 0.00" at bounding box center [302, 481] width 88 height 22
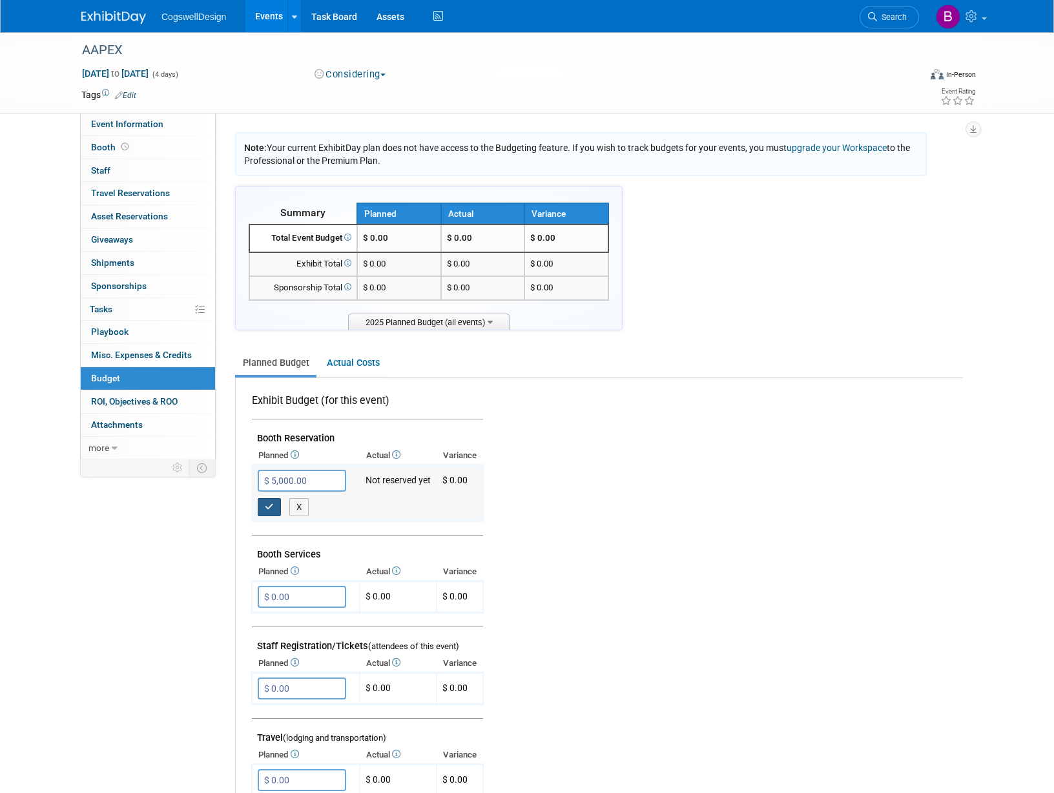
click at [263, 504] on button "button" at bounding box center [269, 507] width 23 height 18
type input "$ 0.00"
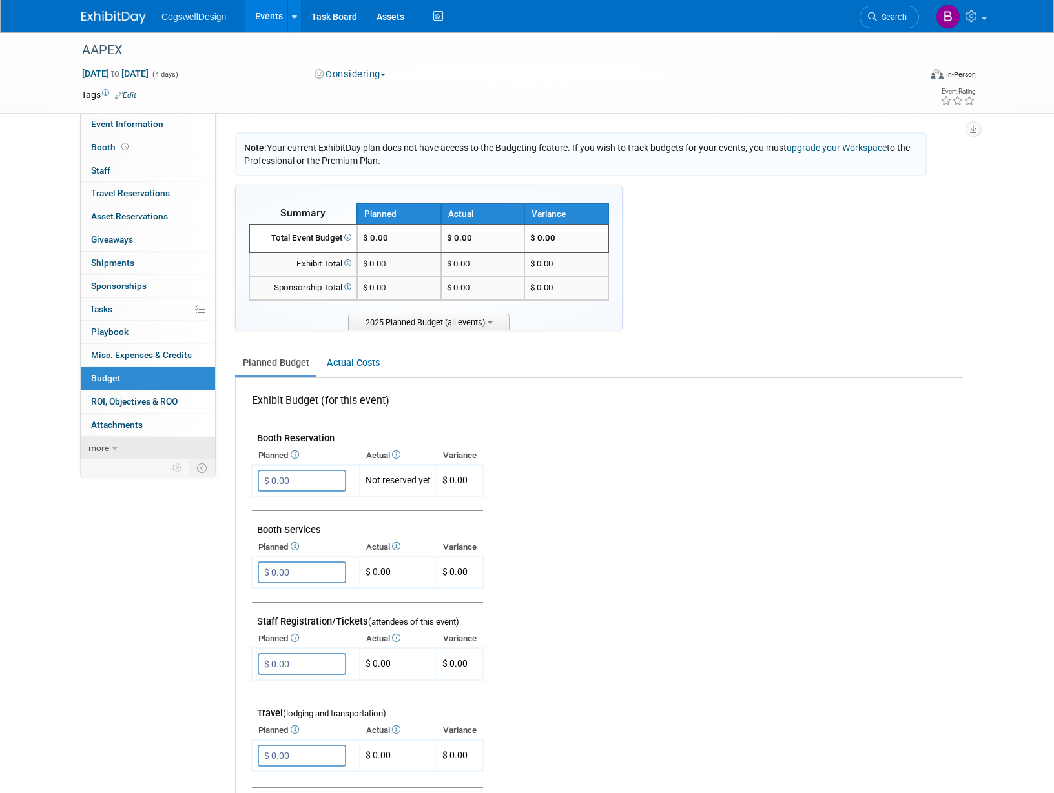
click at [115, 453] on link "more" at bounding box center [148, 448] width 134 height 23
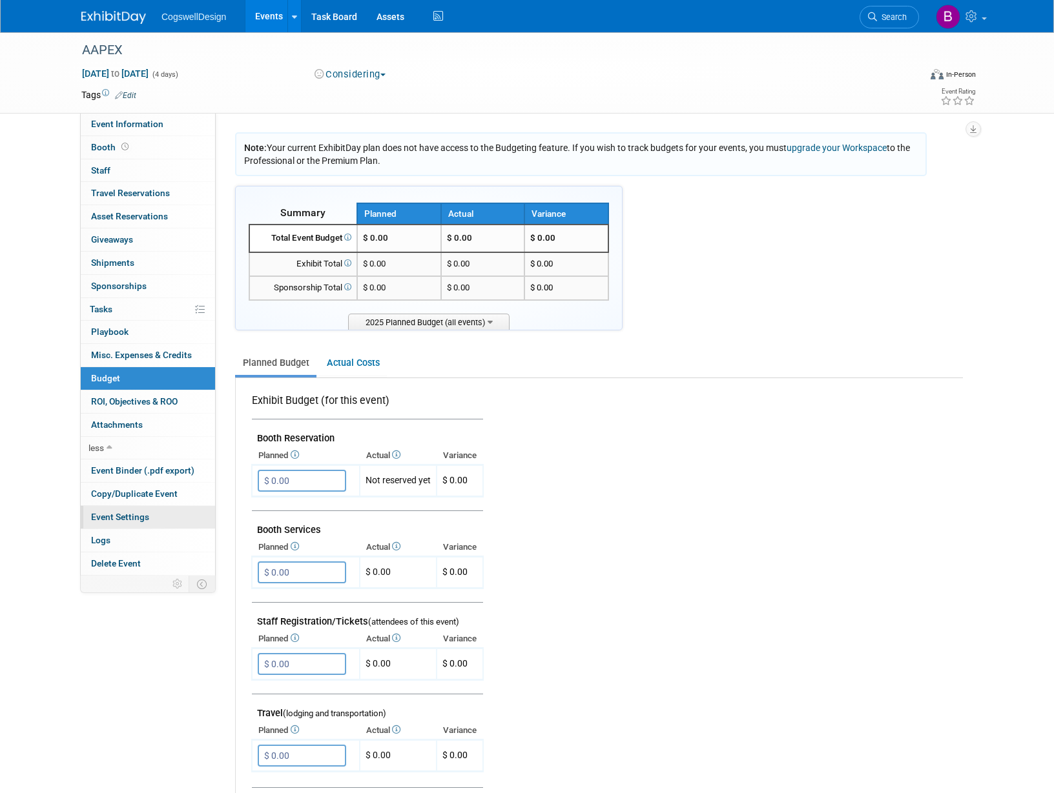
click at [136, 522] on span "Event Settings" at bounding box center [120, 517] width 58 height 10
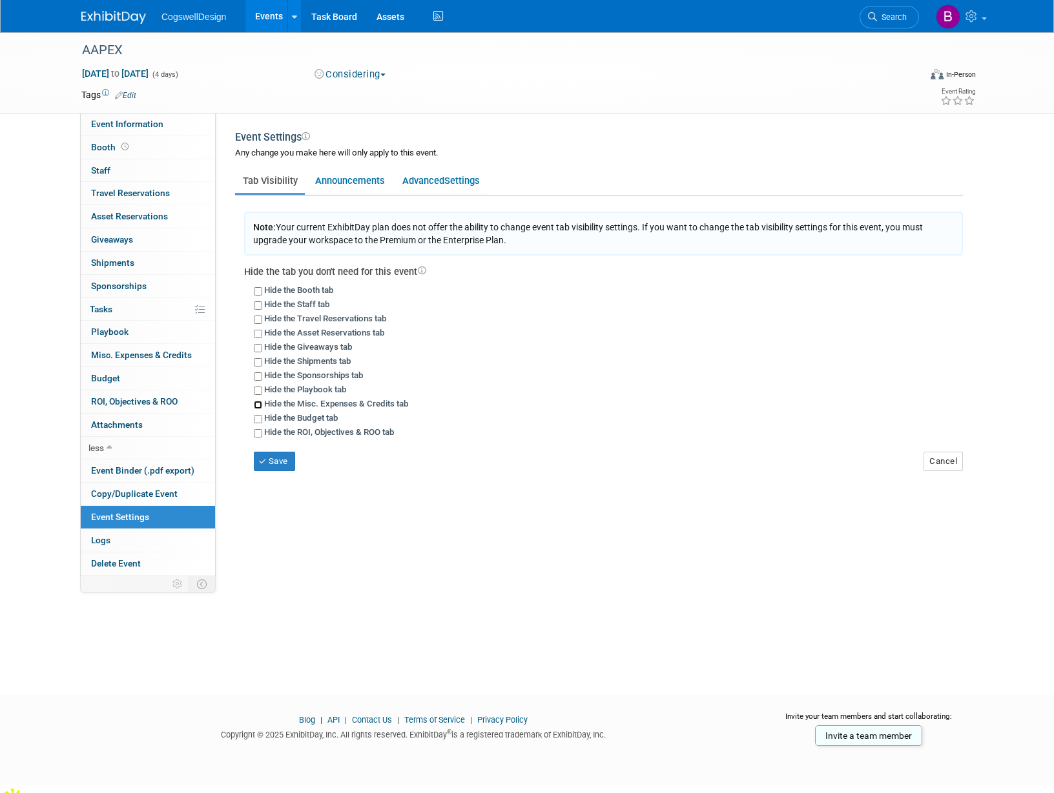
click at [257, 404] on input "Hide the Misc. Expenses & Credits tab" at bounding box center [258, 405] width 8 height 8
checkbox input "true"
click at [269, 468] on button "Save" at bounding box center [274, 461] width 41 height 19
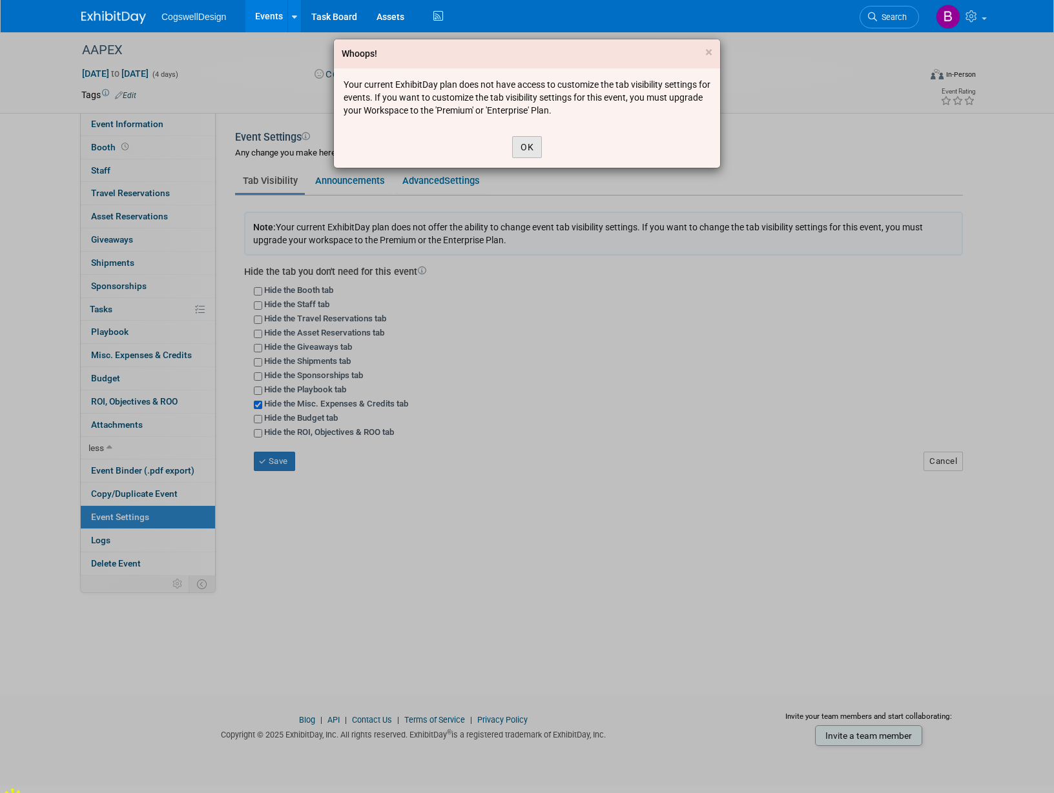
click at [531, 154] on button "OK" at bounding box center [527, 147] width 30 height 22
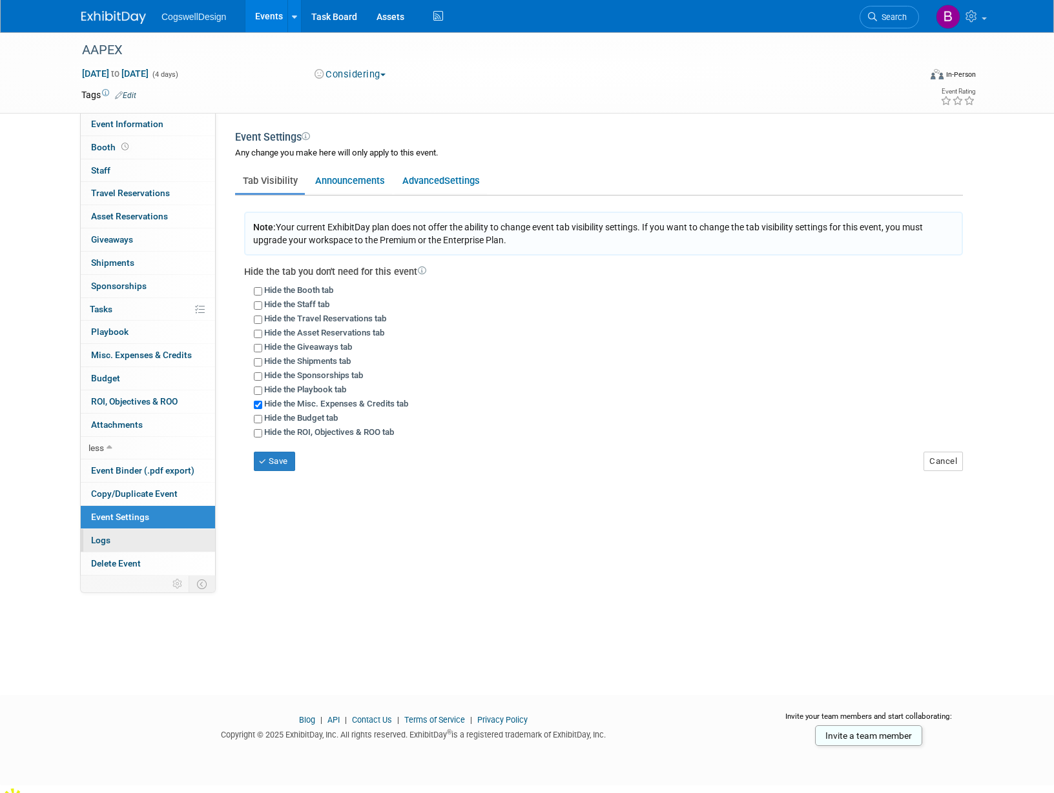
click at [138, 540] on link "Logs" at bounding box center [148, 540] width 134 height 23
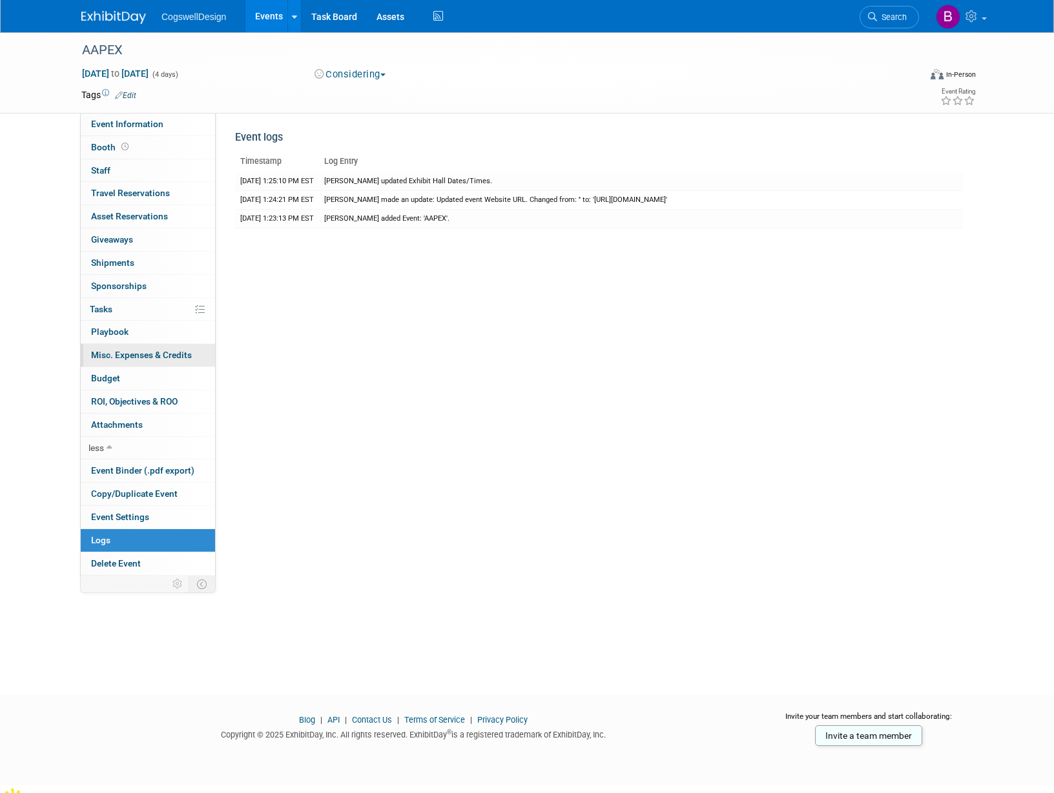
click at [129, 365] on link "0 Misc. Expenses & Credits 0" at bounding box center [148, 355] width 134 height 23
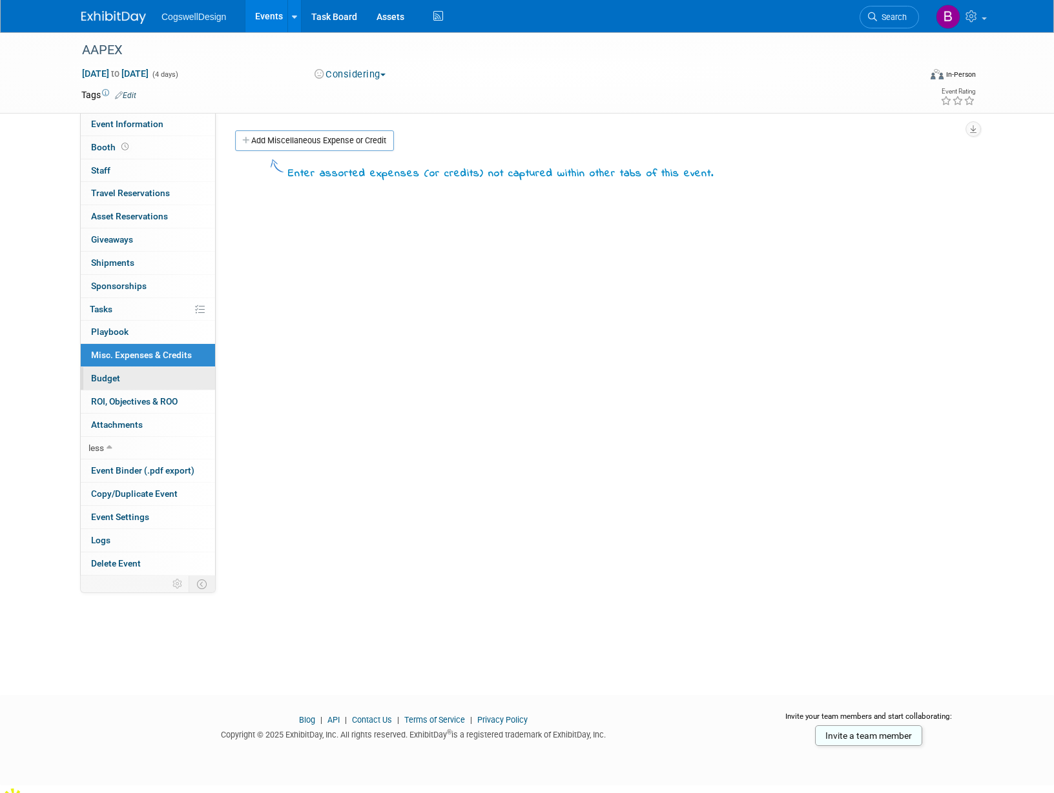
click at [129, 380] on link "Budget" at bounding box center [148, 378] width 134 height 23
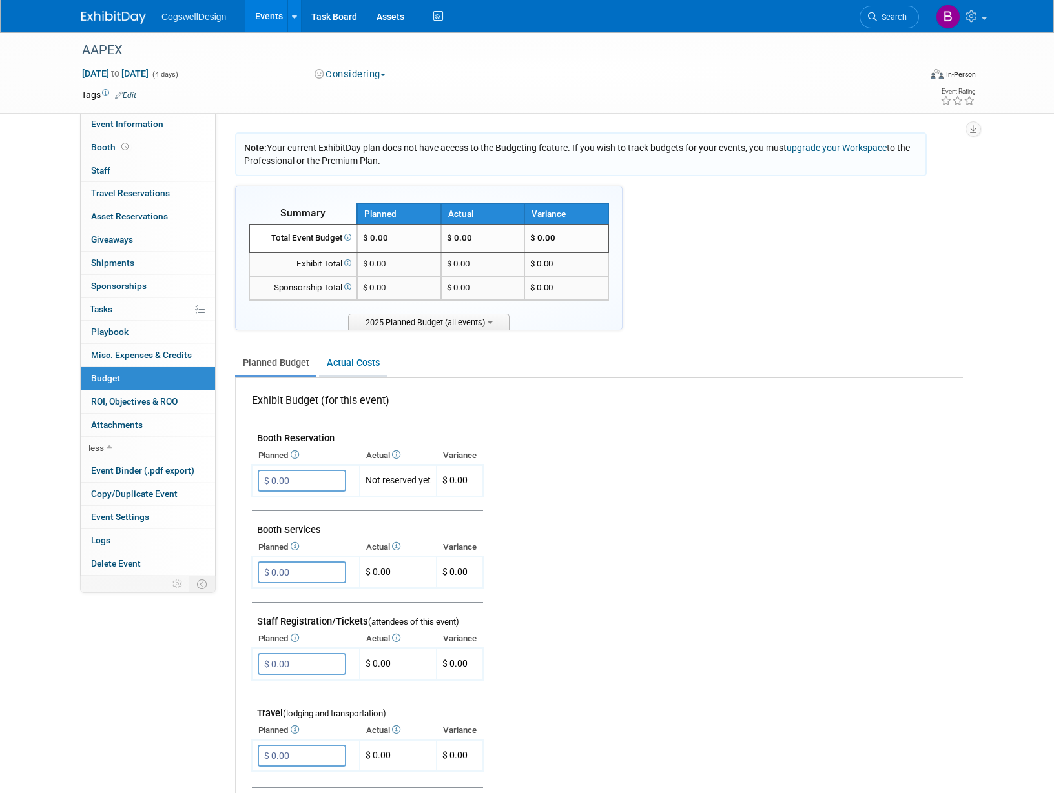
click at [358, 356] on link "Actual Costs" at bounding box center [353, 363] width 68 height 24
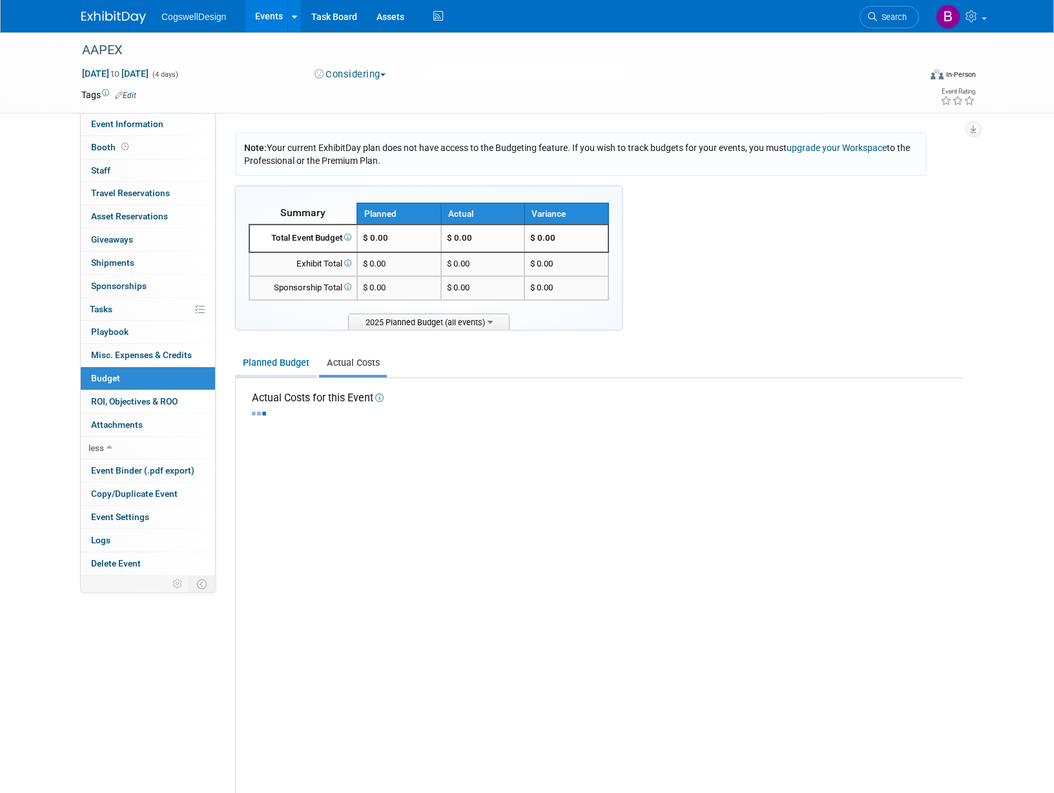
click at [291, 375] on link "Planned Budget" at bounding box center [275, 363] width 81 height 24
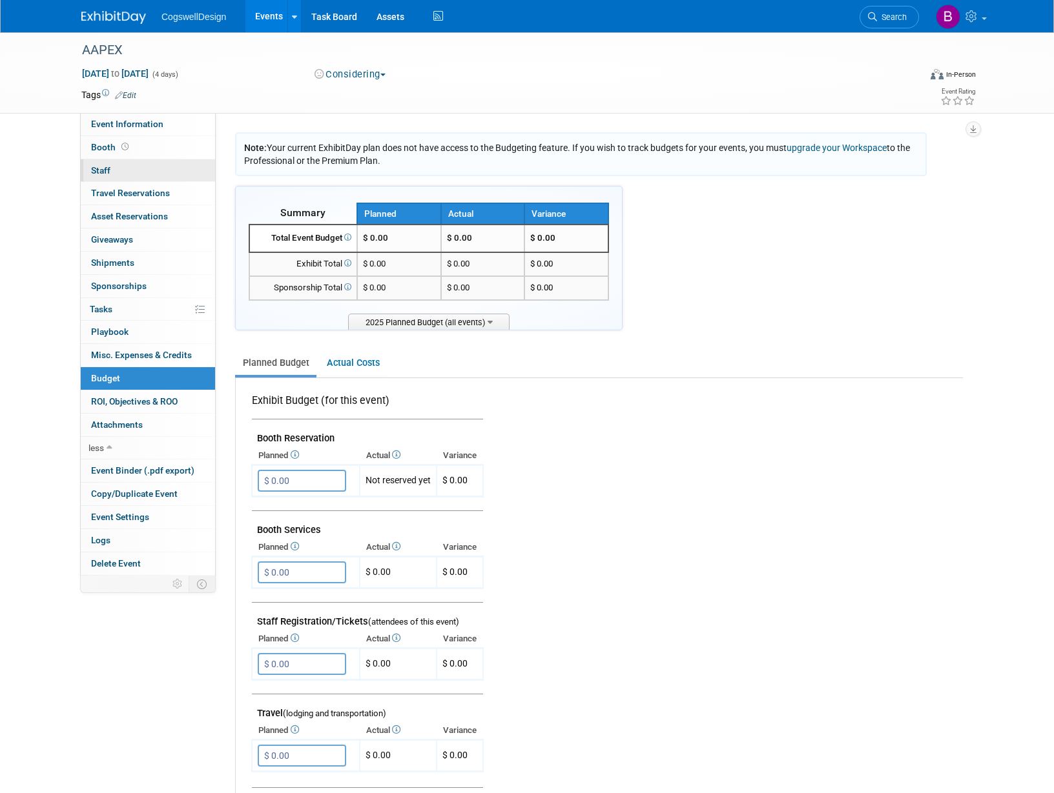
click at [108, 176] on link "0 Staff 0" at bounding box center [148, 170] width 134 height 23
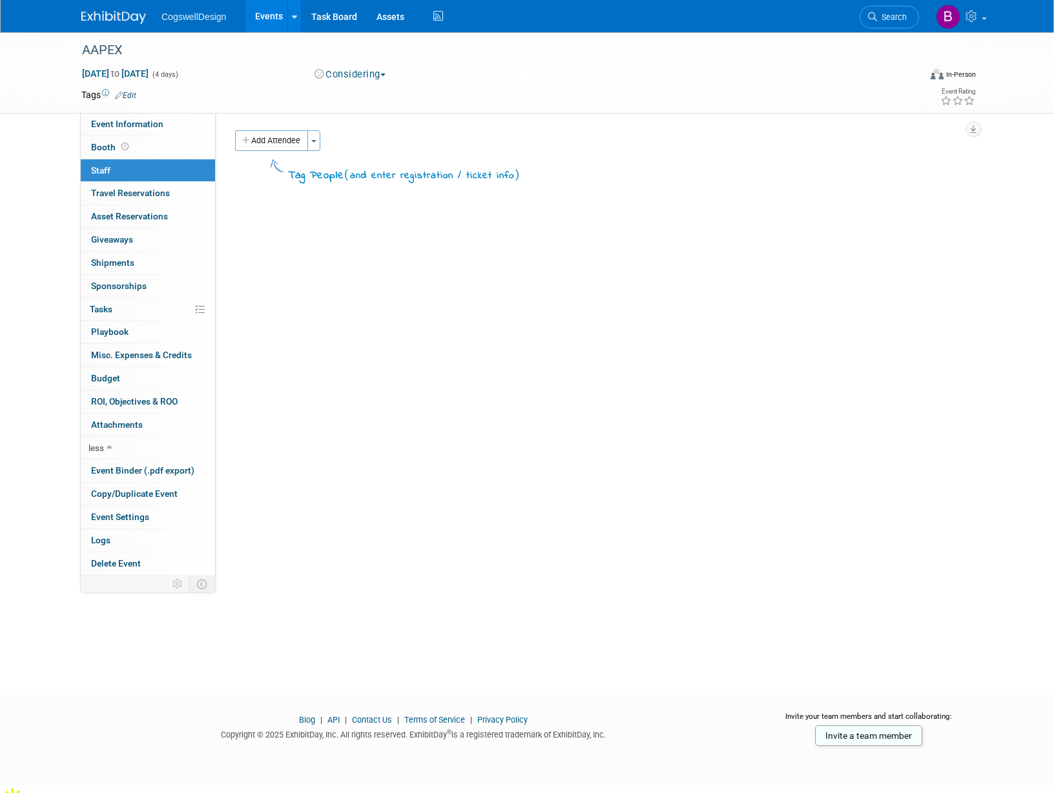
click at [186, 28] on ul "CogswellDesign Events Add Event Bulk Upload Events Shareable Event Boards Recen…" at bounding box center [303, 16] width 285 height 32
click at [188, 23] on ul "CogswellDesign Events Add Event Bulk Upload Events Shareable Event Boards Recen…" at bounding box center [303, 16] width 285 height 32
click at [334, 10] on link "Task Board" at bounding box center [333, 16] width 65 height 32
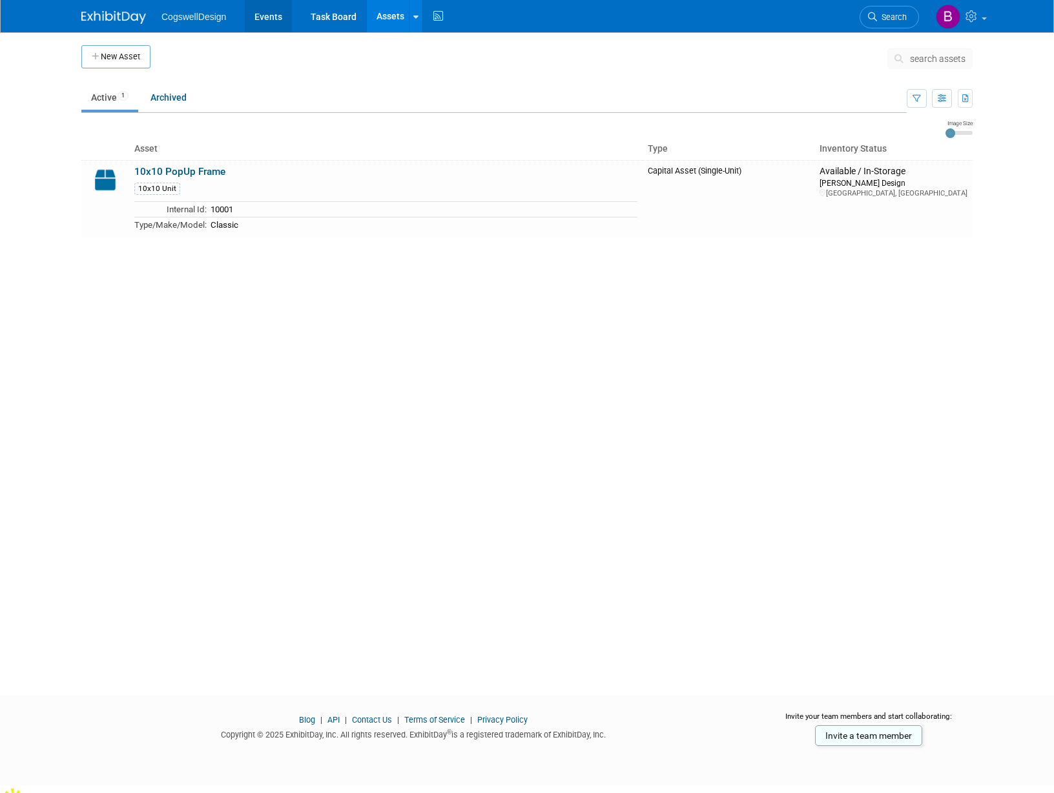
click at [286, 19] on link "Events" at bounding box center [268, 16] width 47 height 32
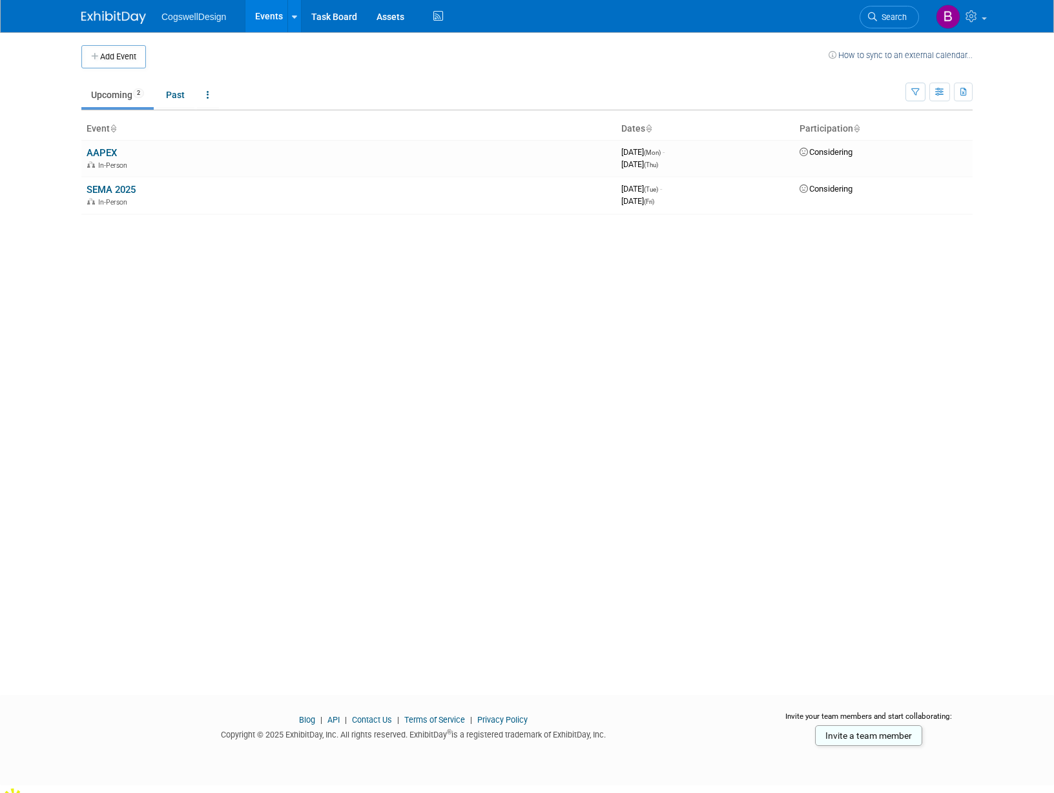
click at [203, 16] on span "CogswellDesign" at bounding box center [193, 17] width 65 height 10
click at [202, 18] on span "CogswellDesign" at bounding box center [193, 17] width 65 height 10
click at [142, 22] on img at bounding box center [113, 17] width 65 height 13
click at [977, 19] on icon at bounding box center [972, 16] width 15 height 12
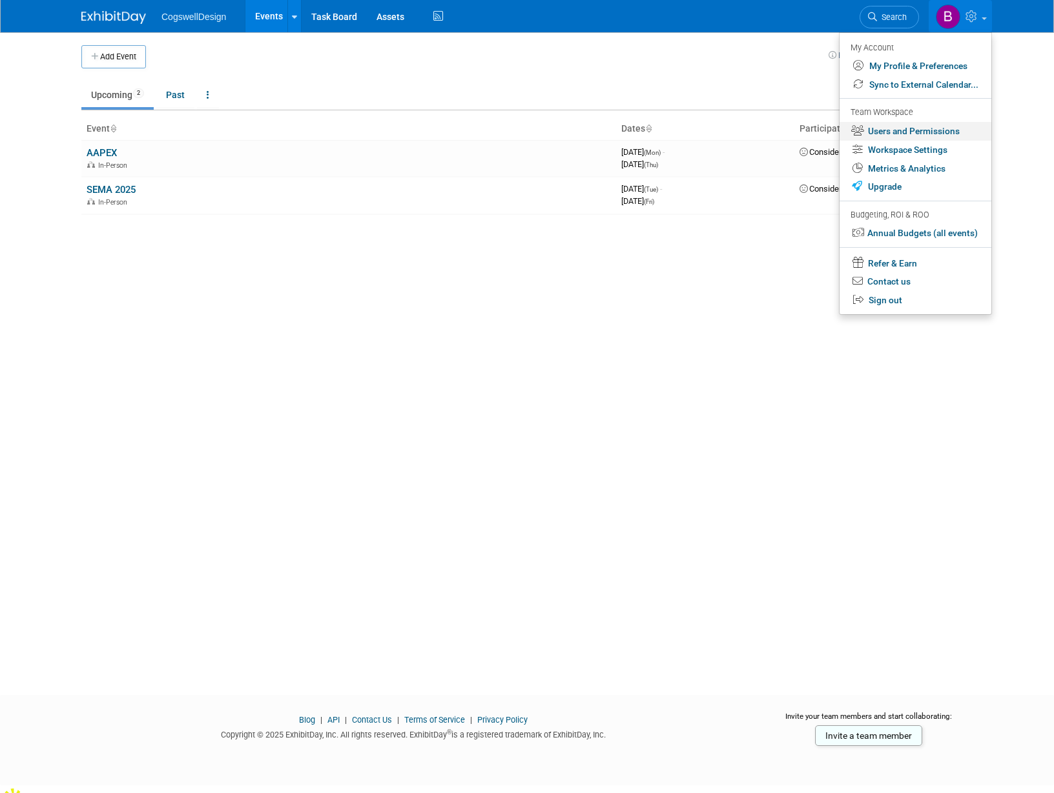
click at [920, 127] on link "Users and Permissions" at bounding box center [915, 131] width 152 height 19
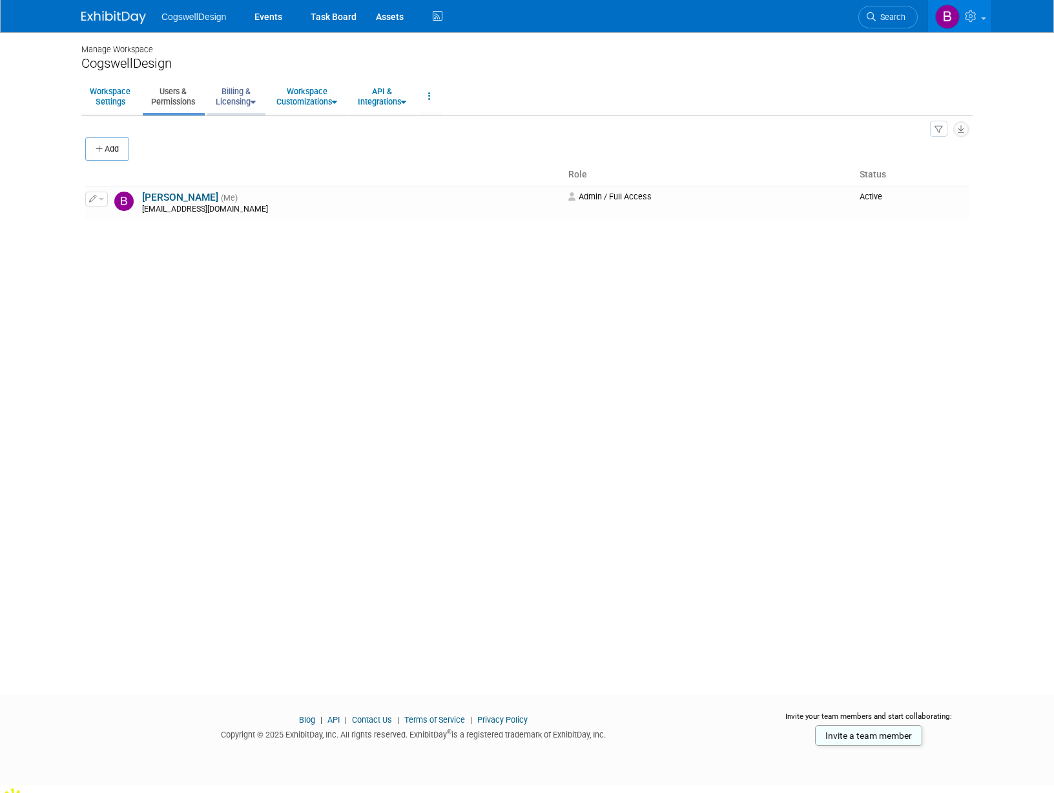
click at [244, 96] on link "Billing & Licensing" at bounding box center [235, 97] width 57 height 32
click at [310, 101] on link "Workspace Customizations" at bounding box center [306, 97] width 77 height 32
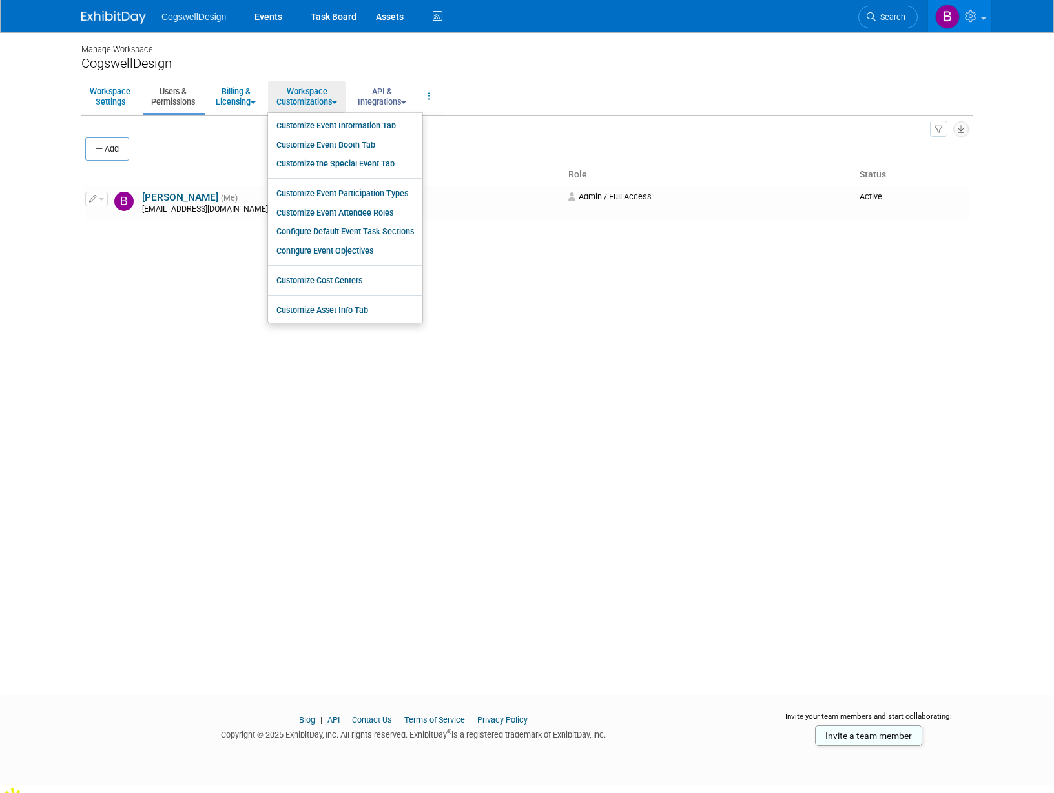
click at [378, 103] on link "API & Integrations" at bounding box center [381, 97] width 65 height 32
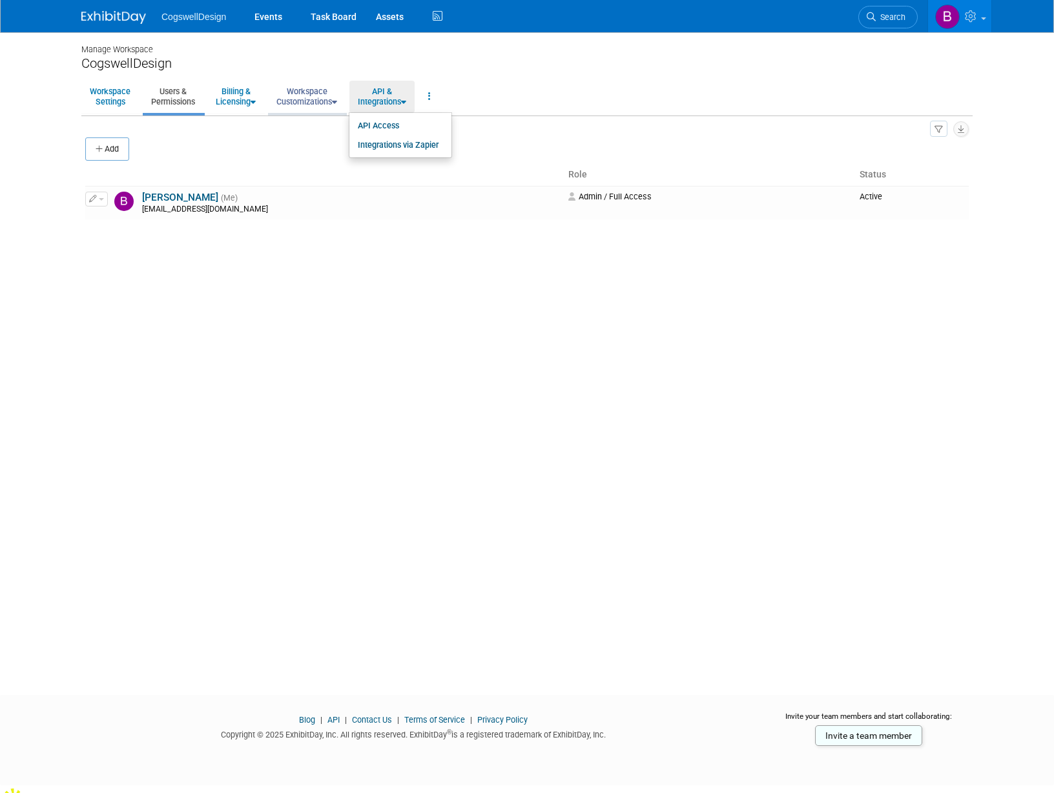
click at [320, 105] on link "Workspace Customizations" at bounding box center [306, 97] width 77 height 32
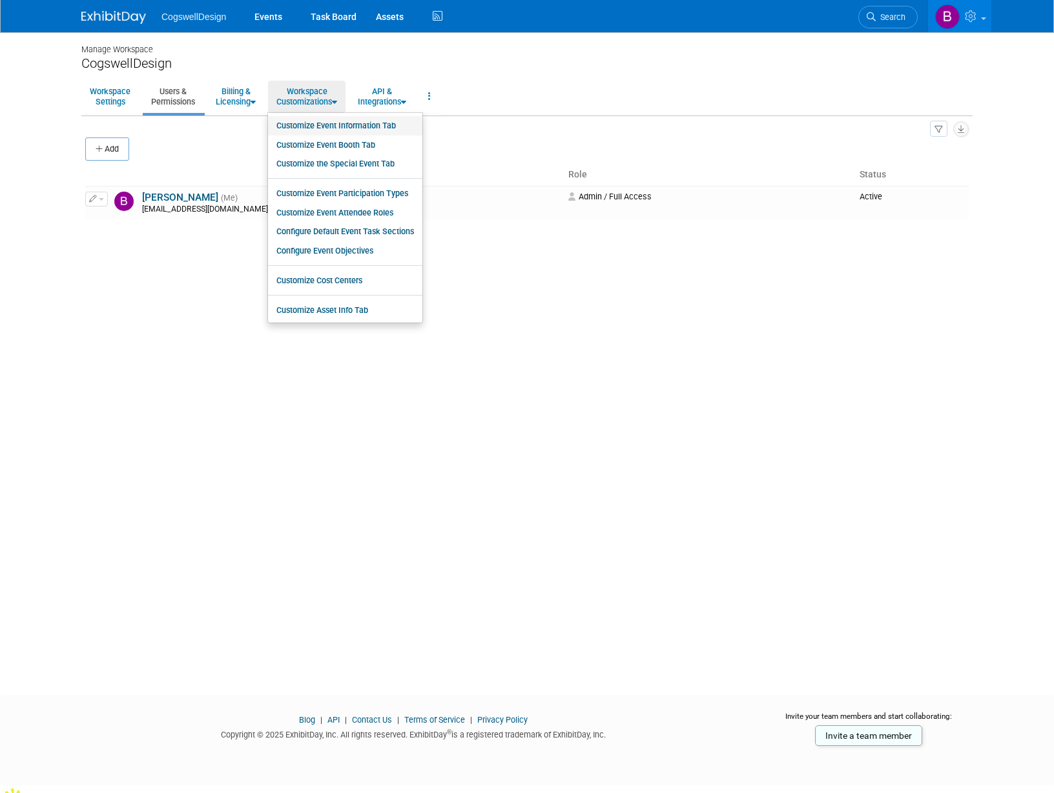
click at [321, 121] on link "Customize Event Information Tab" at bounding box center [345, 125] width 154 height 19
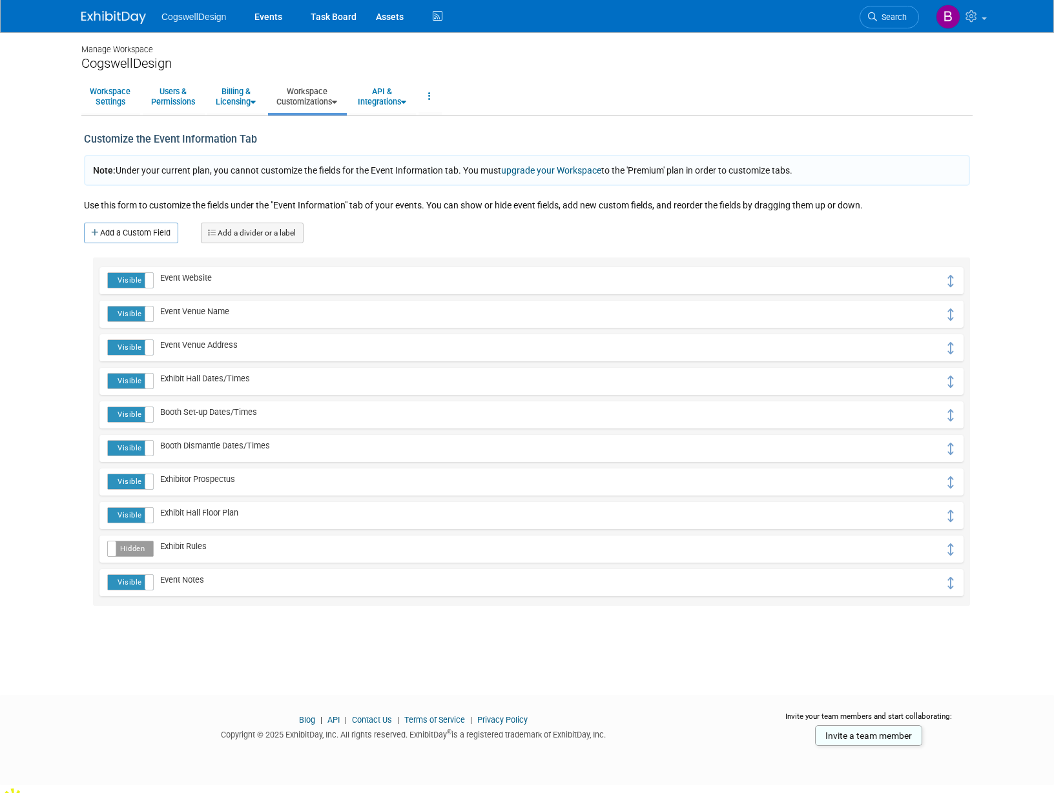
click at [140, 553] on label "Hidden" at bounding box center [130, 549] width 45 height 15
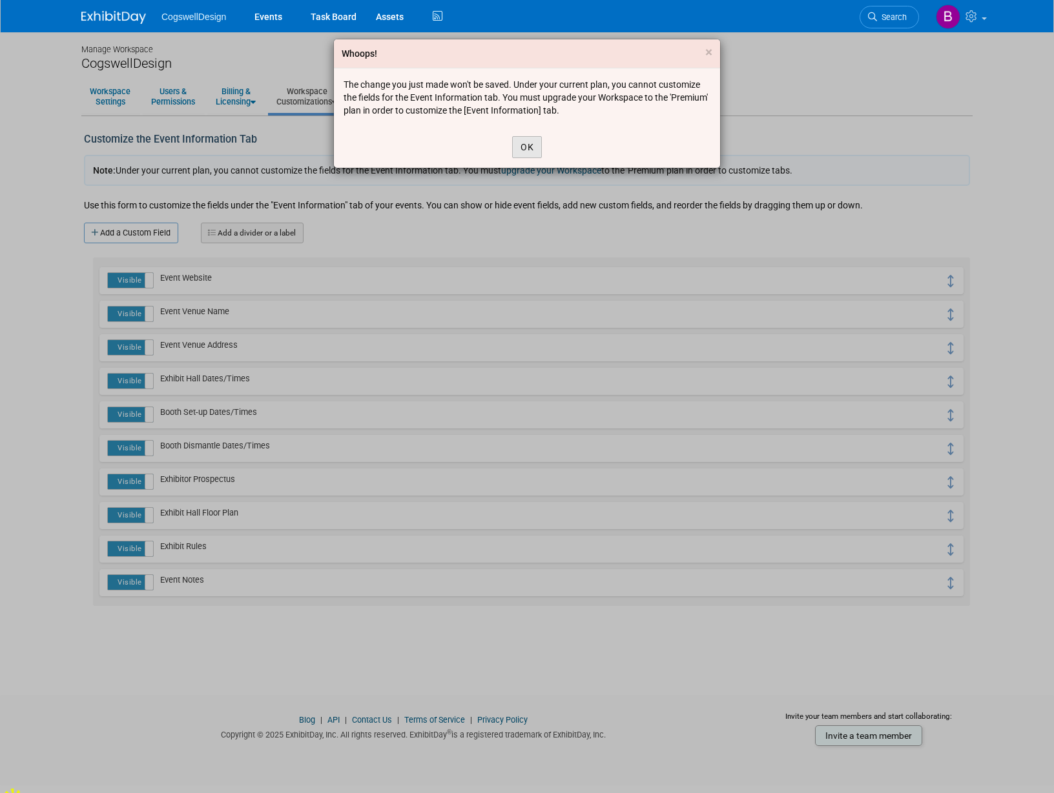
click at [523, 145] on button "OK" at bounding box center [527, 147] width 30 height 22
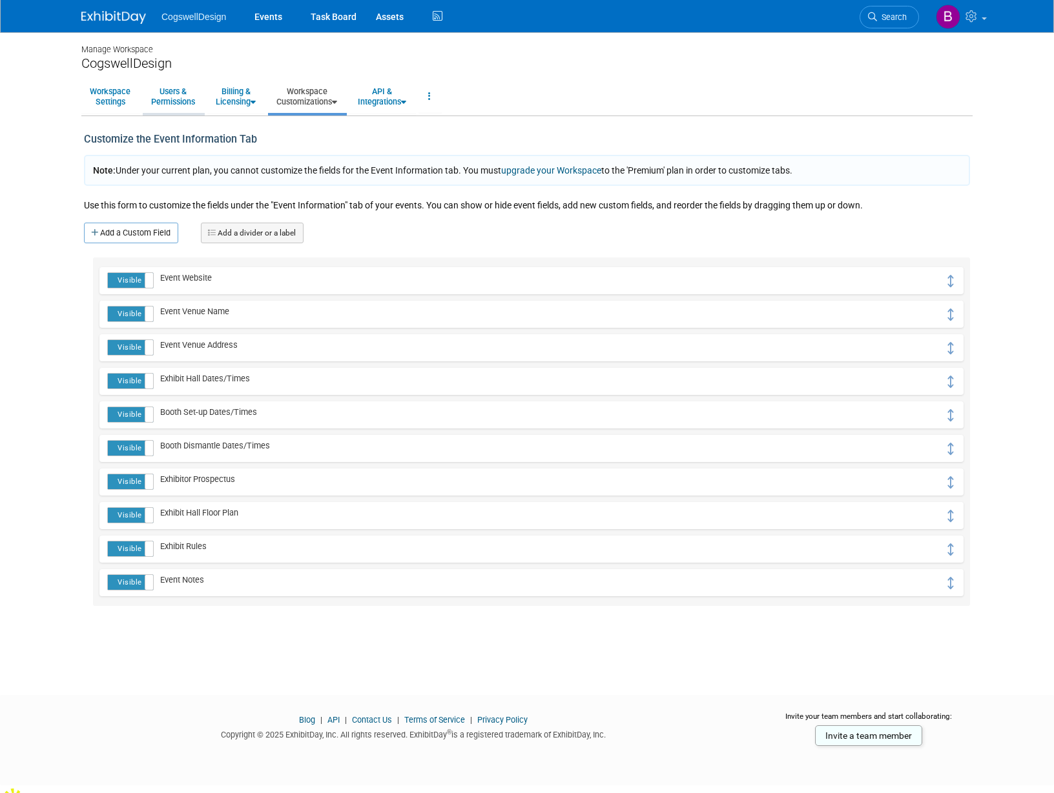
click at [165, 110] on link "Users & Permissions" at bounding box center [173, 97] width 61 height 32
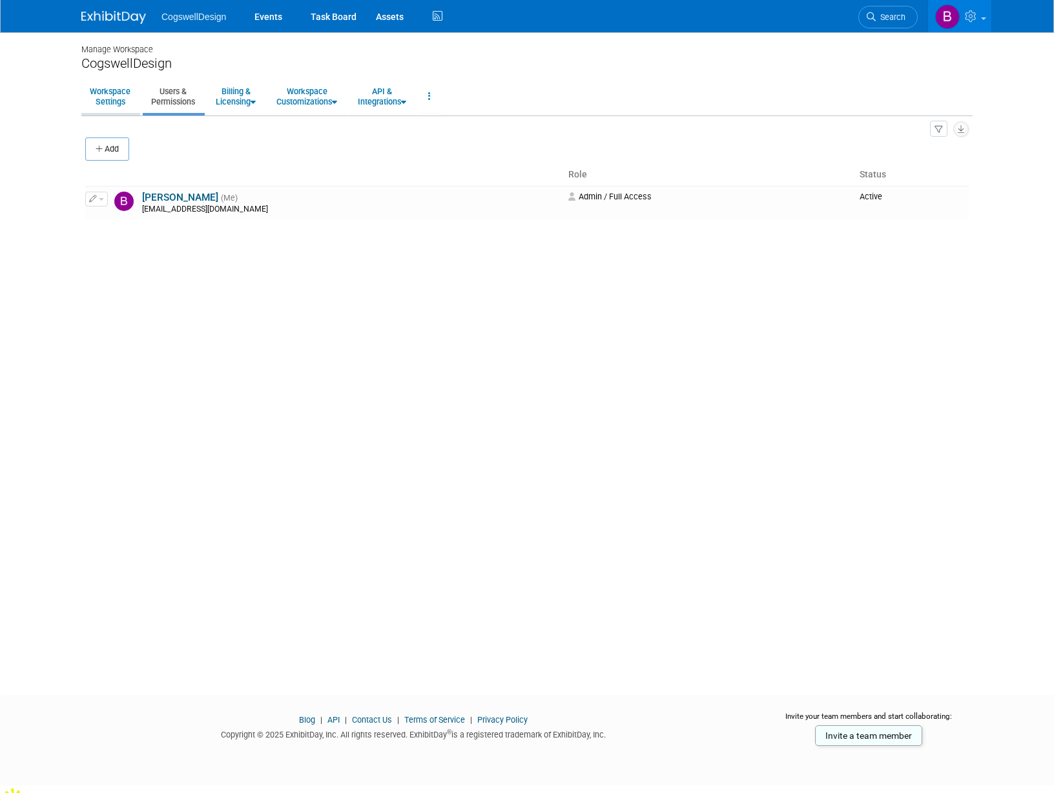
click at [115, 94] on link "Workspace Settings" at bounding box center [109, 97] width 57 height 32
